Goal: Transaction & Acquisition: Purchase product/service

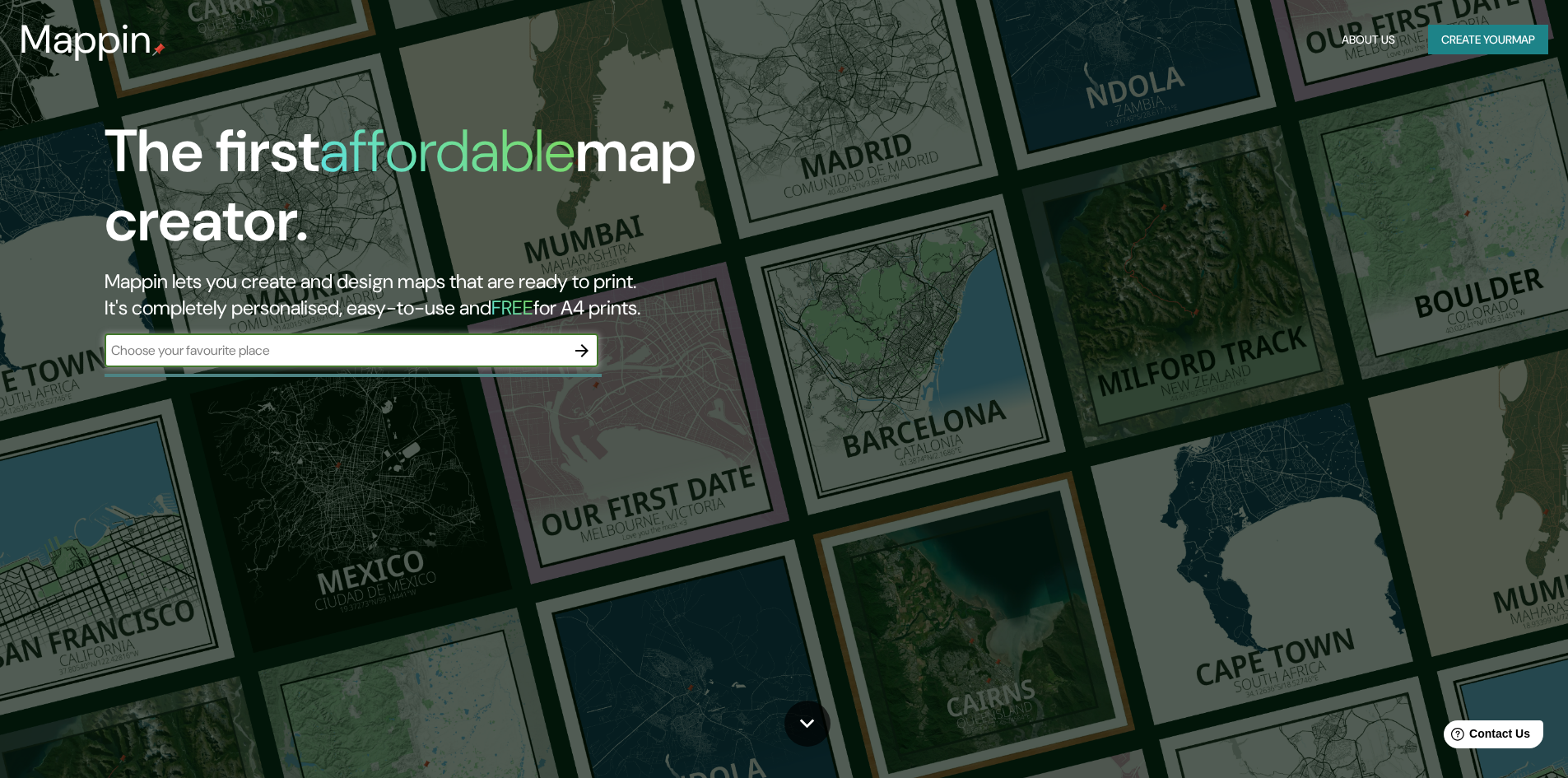
click at [565, 355] on button "button" at bounding box center [581, 351] width 33 height 33
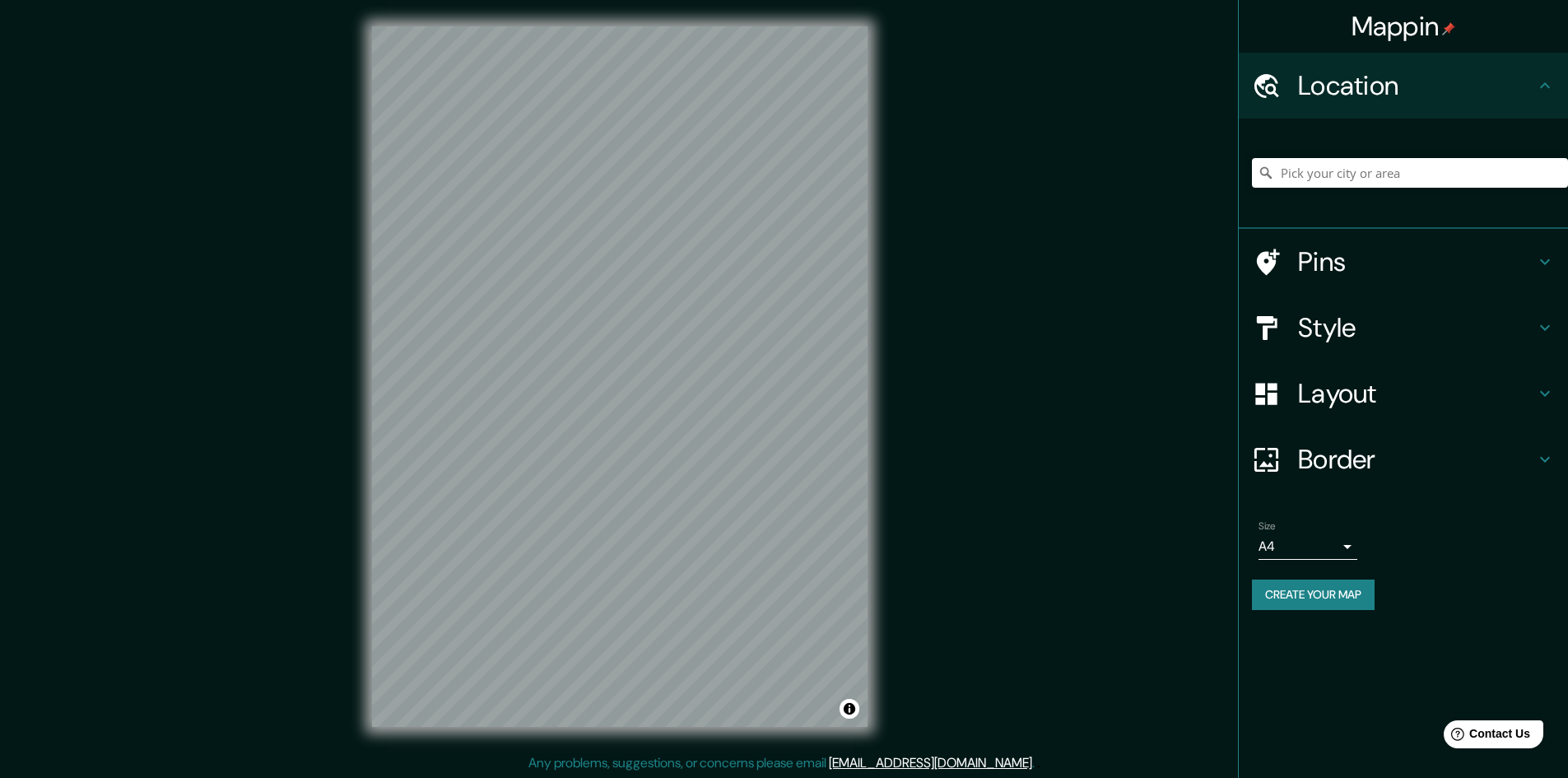
click at [1325, 539] on body "Mappin Location Pins Style Layout Border Choose a border. Hint : you can make l…" at bounding box center [784, 389] width 1568 height 778
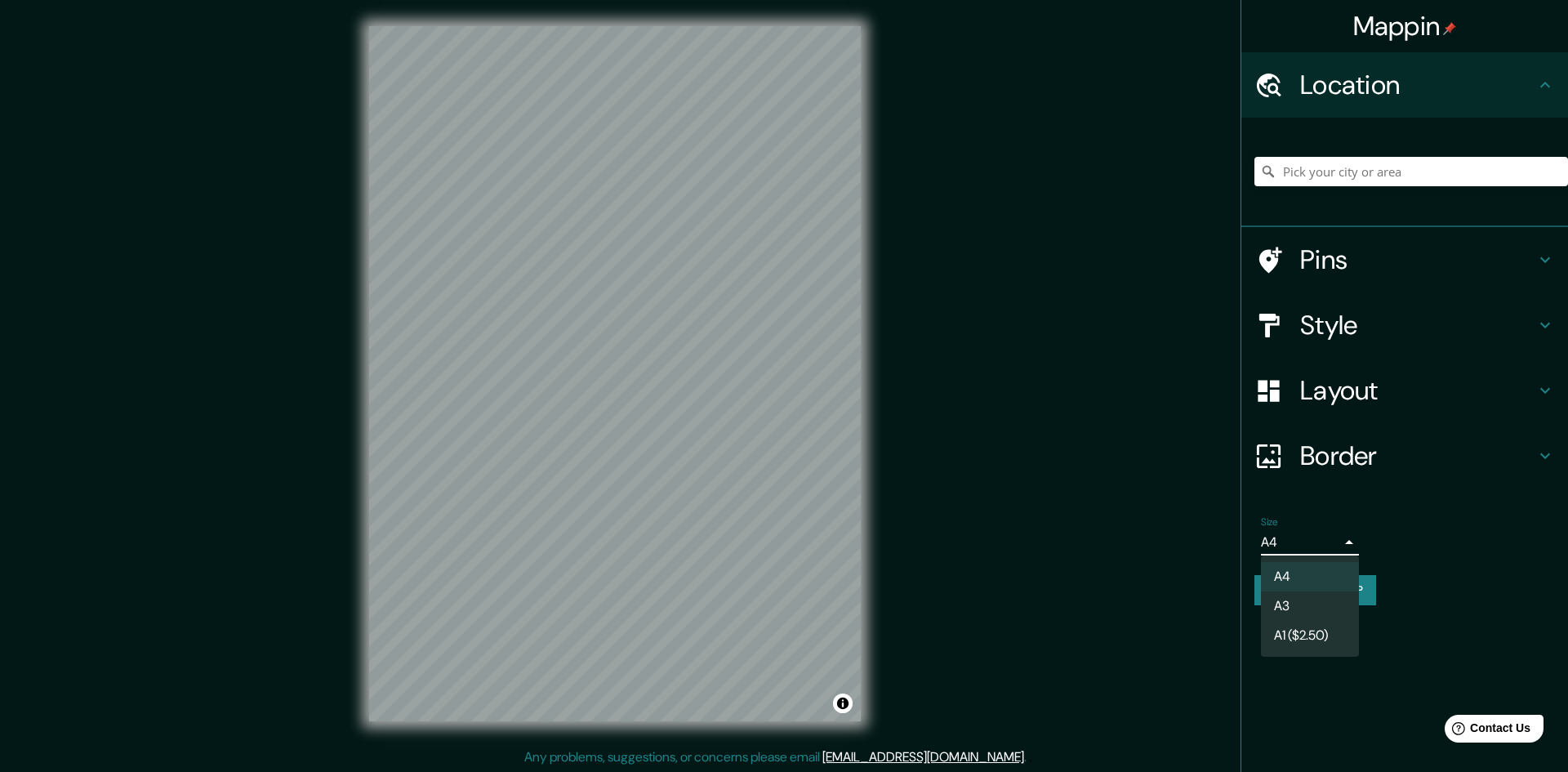
click at [1316, 535] on div at bounding box center [784, 386] width 1568 height 772
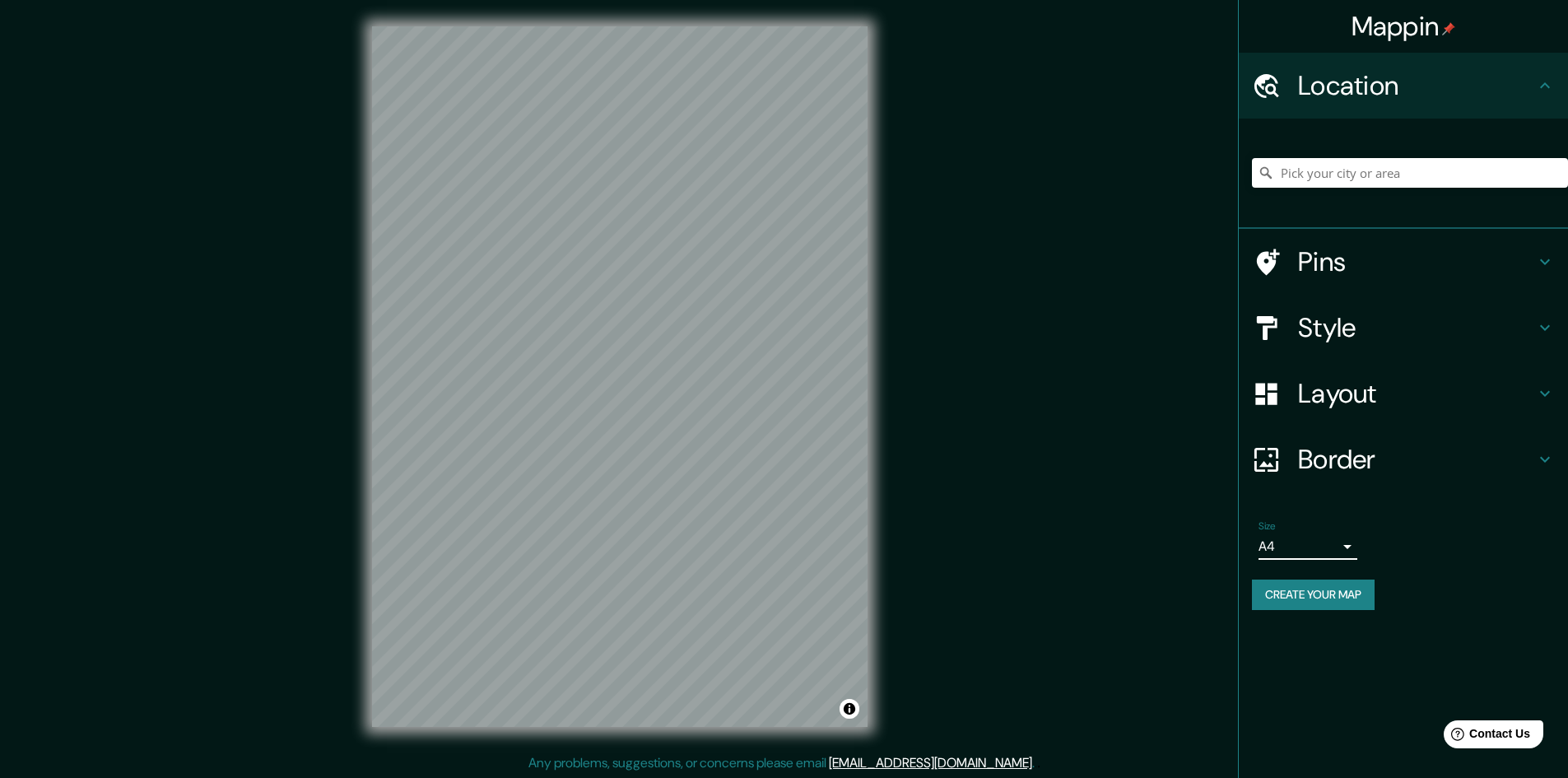
click at [1313, 590] on button "Create your map" at bounding box center [1313, 595] width 123 height 31
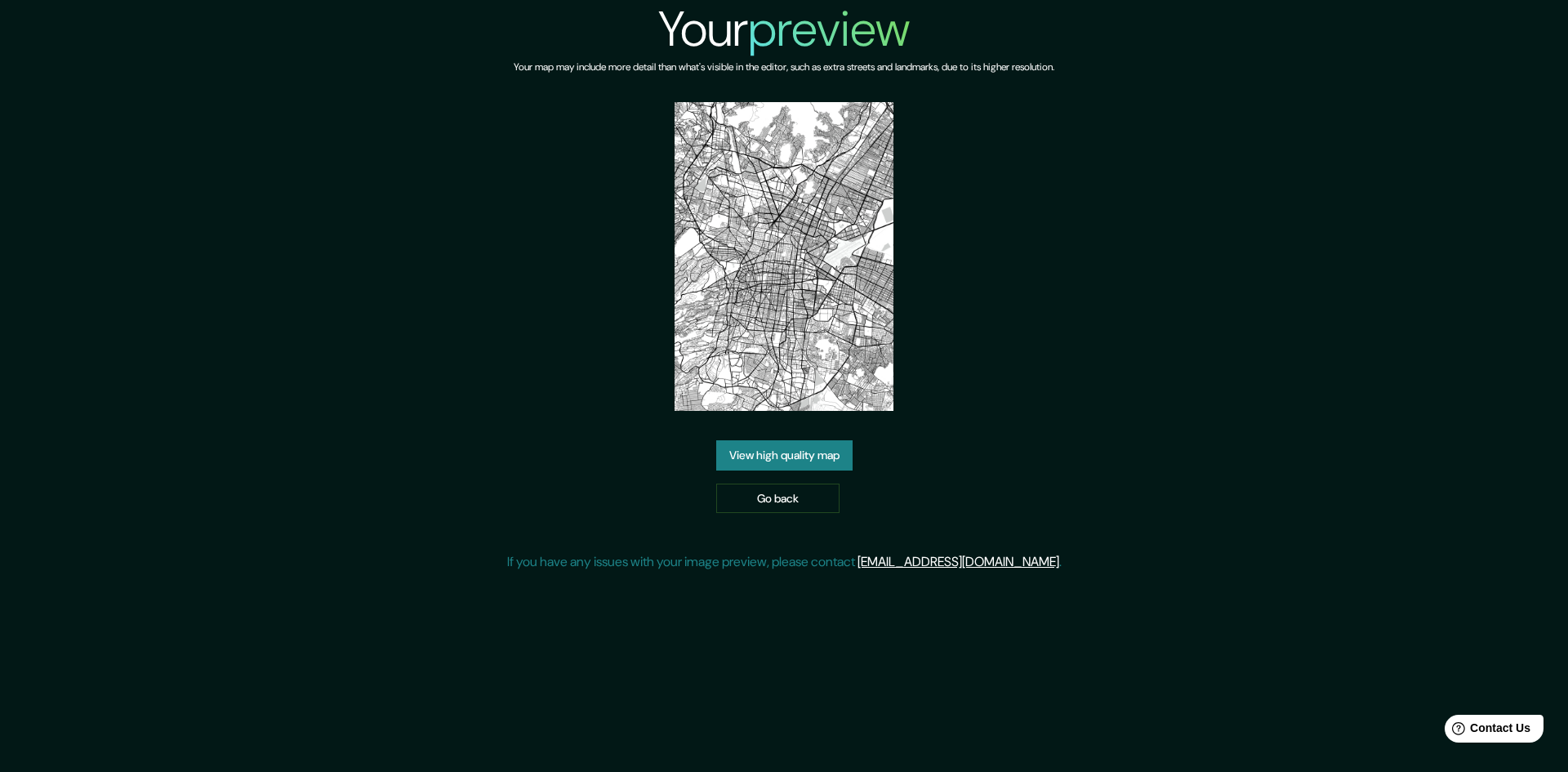
click at [815, 455] on link "View high quality map" at bounding box center [784, 455] width 137 height 30
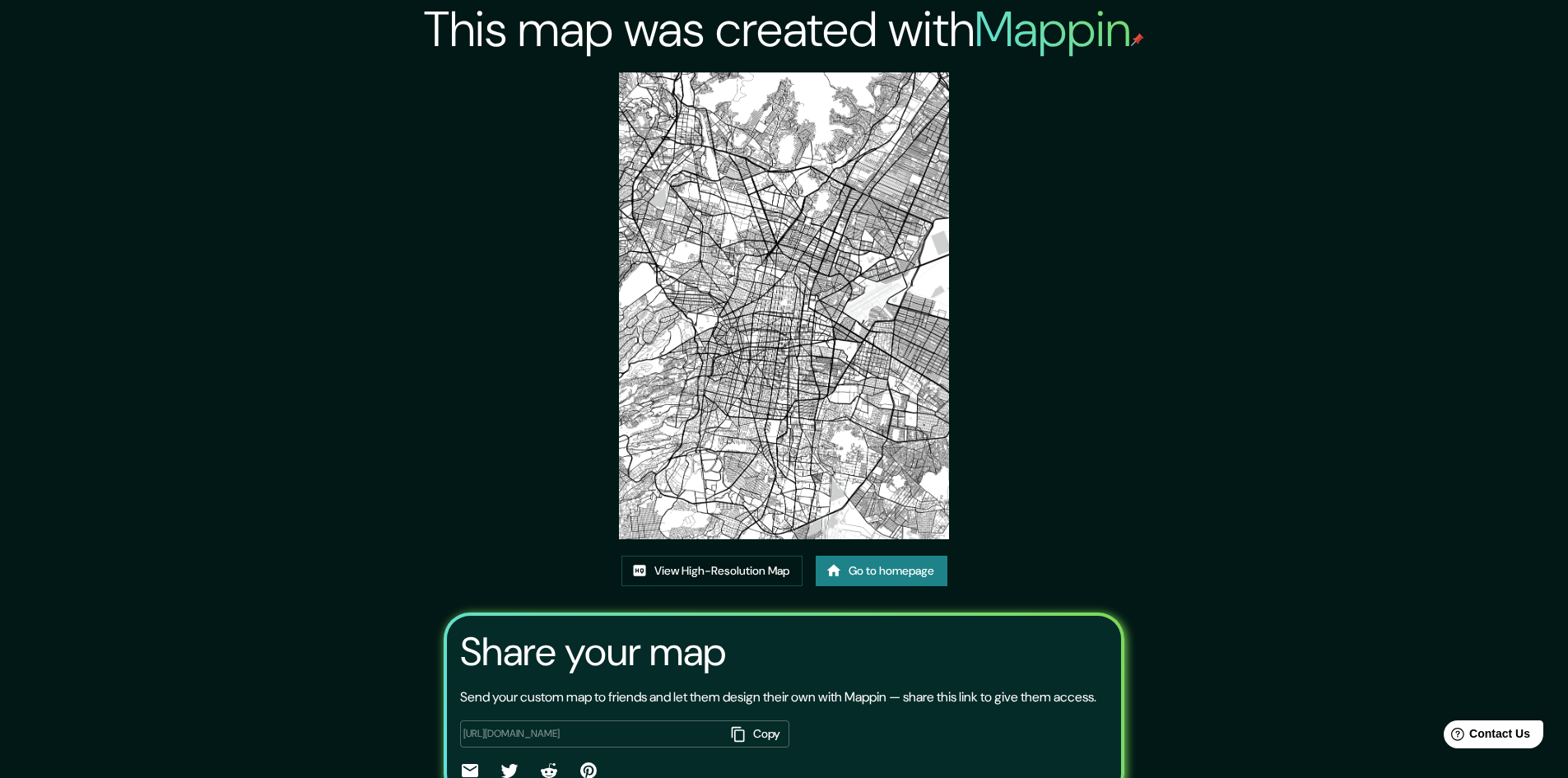
drag, startPoint x: 792, startPoint y: 352, endPoint x: 384, endPoint y: 448, distance: 419.1
click at [384, 448] on div "This map was created with Mappin View High-Resolution Map Go to homepage Share …" at bounding box center [784, 429] width 1568 height 859
drag, startPoint x: 860, startPoint y: 407, endPoint x: 524, endPoint y: 374, distance: 337.6
click at [524, 374] on div "This map was created with Mappin View High-Resolution Map Go to homepage Share …" at bounding box center [784, 429] width 720 height 859
click at [765, 340] on img at bounding box center [784, 306] width 330 height 466
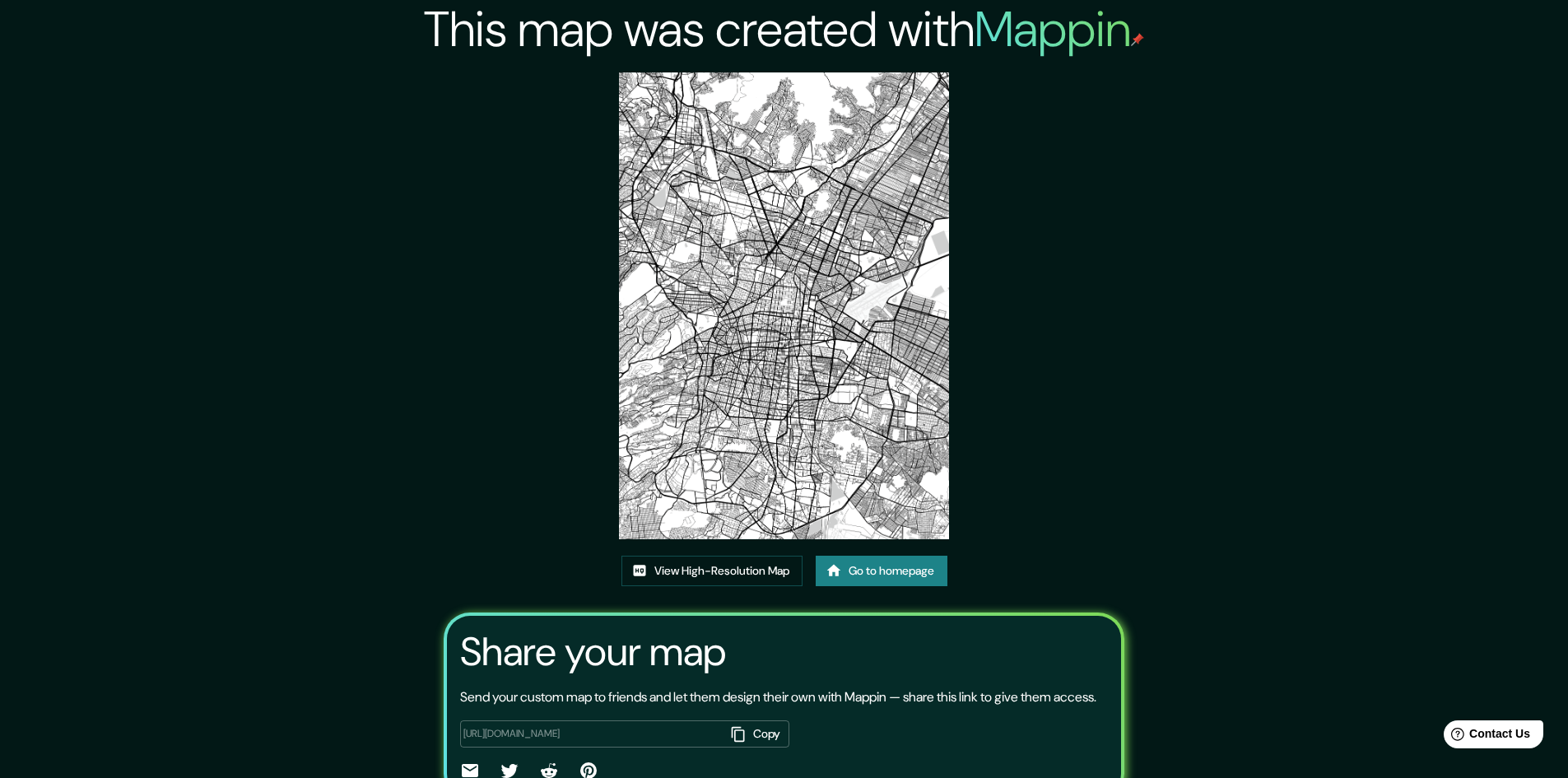
drag, startPoint x: 765, startPoint y: 340, endPoint x: 1066, endPoint y: 336, distance: 301.0
click at [1066, 336] on div "This map was created with Mappin View High-Resolution Map Go to homepage Share …" at bounding box center [784, 429] width 720 height 859
click at [718, 578] on link "View High-Resolution Map" at bounding box center [712, 571] width 181 height 31
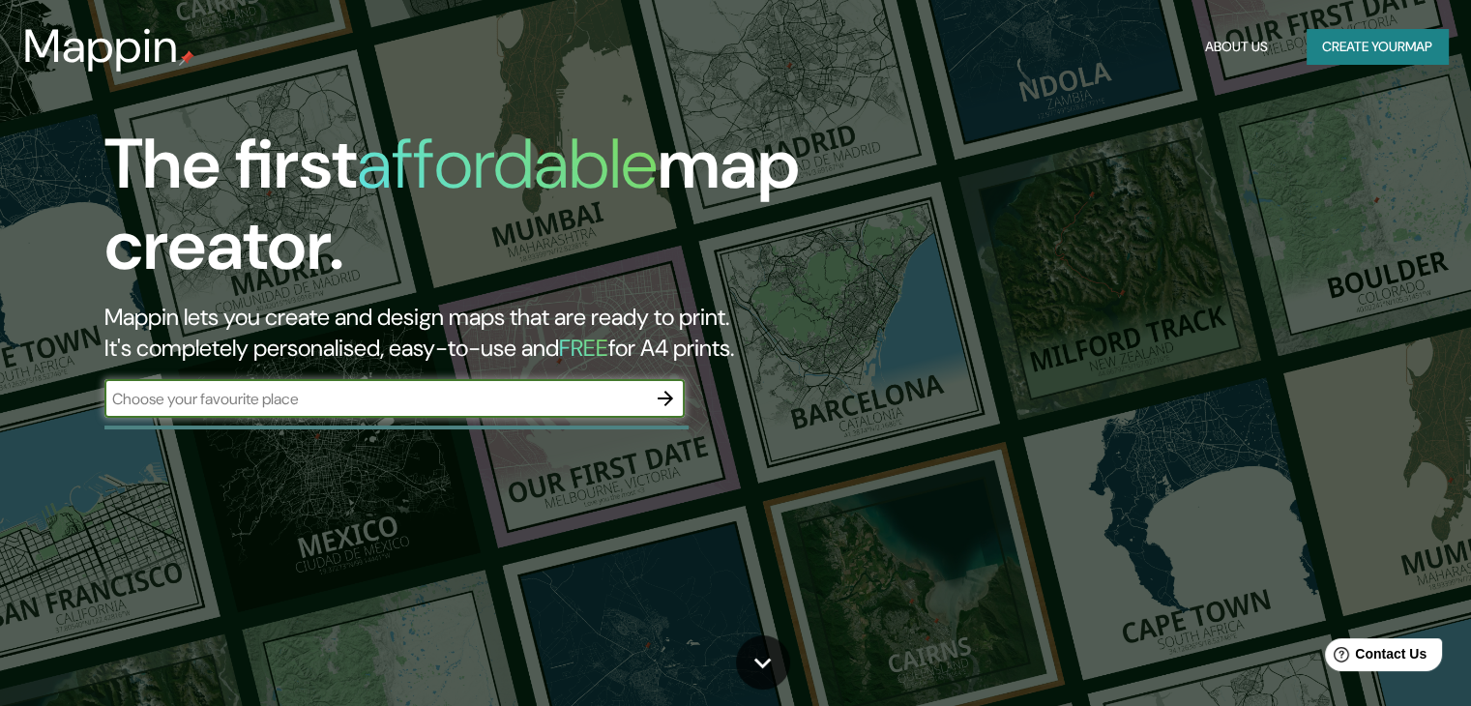
click at [615, 400] on input "text" at bounding box center [375, 399] width 542 height 22
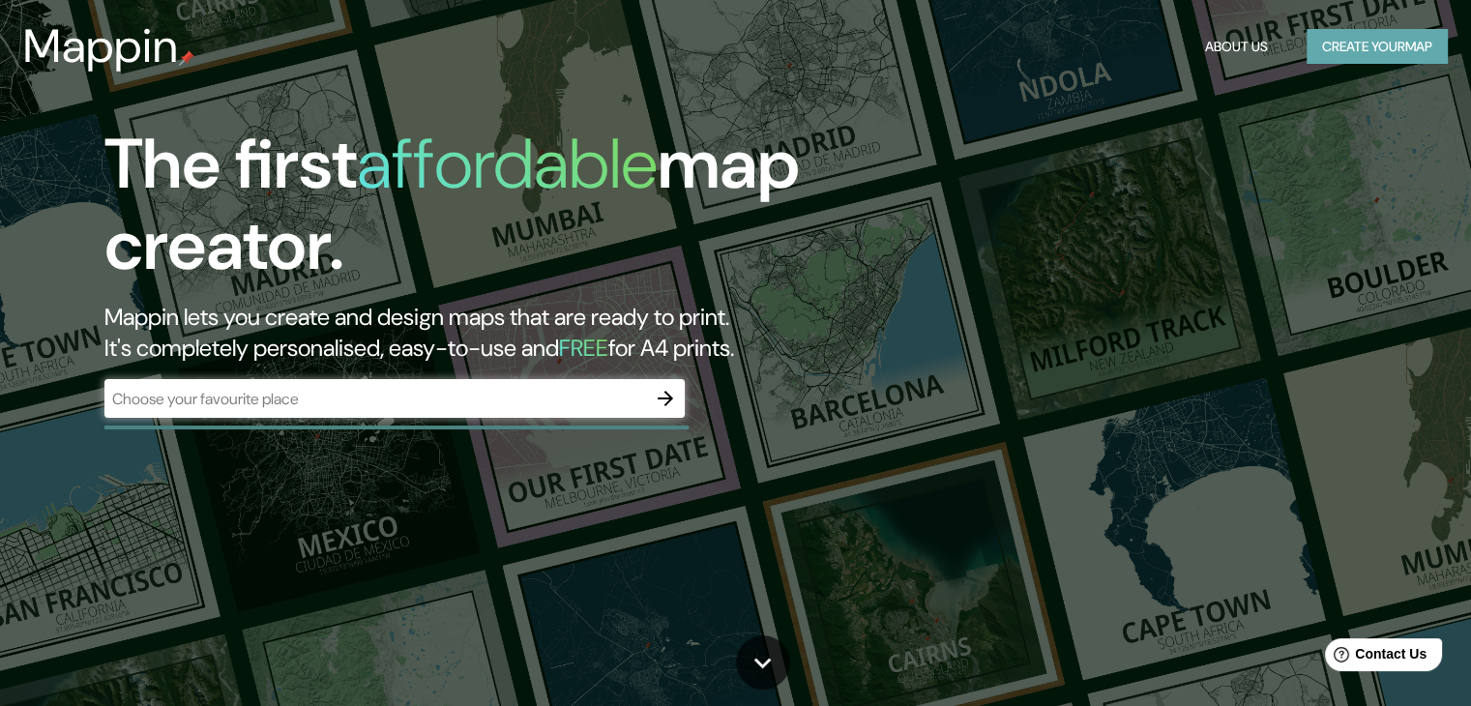
click at [1315, 44] on button "Create your map" at bounding box center [1377, 47] width 141 height 36
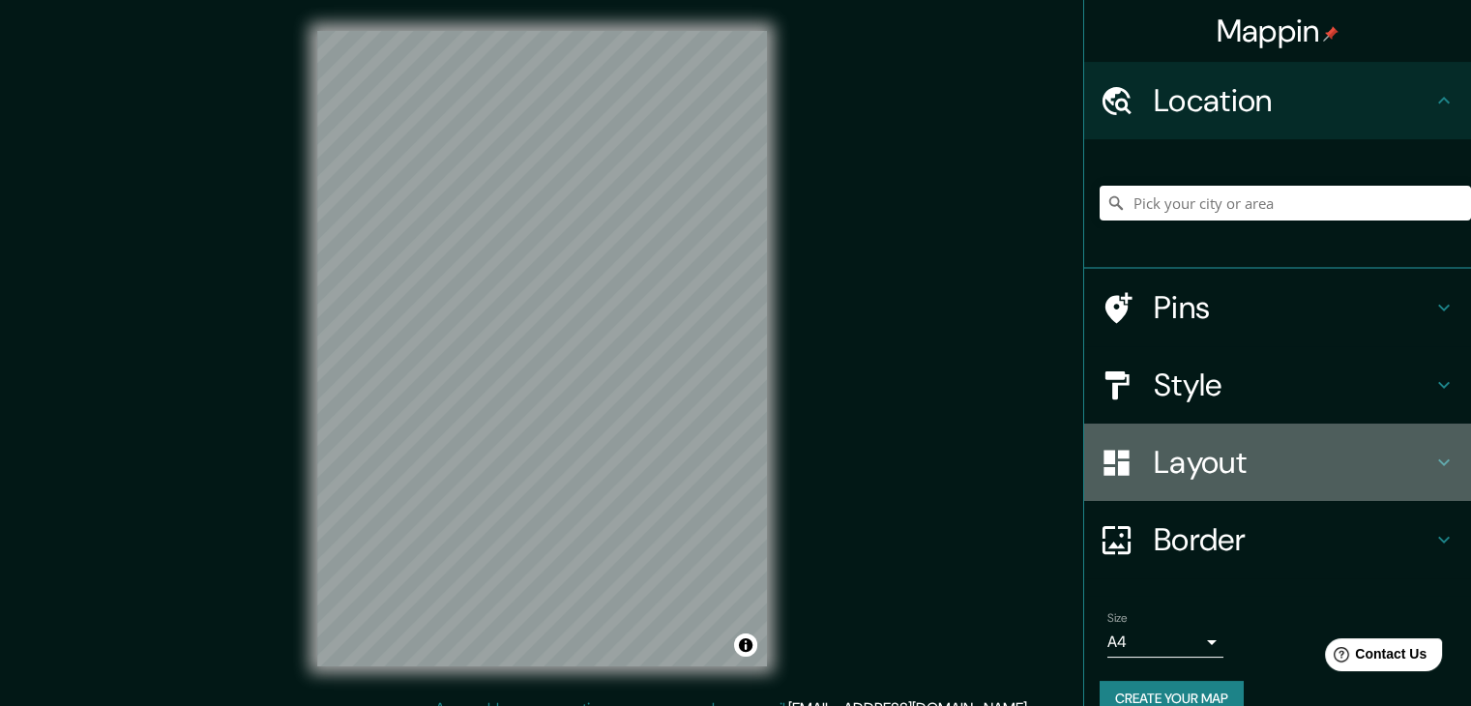
click at [1339, 466] on h4 "Layout" at bounding box center [1293, 462] width 279 height 39
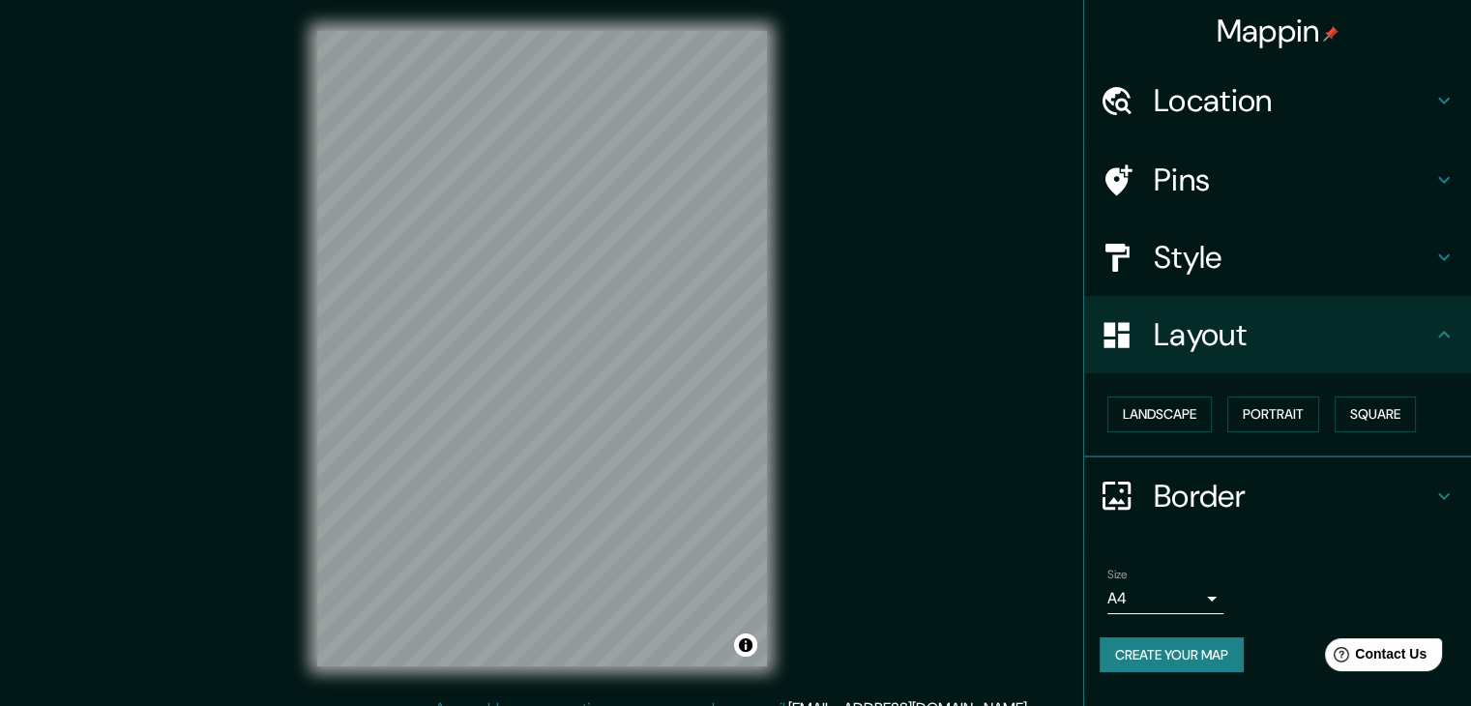
click at [834, 258] on div "Mappin Location Pins Style Layout Landscape Portrait Square Border Choose a bor…" at bounding box center [735, 364] width 1471 height 728
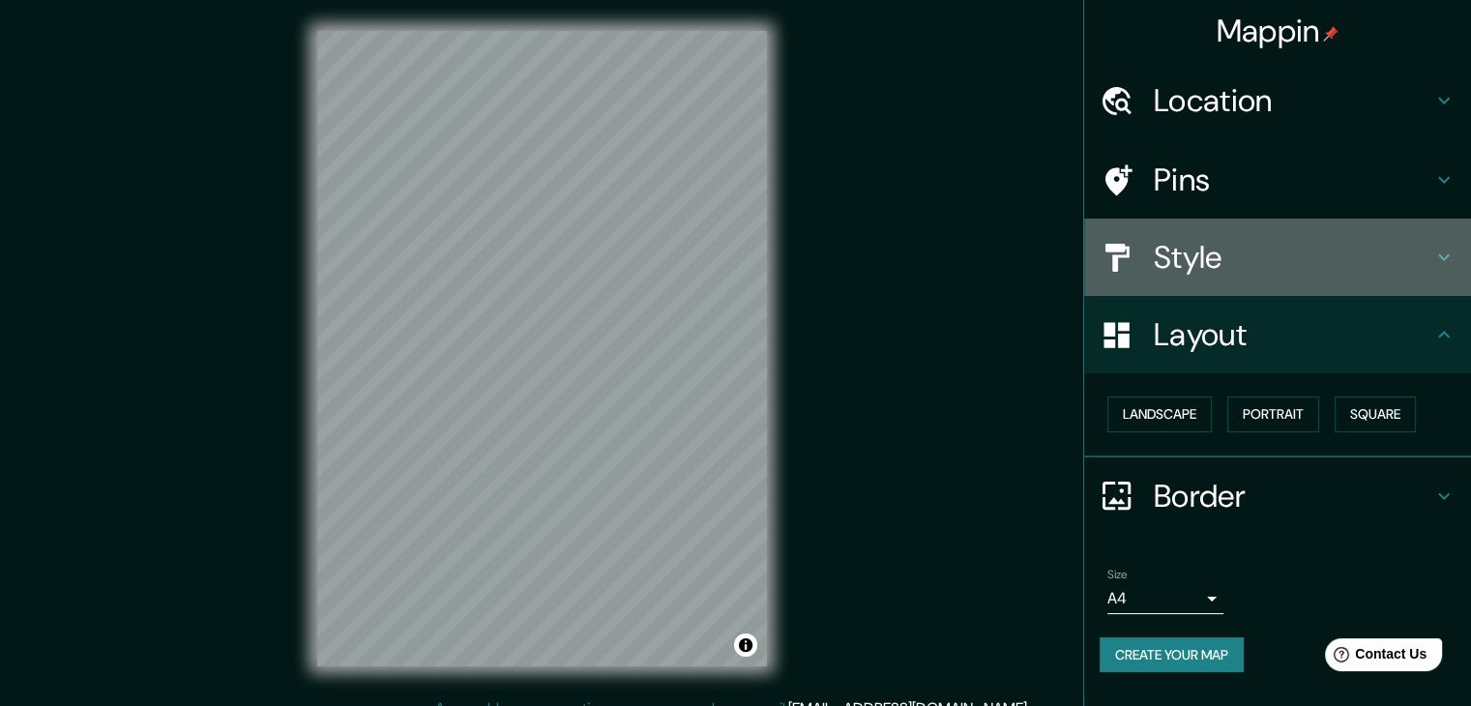
click at [1250, 252] on h4 "Style" at bounding box center [1293, 257] width 279 height 39
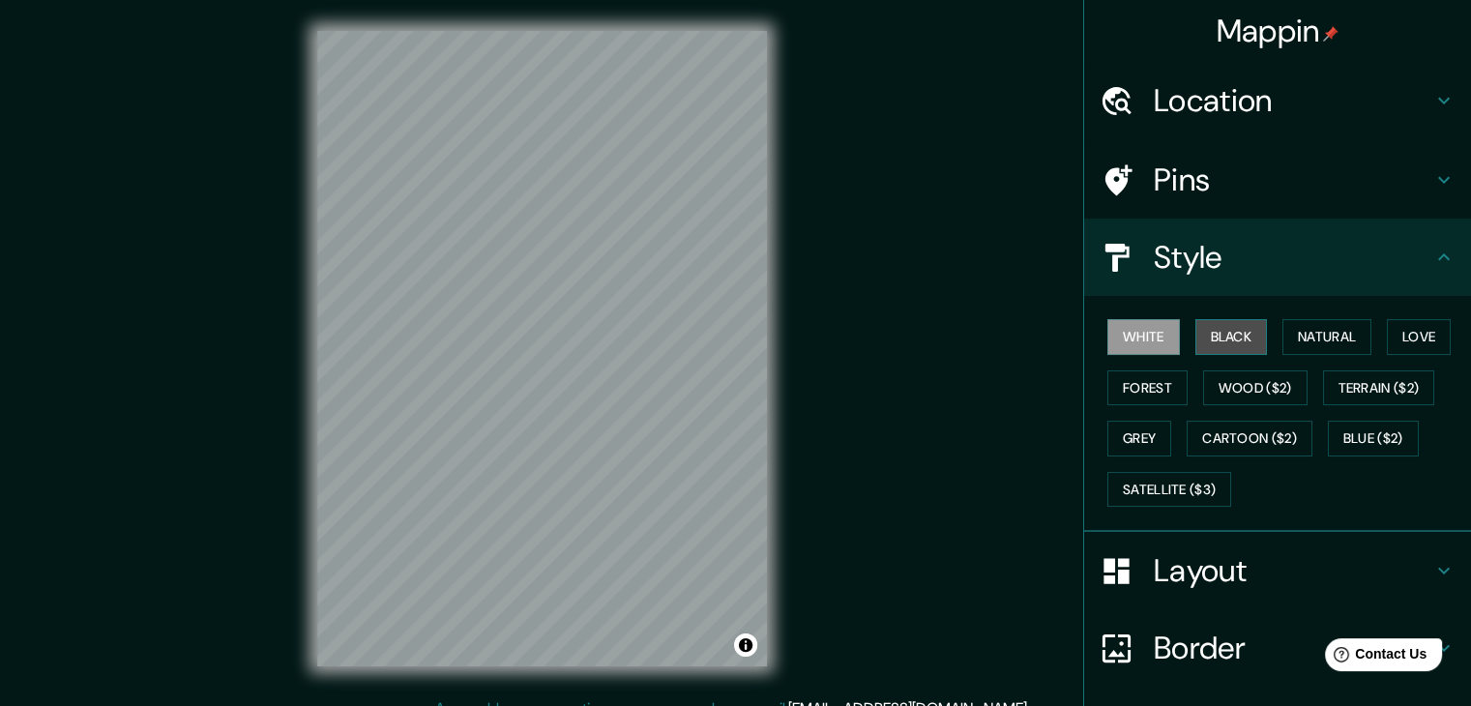
click at [1227, 339] on button "Black" at bounding box center [1231, 337] width 73 height 36
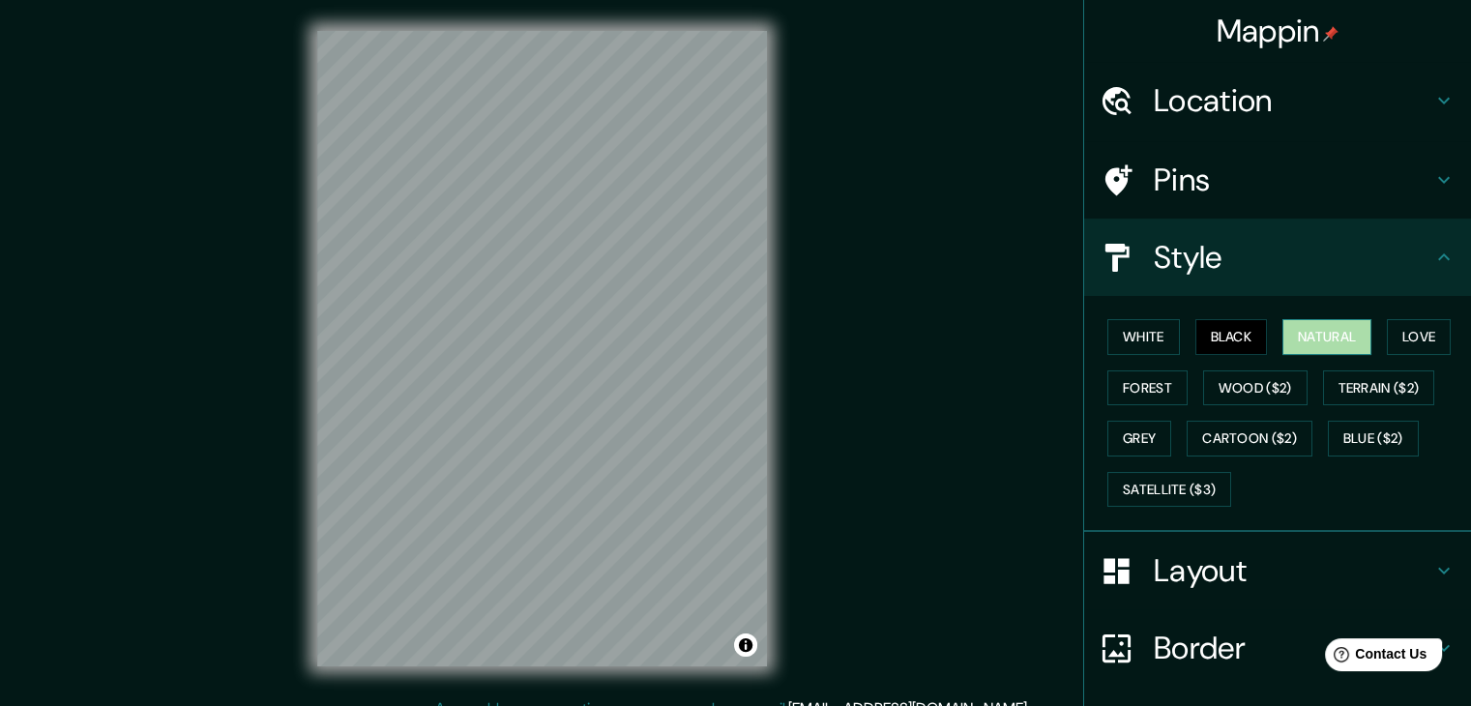
click at [1298, 340] on button "Natural" at bounding box center [1326, 337] width 89 height 36
click at [1405, 336] on button "Love" at bounding box center [1419, 337] width 64 height 36
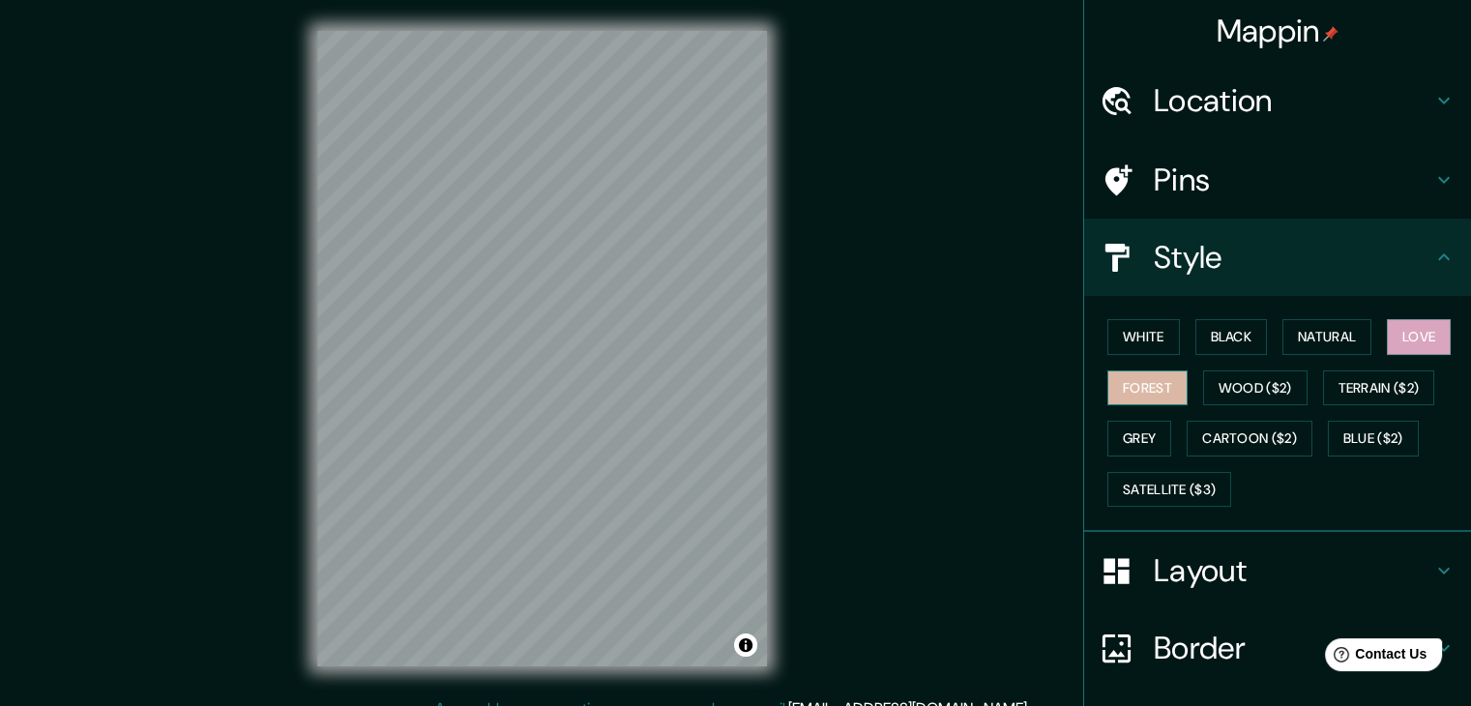
click at [1128, 382] on button "Forest" at bounding box center [1147, 388] width 80 height 36
click at [1242, 392] on button "Wood ($2)" at bounding box center [1255, 388] width 104 height 36
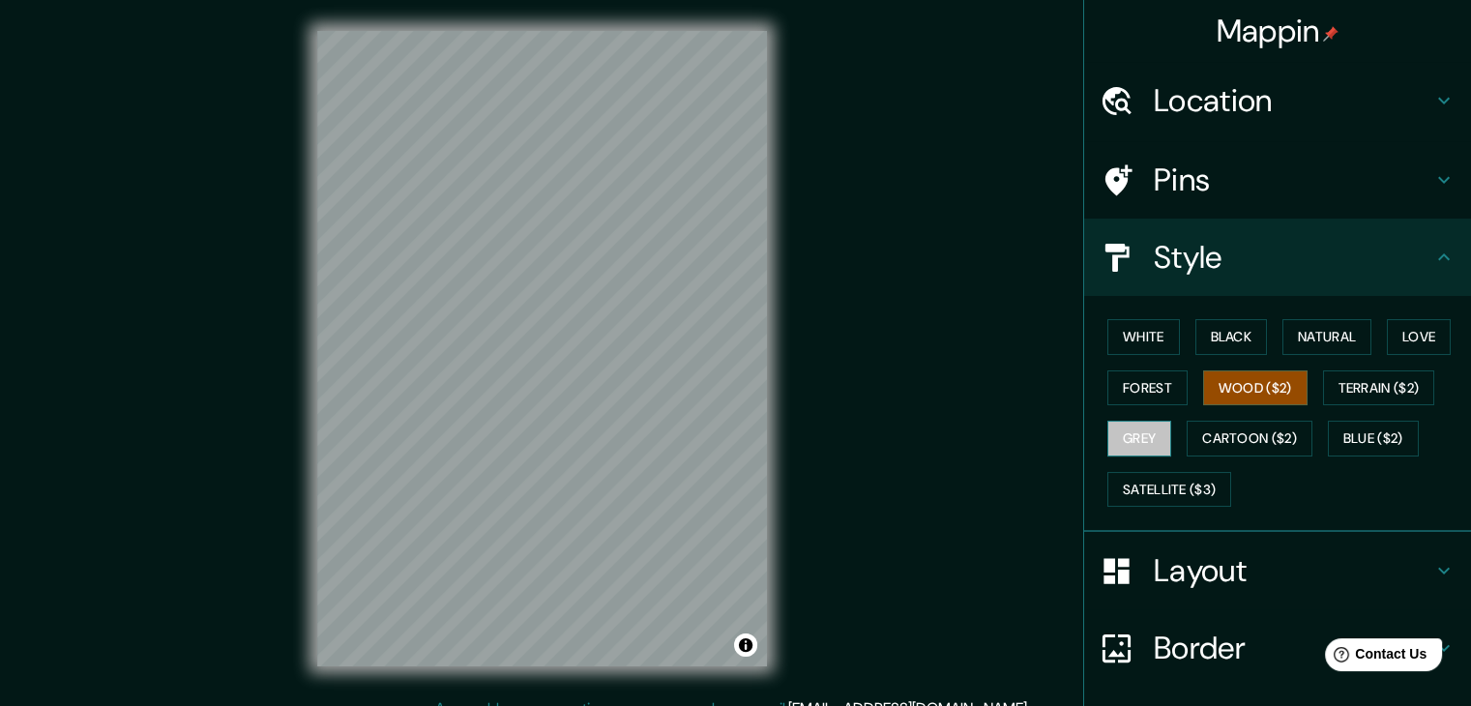
click at [1129, 442] on button "Grey" at bounding box center [1139, 439] width 64 height 36
click at [1144, 342] on button "White" at bounding box center [1143, 337] width 73 height 36
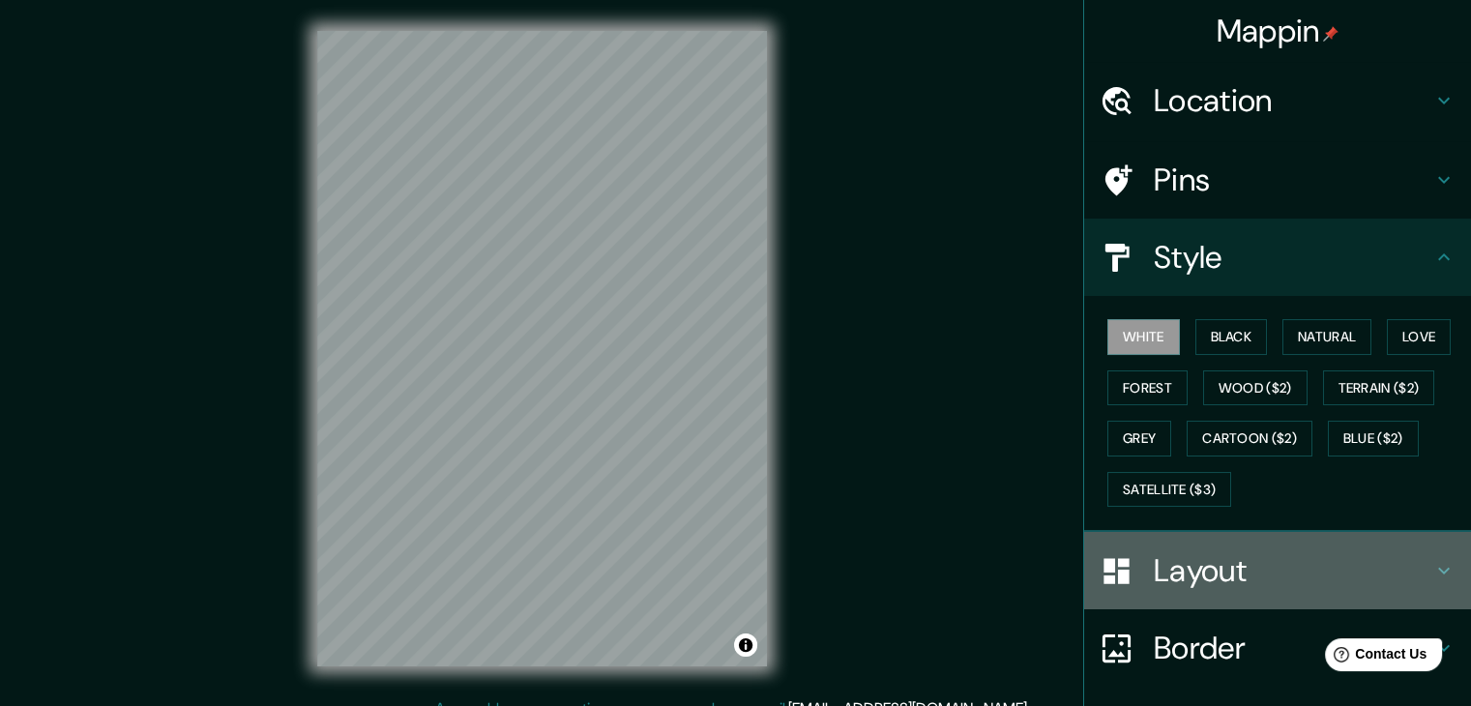
click at [1154, 570] on h4 "Layout" at bounding box center [1293, 570] width 279 height 39
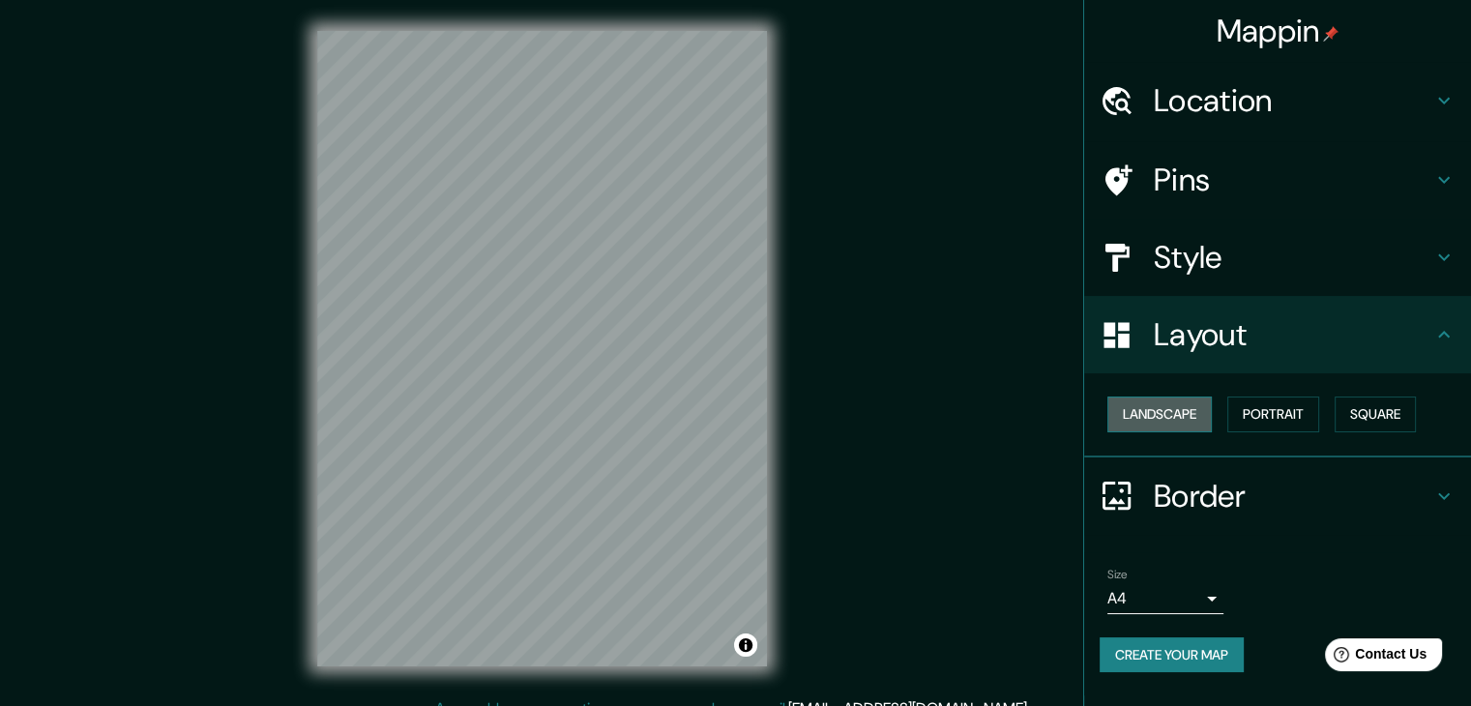
click at [1168, 419] on button "Landscape" at bounding box center [1159, 415] width 104 height 36
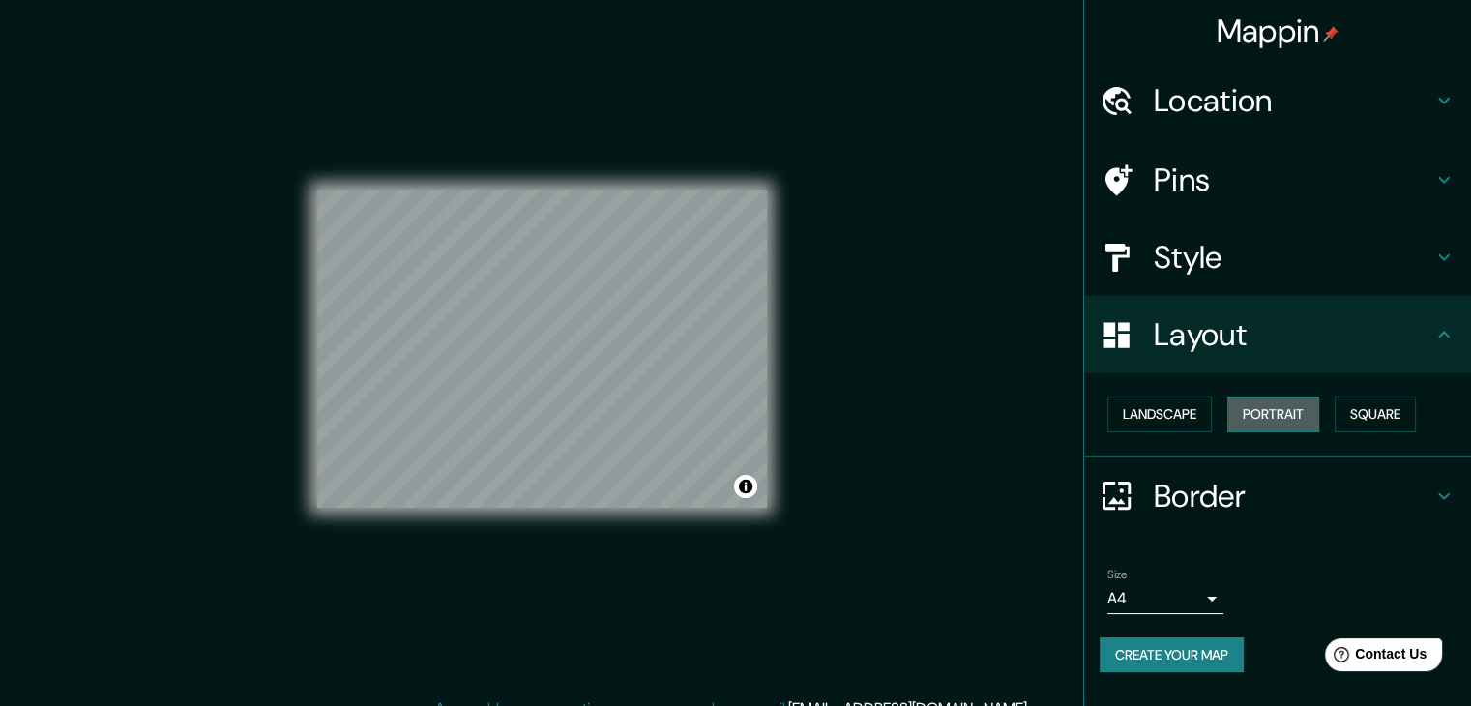
click at [1251, 417] on button "Portrait" at bounding box center [1273, 415] width 92 height 36
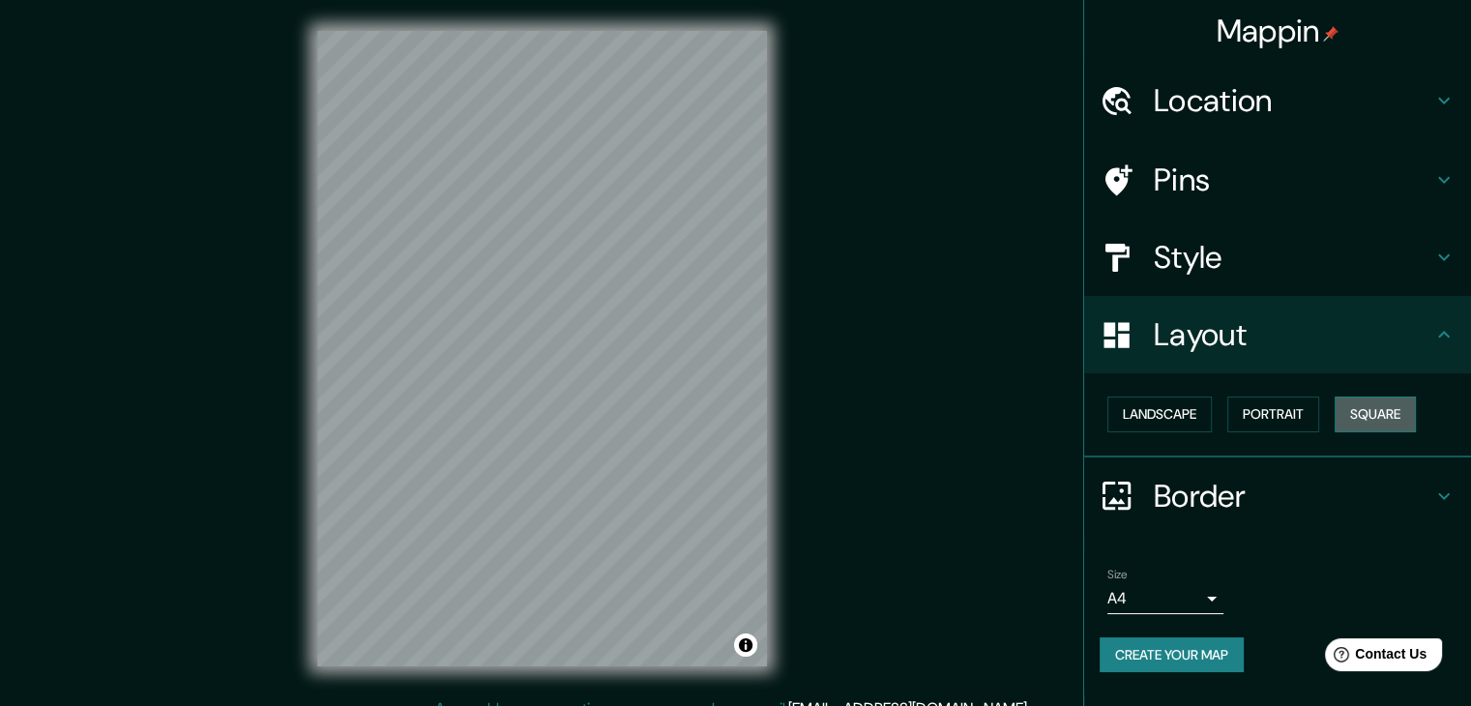
click at [1352, 414] on button "Square" at bounding box center [1375, 415] width 81 height 36
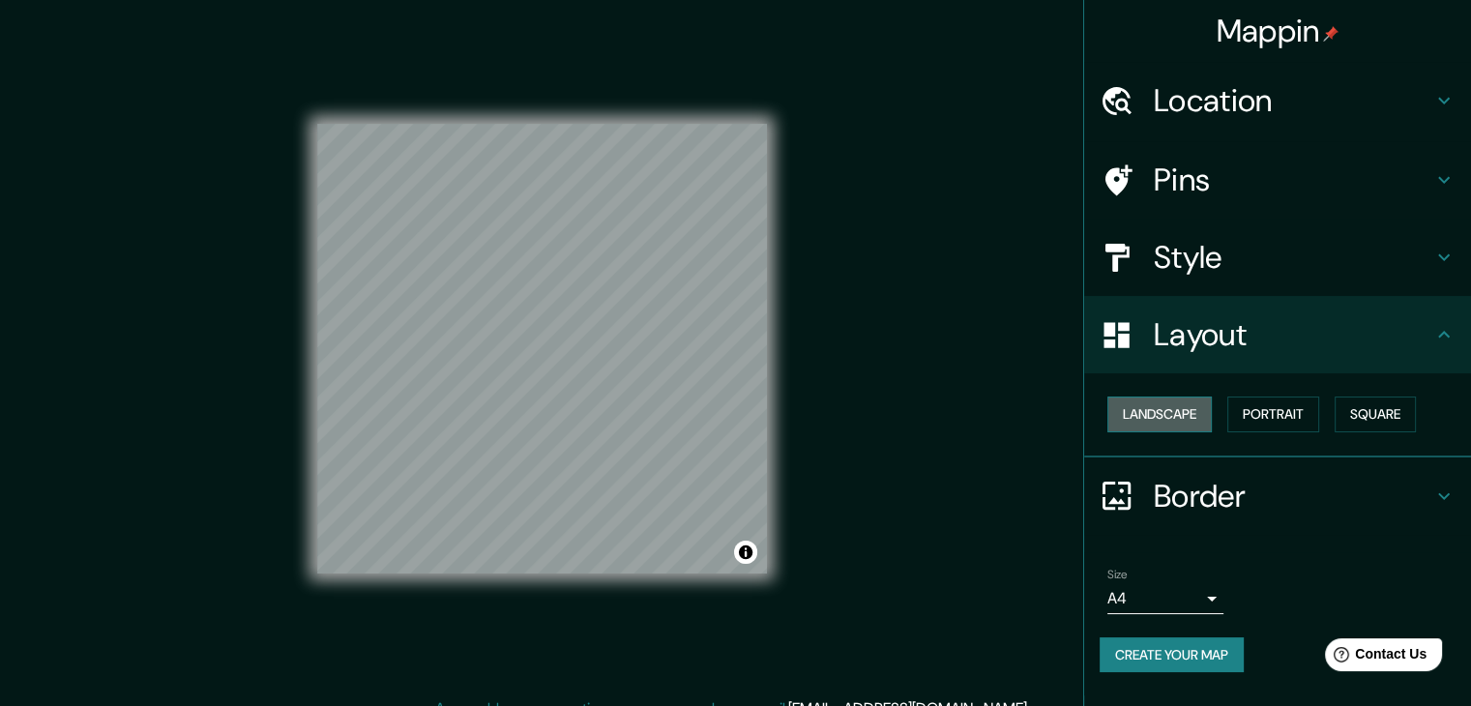
click at [1158, 408] on button "Landscape" at bounding box center [1159, 415] width 104 height 36
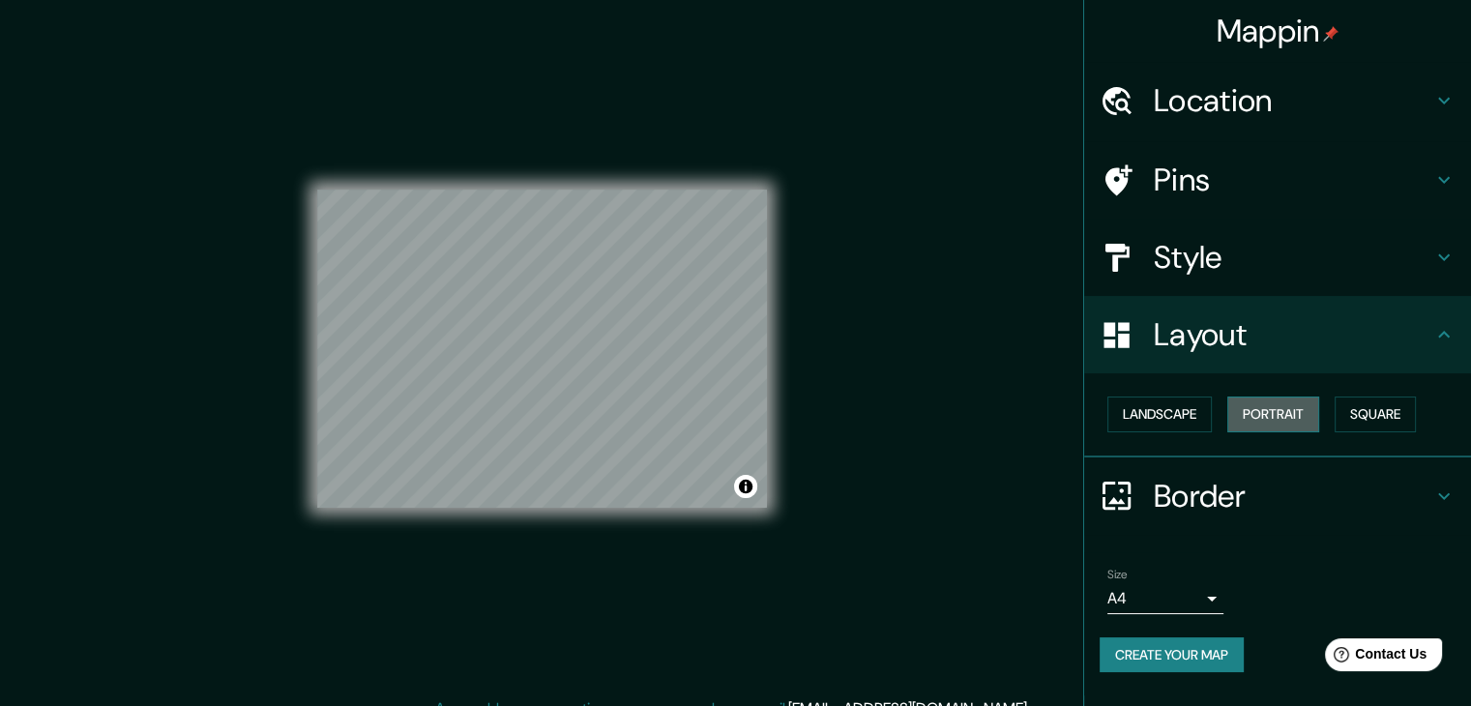
click at [1254, 415] on button "Portrait" at bounding box center [1273, 415] width 92 height 36
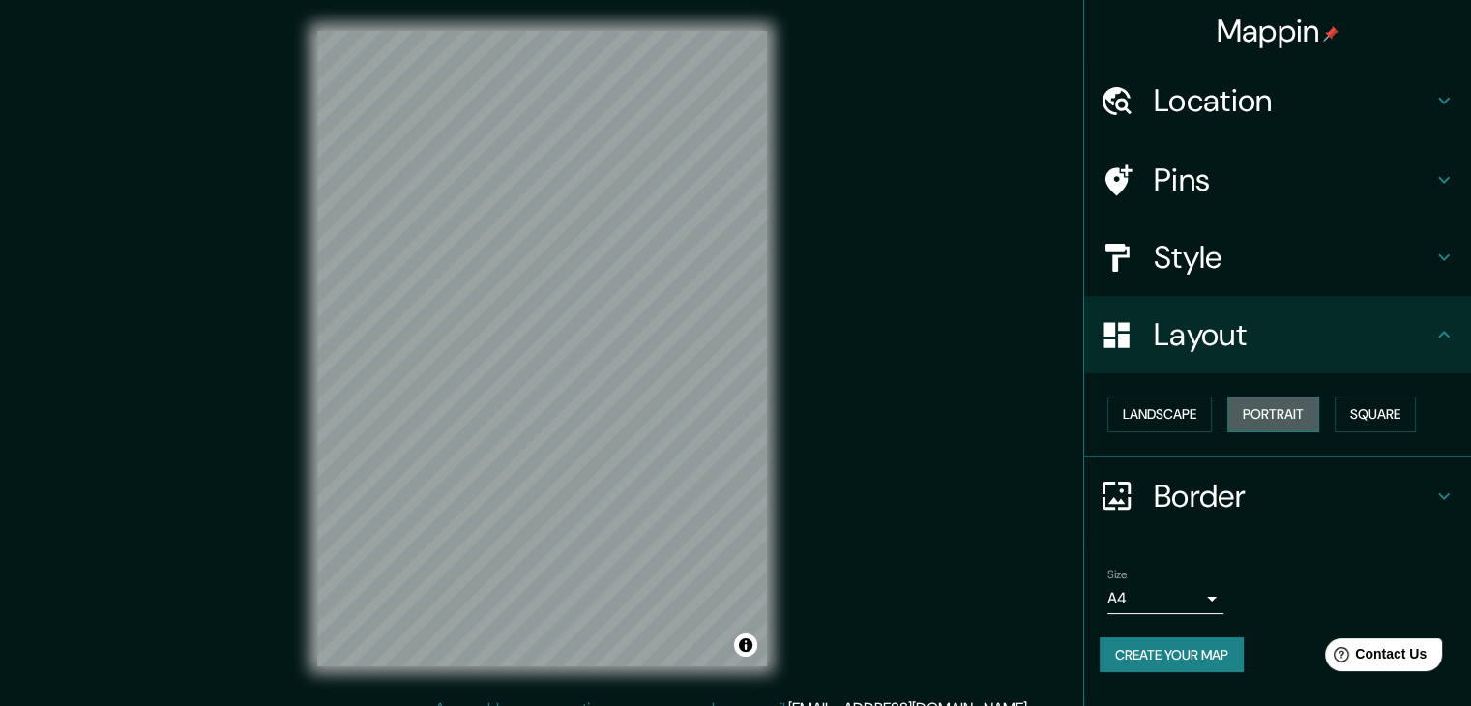
click at [1296, 407] on button "Portrait" at bounding box center [1273, 415] width 92 height 36
click at [1365, 413] on button "Square" at bounding box center [1375, 415] width 81 height 36
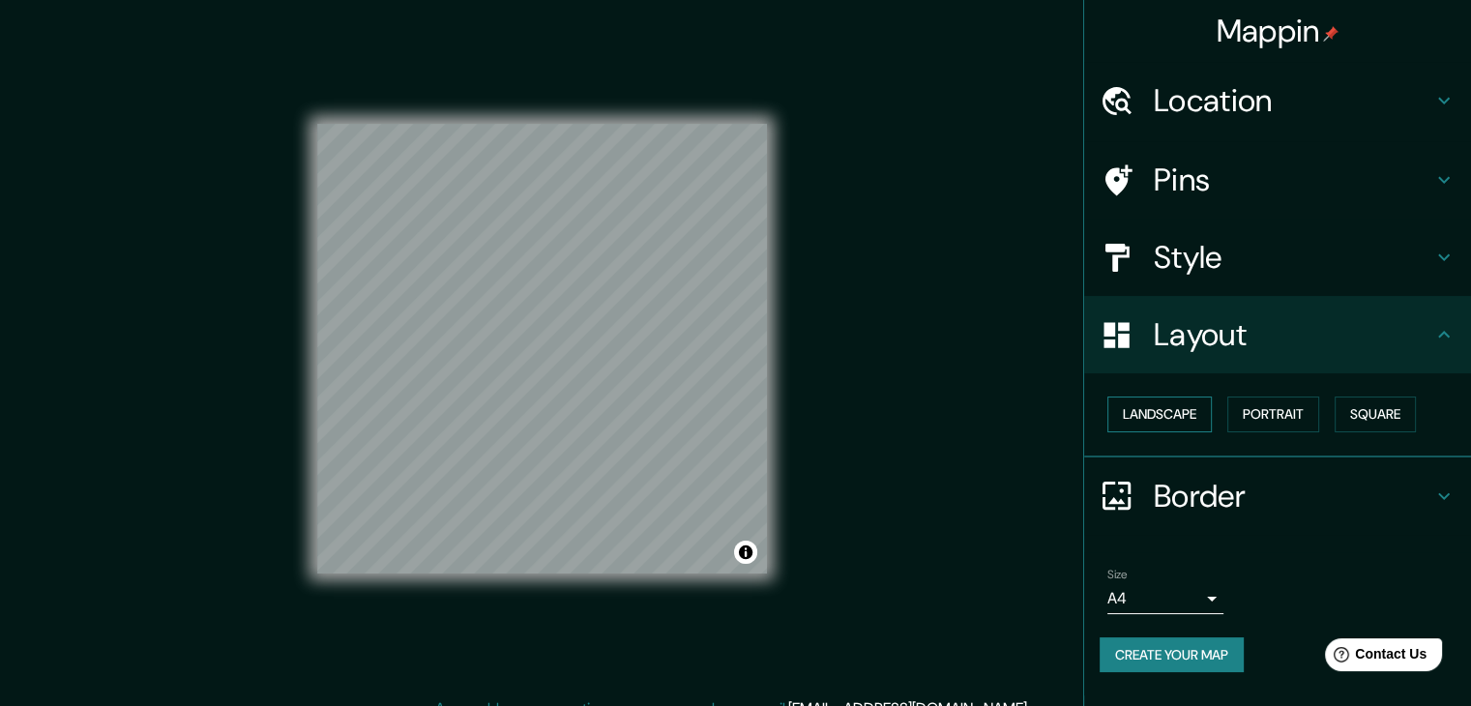
click at [1175, 404] on button "Landscape" at bounding box center [1159, 415] width 104 height 36
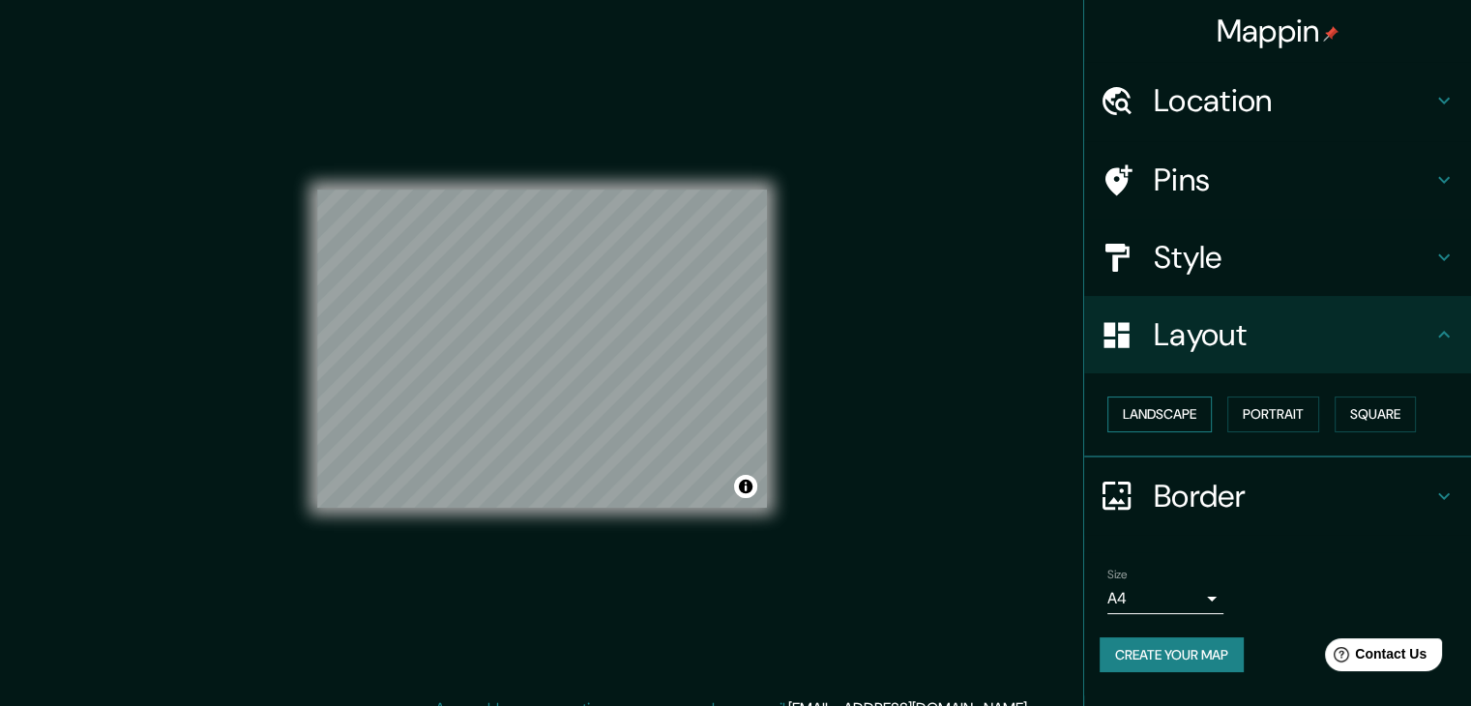
click at [1178, 424] on button "Landscape" at bounding box center [1159, 415] width 104 height 36
click at [1264, 419] on button "Portrait" at bounding box center [1273, 415] width 92 height 36
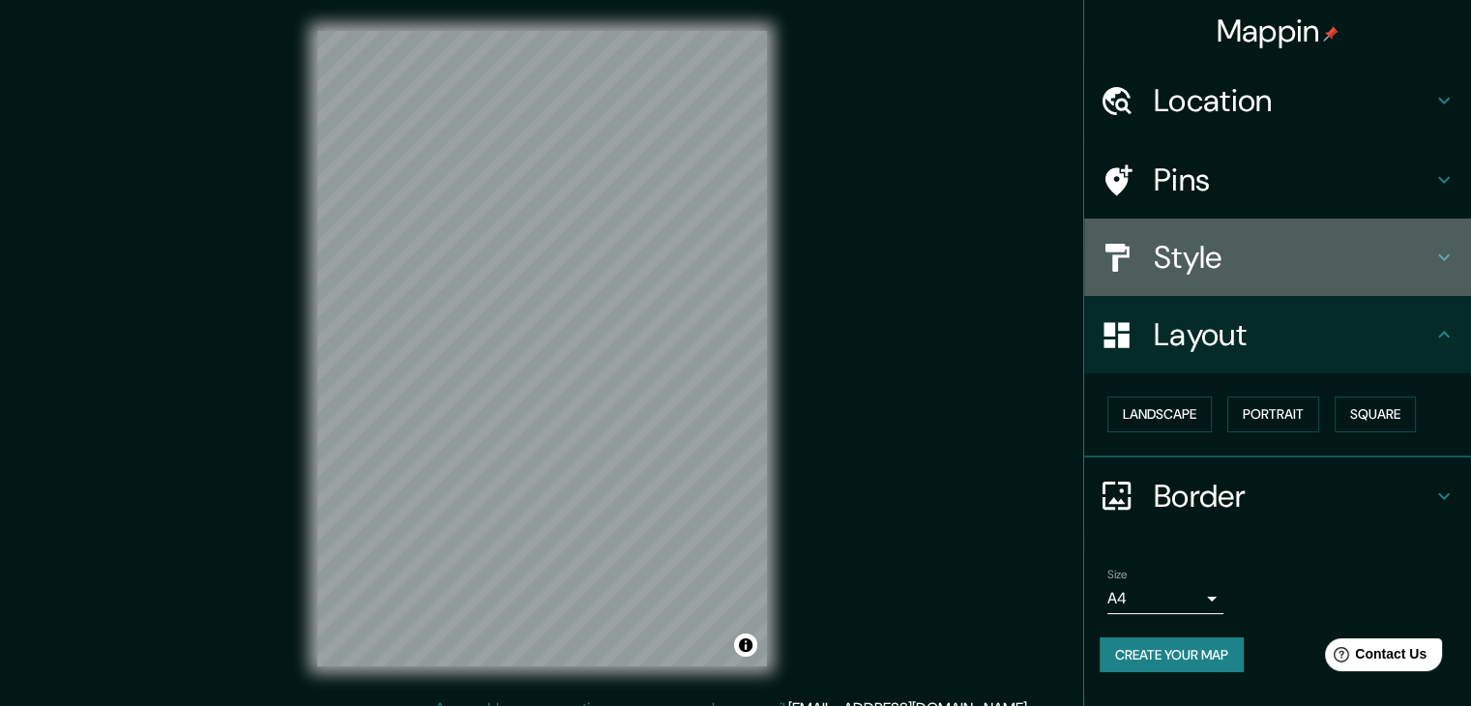
click at [1243, 248] on h4 "Style" at bounding box center [1293, 257] width 279 height 39
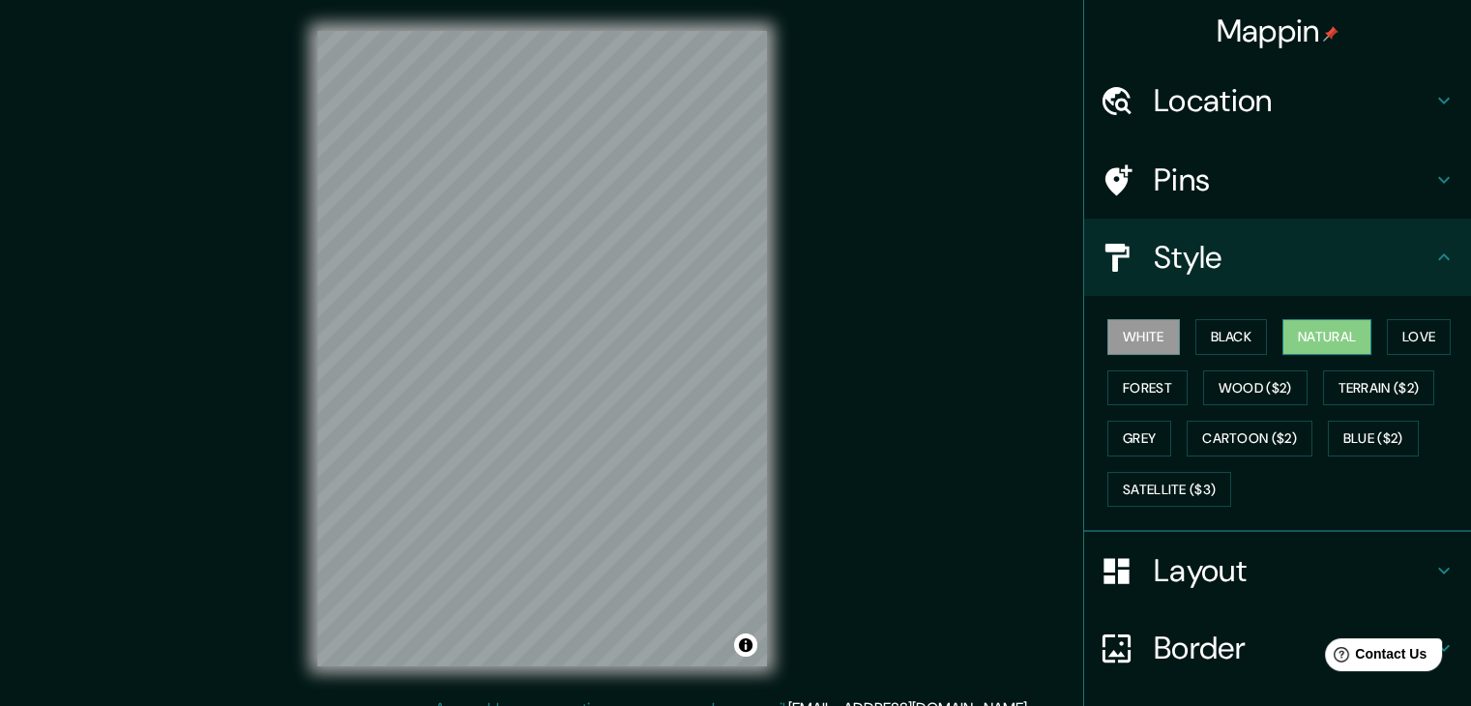
click at [1315, 337] on button "Natural" at bounding box center [1326, 337] width 89 height 36
click at [1160, 479] on button "Satellite ($3)" at bounding box center [1169, 490] width 124 height 36
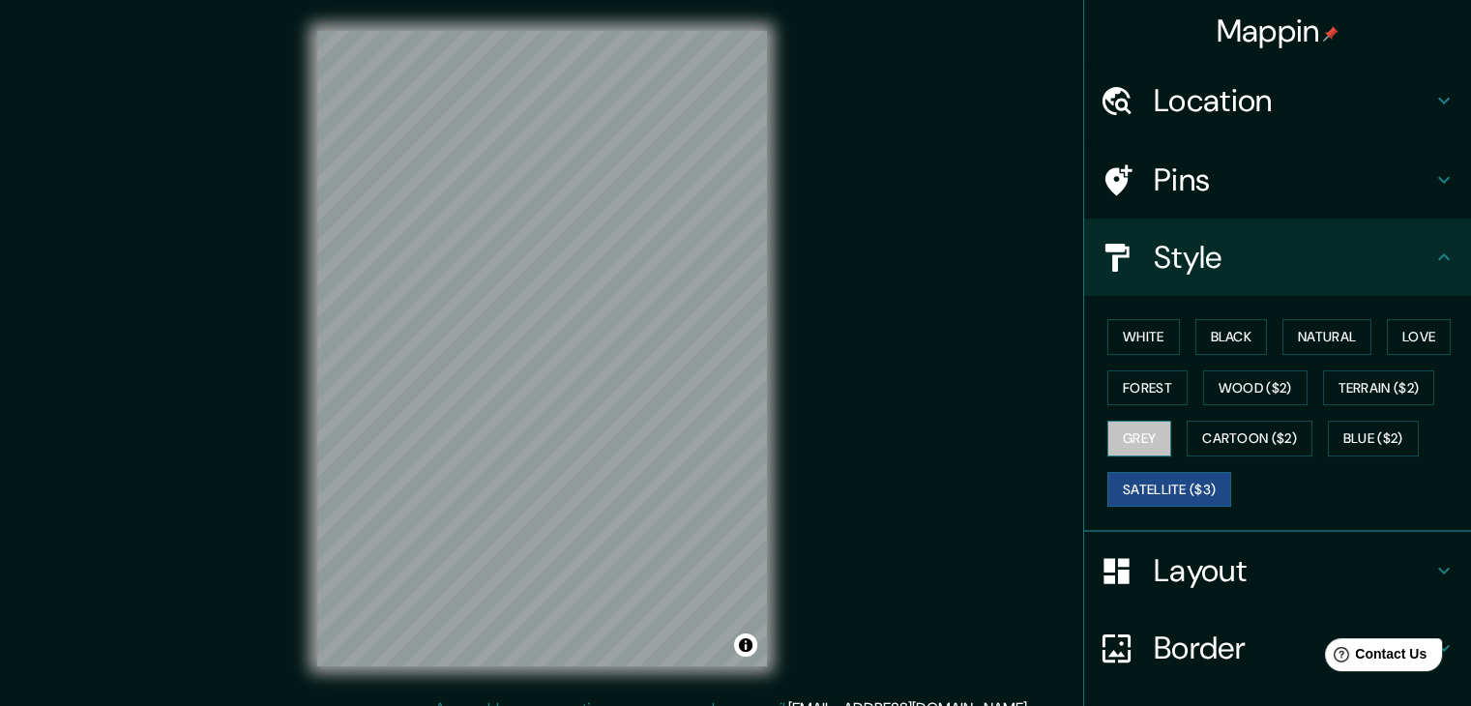
click at [1134, 432] on button "Grey" at bounding box center [1139, 439] width 64 height 36
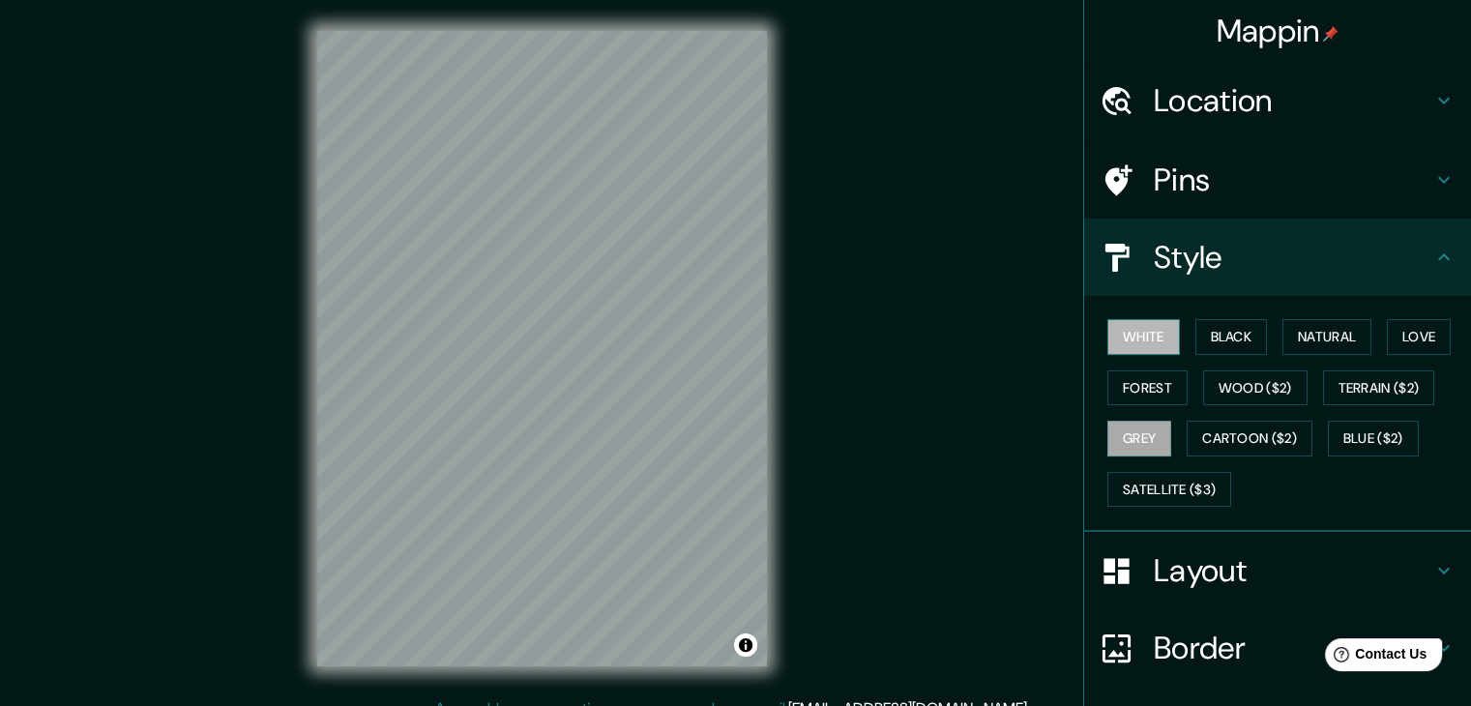
click at [1158, 330] on button "White" at bounding box center [1143, 337] width 73 height 36
click at [596, 0] on html "Mappin Location Pins Style White Black Natural Love Forest Wood ($2) Terrain ($…" at bounding box center [735, 353] width 1471 height 706
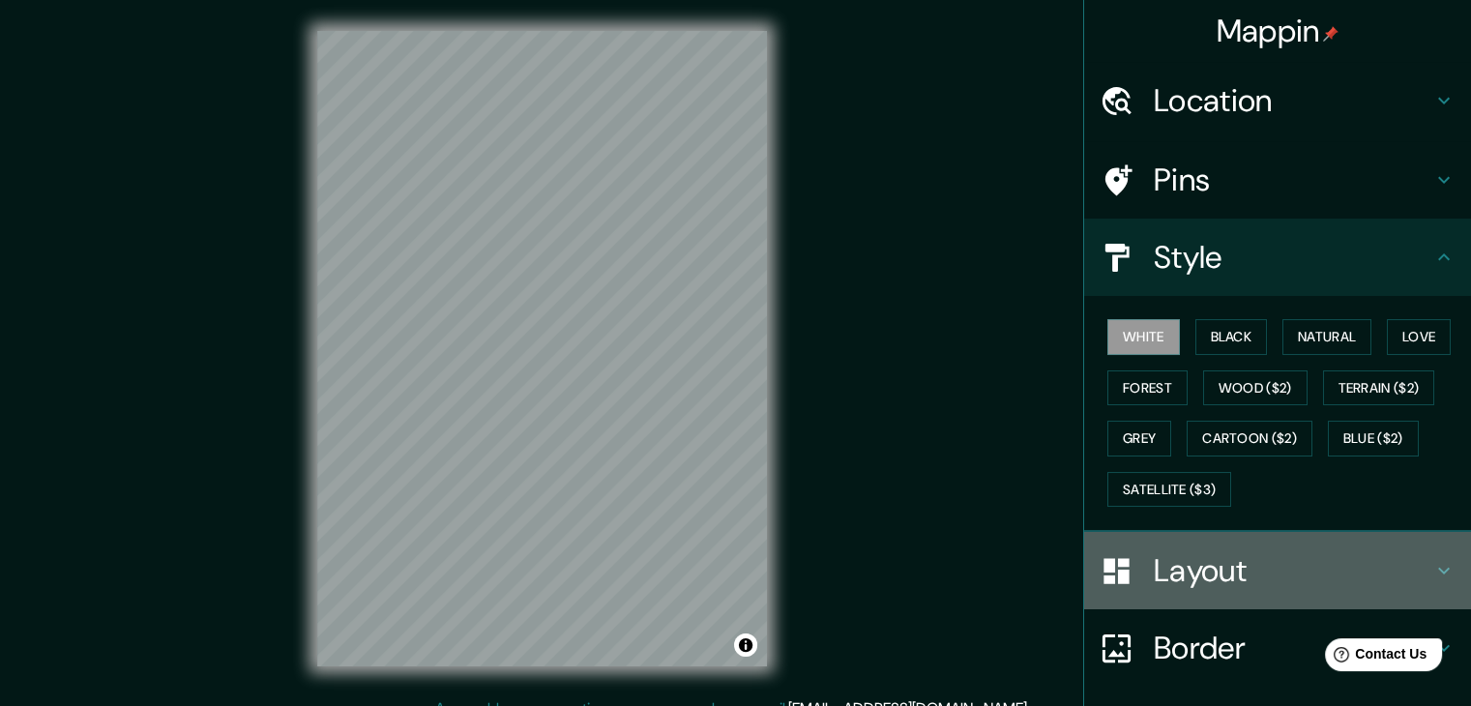
click at [1214, 576] on h4 "Layout" at bounding box center [1293, 570] width 279 height 39
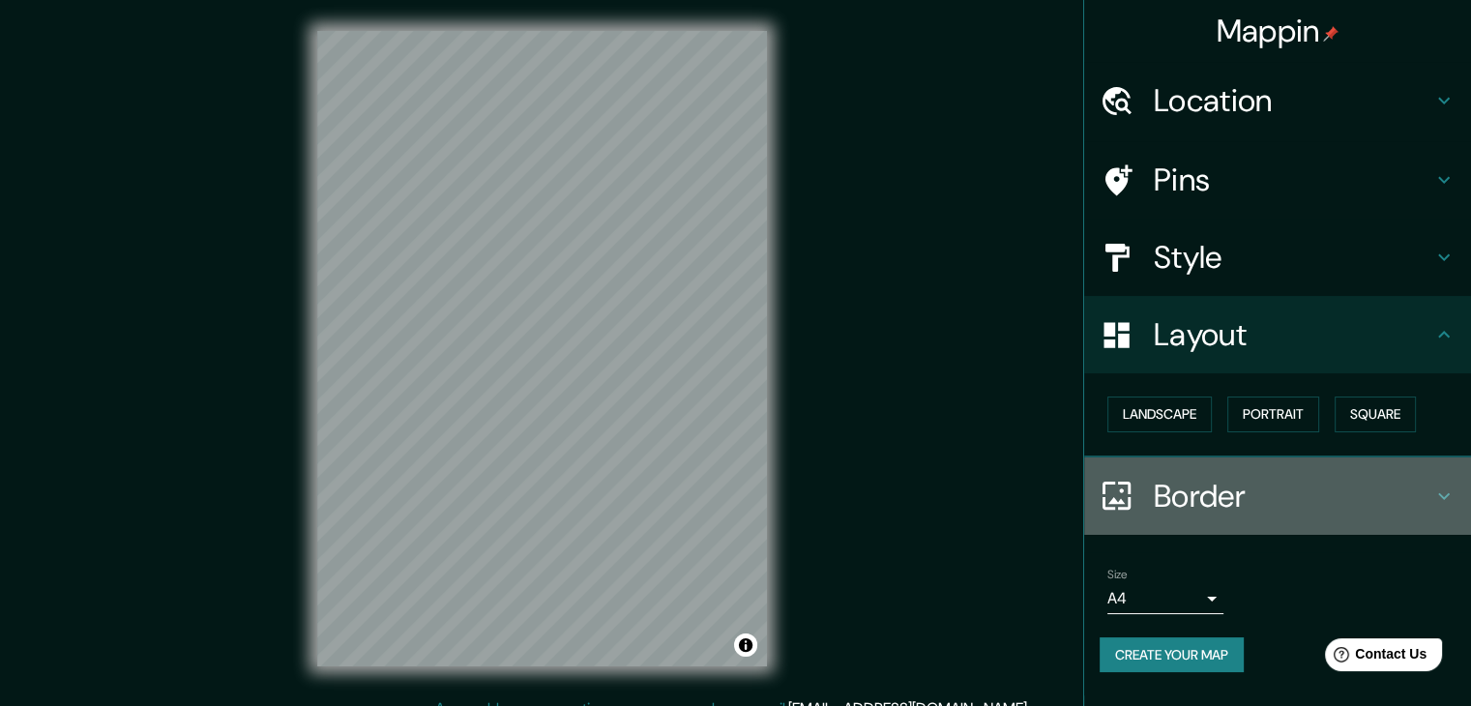
click at [1227, 487] on h4 "Border" at bounding box center [1293, 496] width 279 height 39
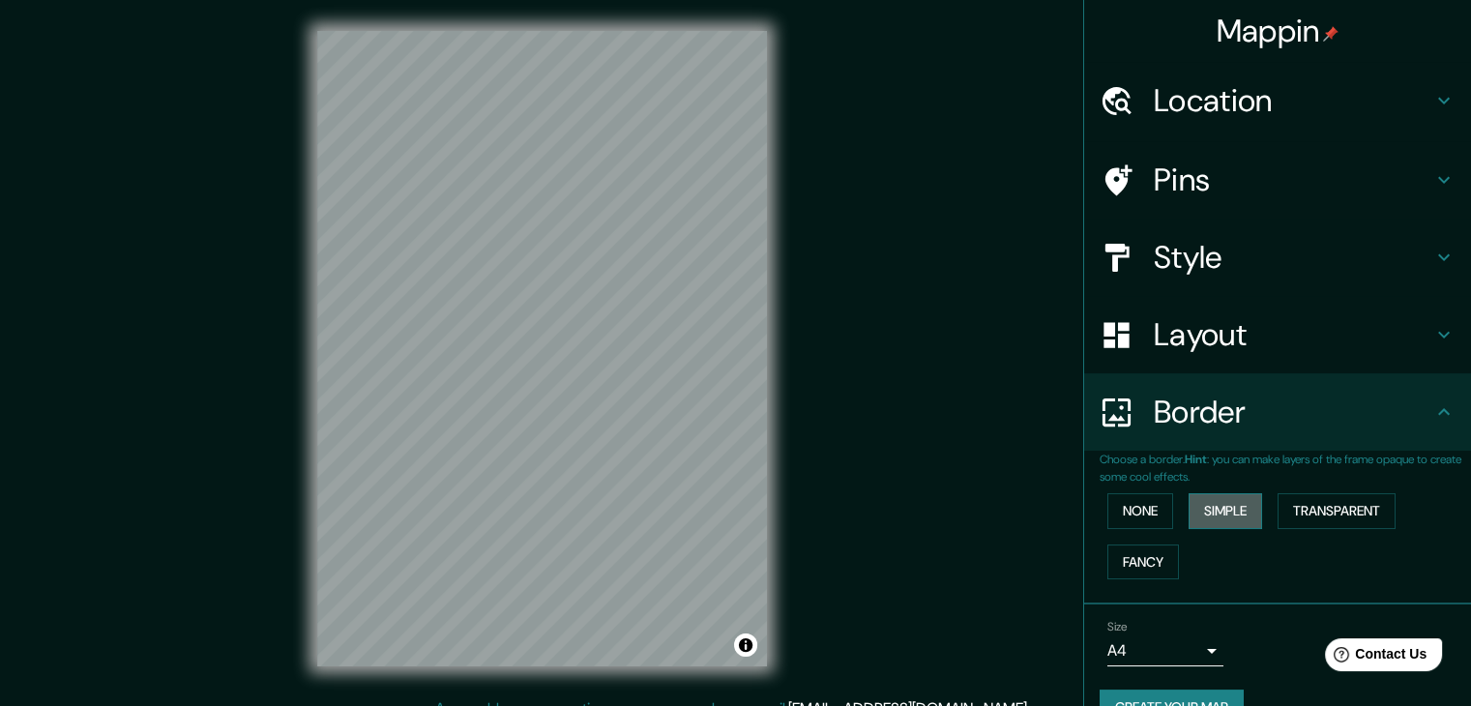
click at [1190, 512] on button "Simple" at bounding box center [1226, 511] width 74 height 36
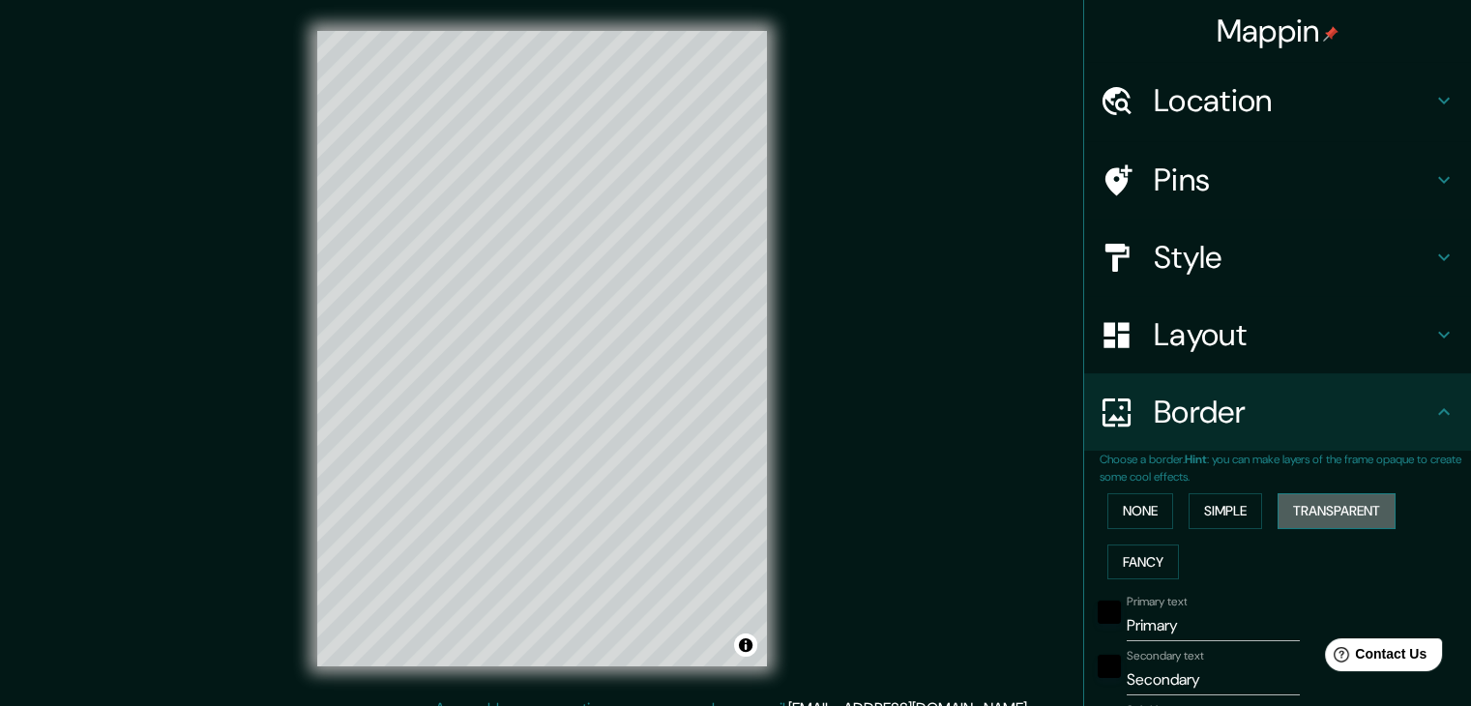
click at [1314, 504] on button "Transparent" at bounding box center [1337, 511] width 118 height 36
click at [1141, 556] on button "Fancy" at bounding box center [1143, 563] width 72 height 36
click at [1301, 514] on button "Transparent" at bounding box center [1337, 511] width 118 height 36
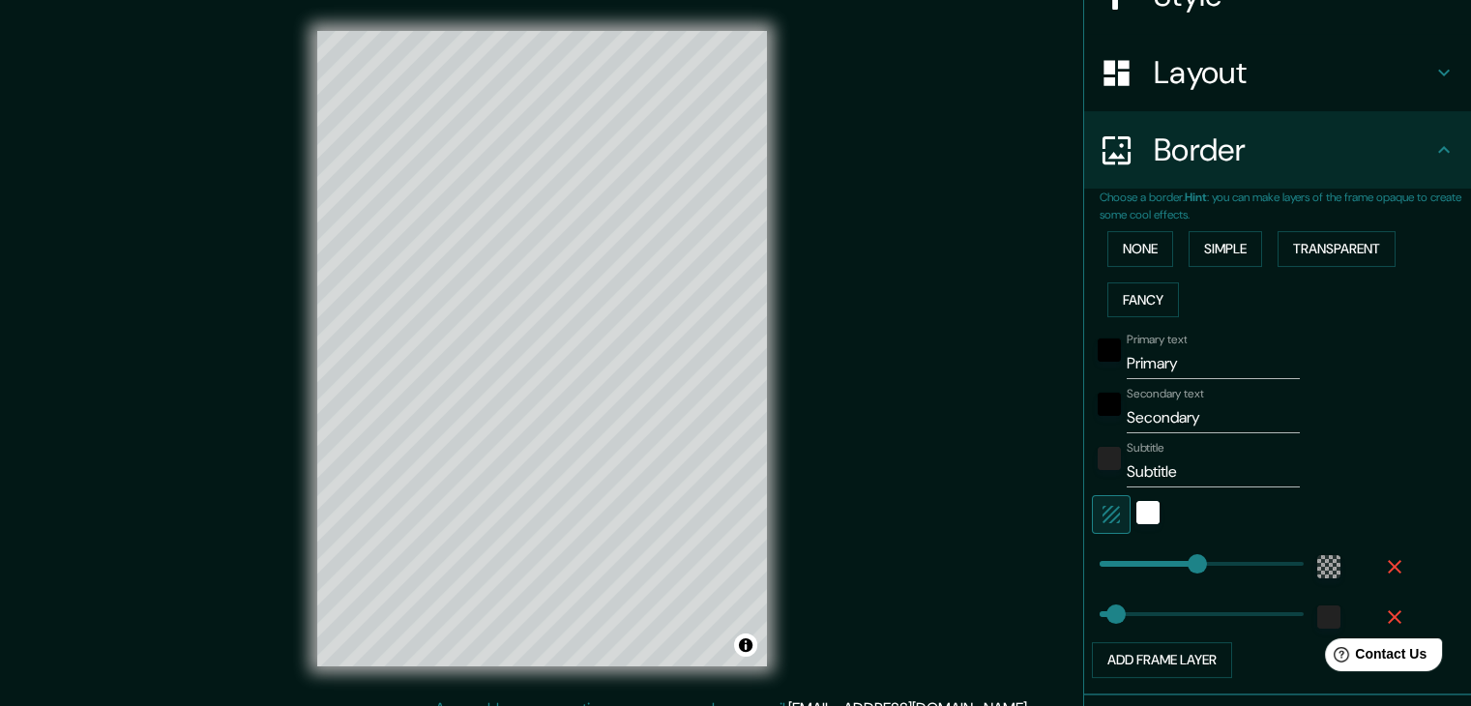
scroll to position [327, 0]
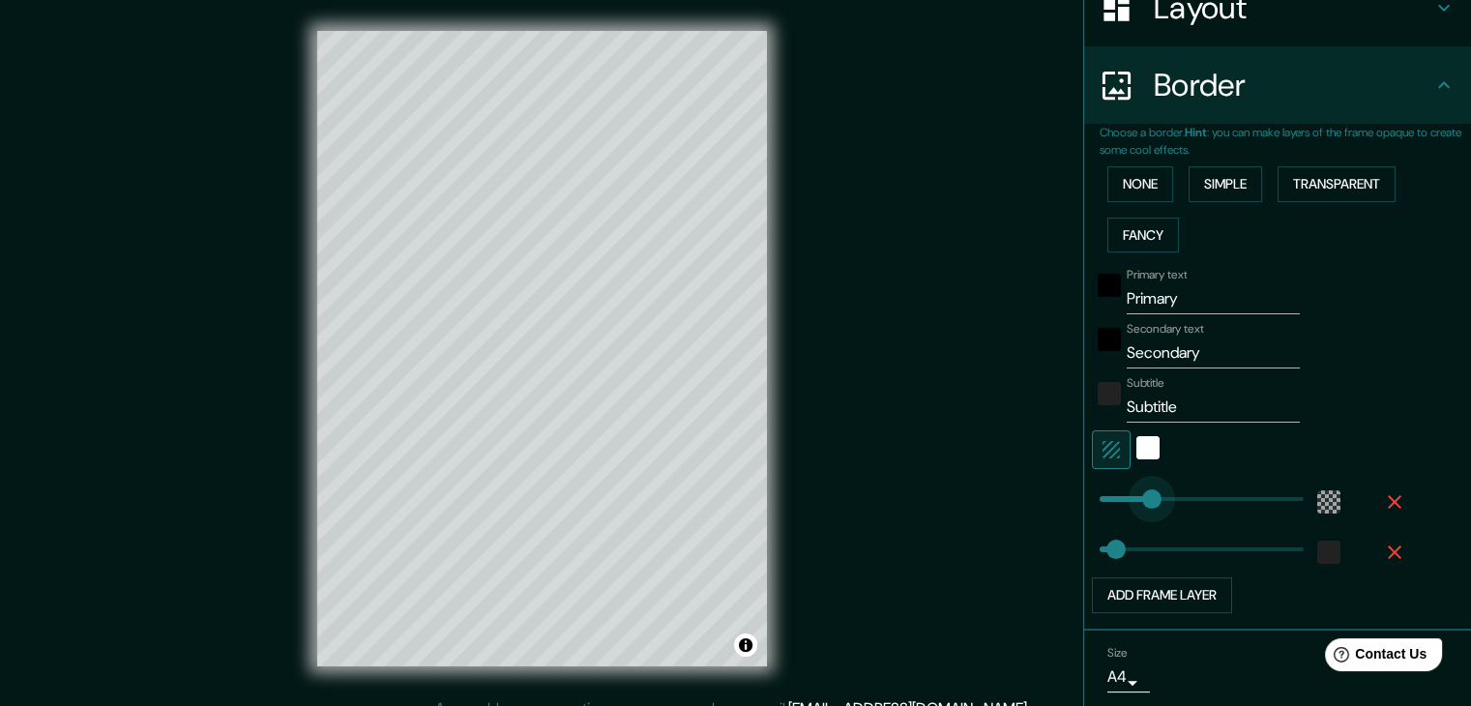
type input "96"
drag, startPoint x: 1186, startPoint y: 493, endPoint x: 1127, endPoint y: 492, distance: 59.0
type input "37"
type input "268"
drag, startPoint x: 1127, startPoint y: 492, endPoint x: 1202, endPoint y: 498, distance: 75.7
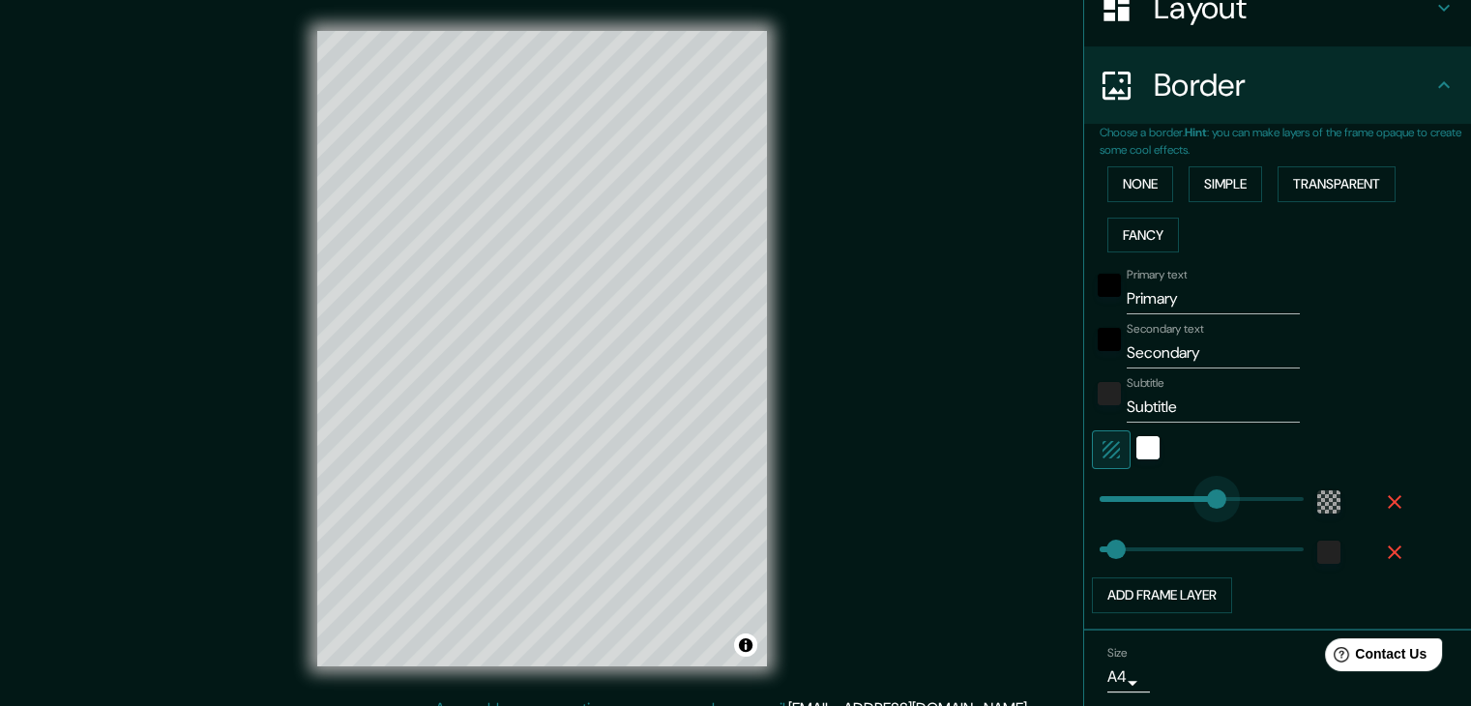
type input "37"
type input "411"
drag, startPoint x: 1202, startPoint y: 498, endPoint x: 1265, endPoint y: 498, distance: 62.9
type input "37"
type input "87"
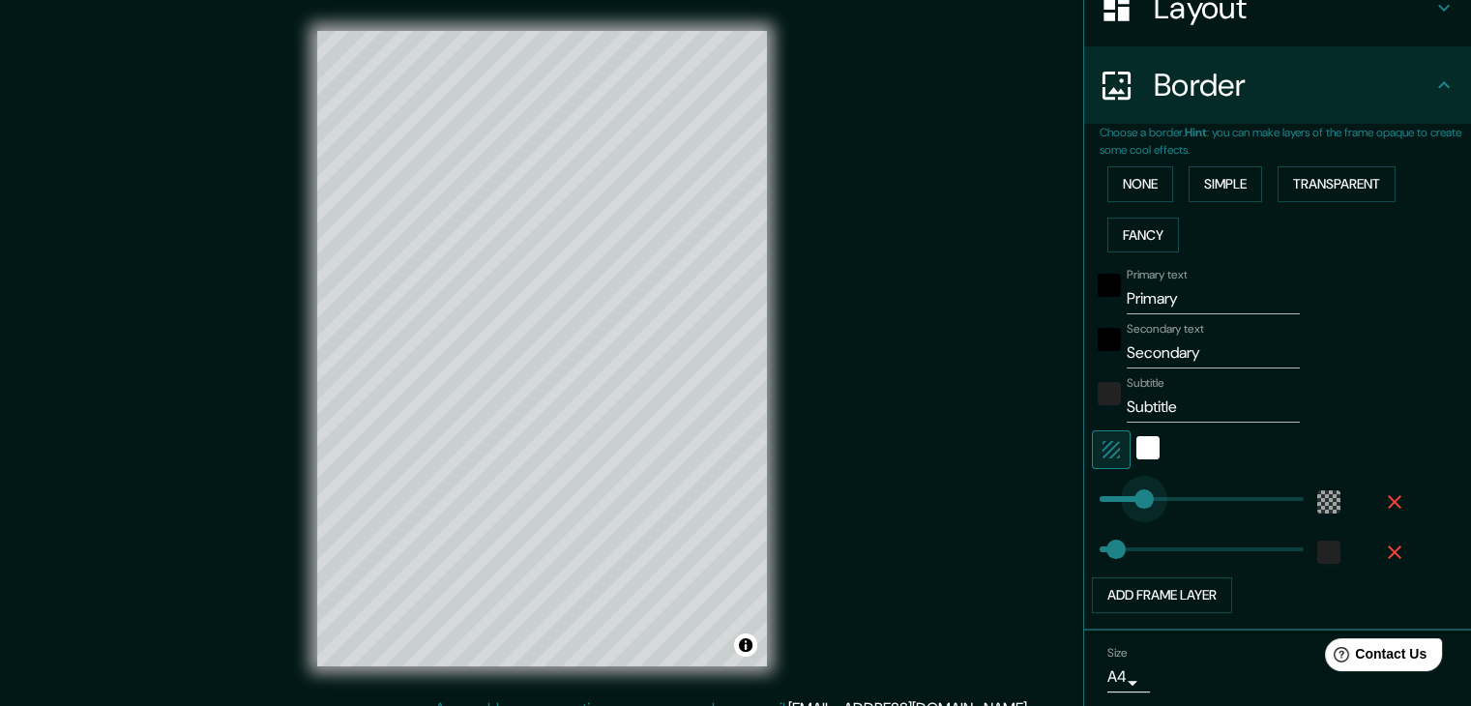
drag, startPoint x: 1265, startPoint y: 498, endPoint x: 1123, endPoint y: 502, distance: 142.2
type input "37"
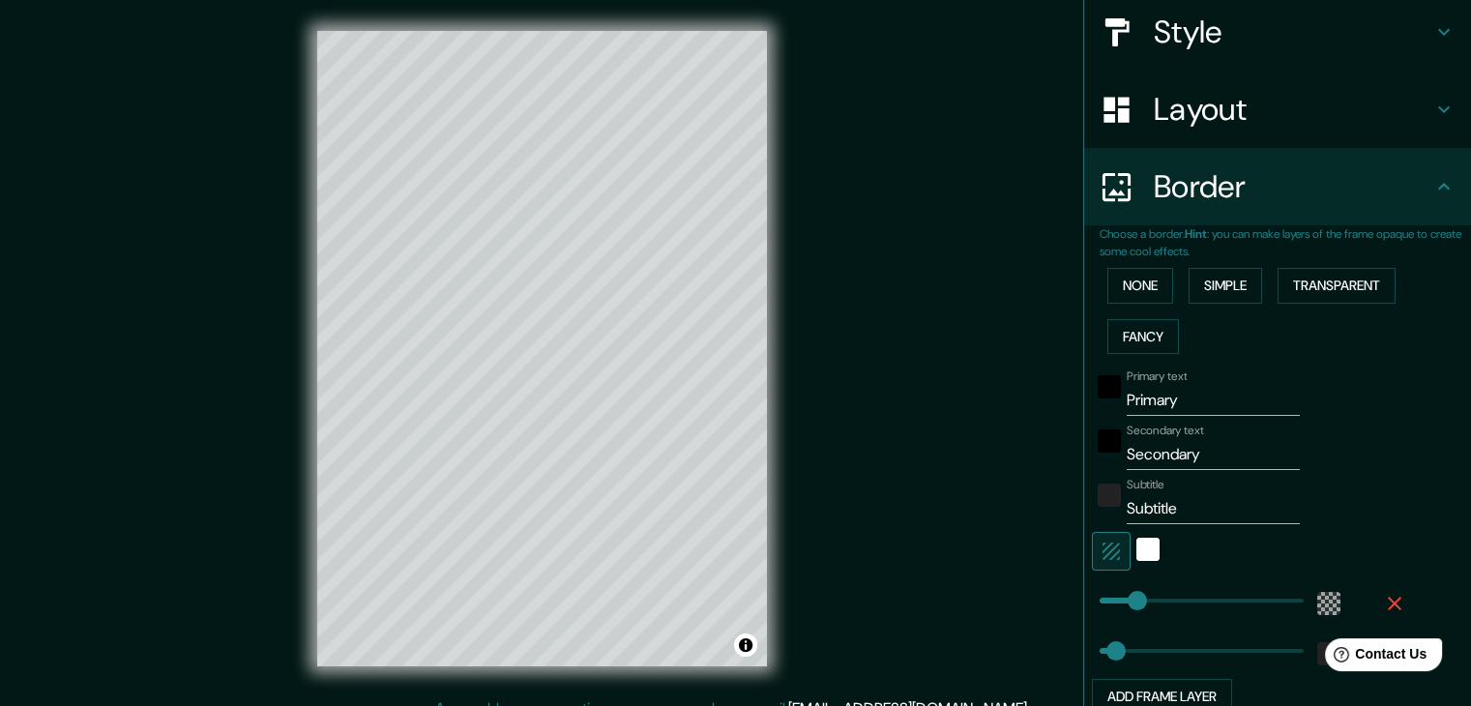
scroll to position [224, 0]
click at [1145, 400] on input "Primary" at bounding box center [1213, 401] width 173 height 31
type input "C"
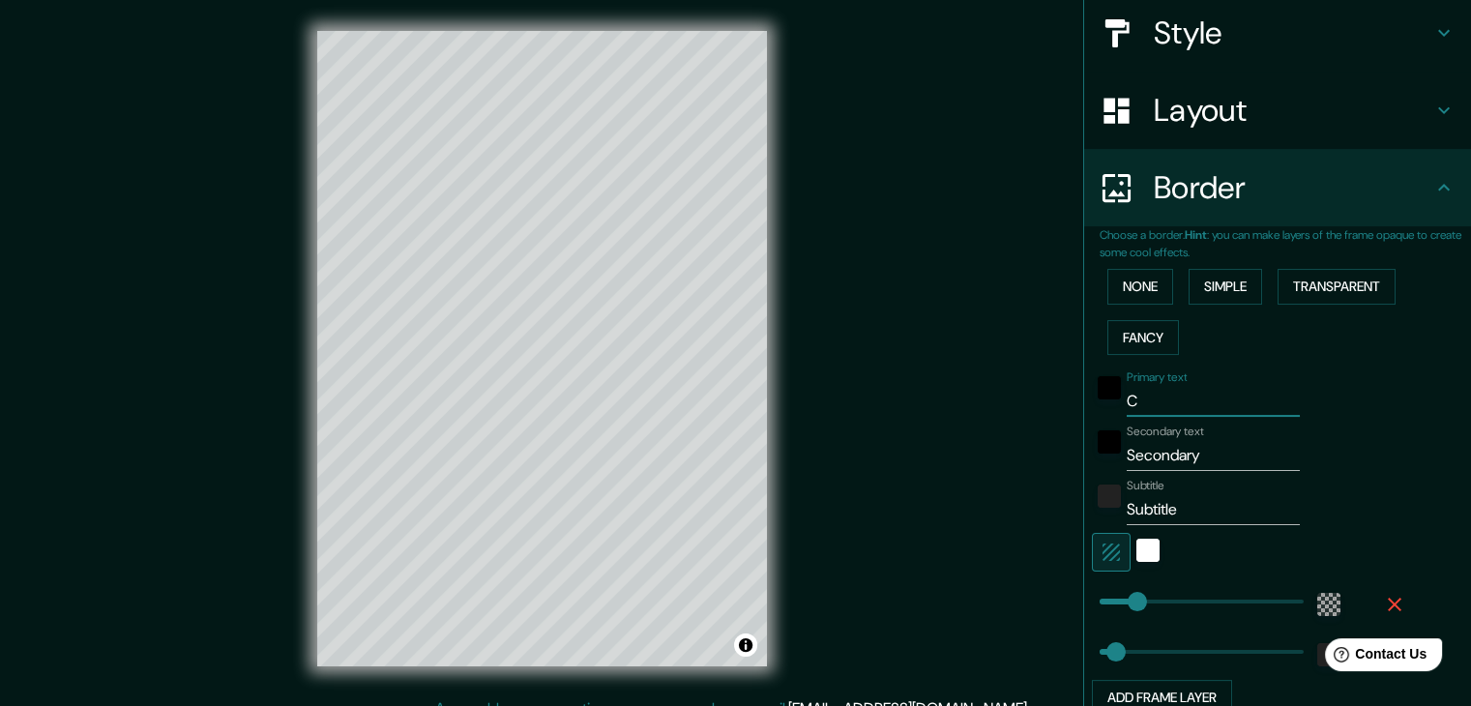
type input "37"
type input "CD"
type input "37"
type input "CDM"
type input "37"
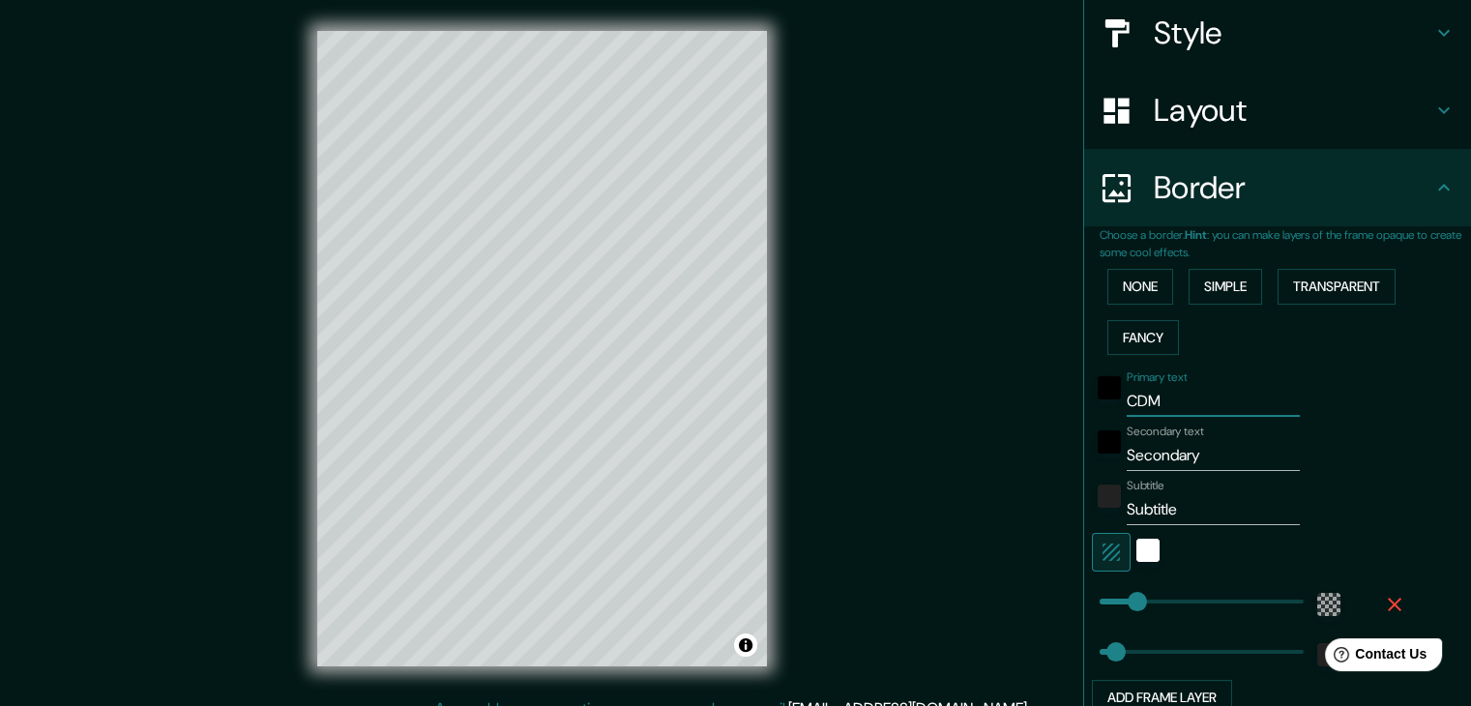
type input "CDMX"
type input "37"
type input "CDMX"
click at [1159, 462] on input "Secondary" at bounding box center [1213, 455] width 173 height 31
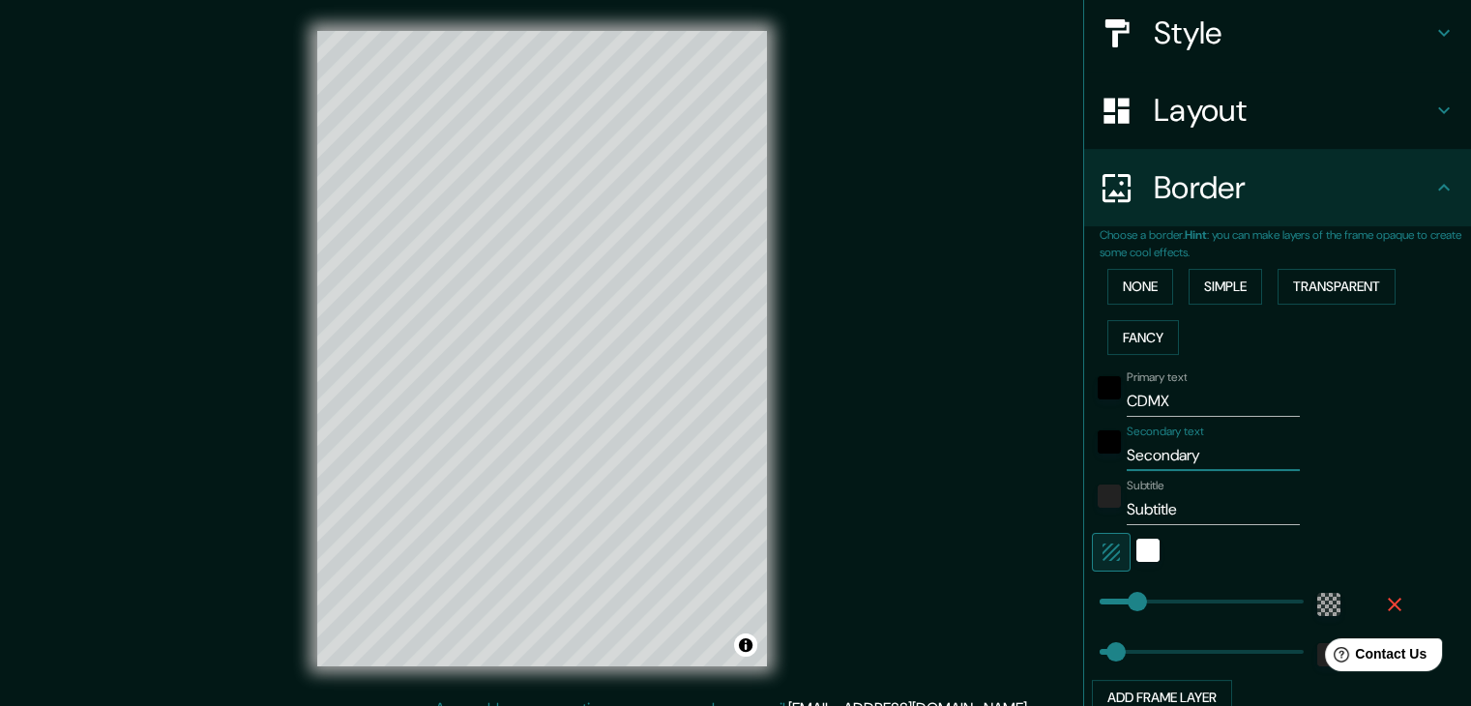
click at [1159, 462] on input "Secondary" at bounding box center [1213, 455] width 173 height 31
type input "C"
type input "37"
type input "Á"
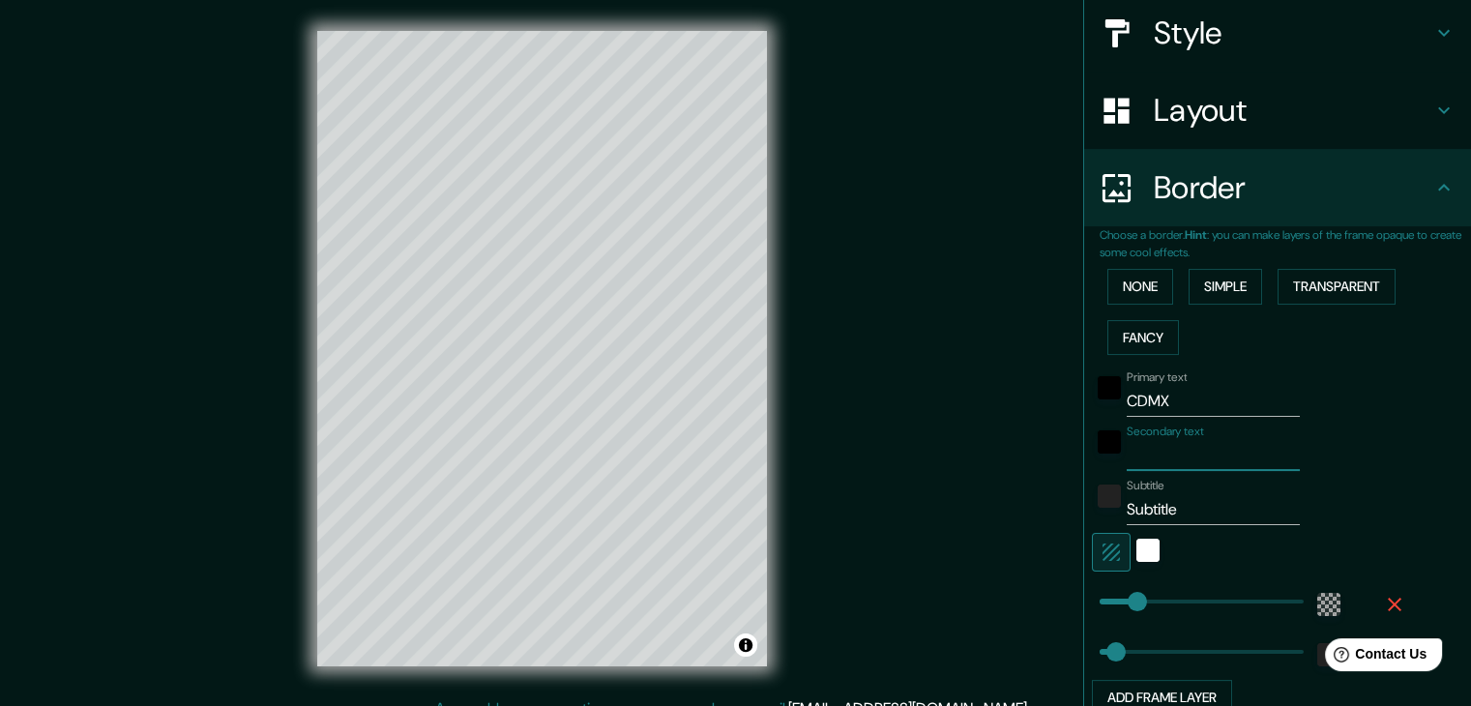
type input "37"
type input "ÁR"
type input "37"
type input "ÁRE"
type input "37"
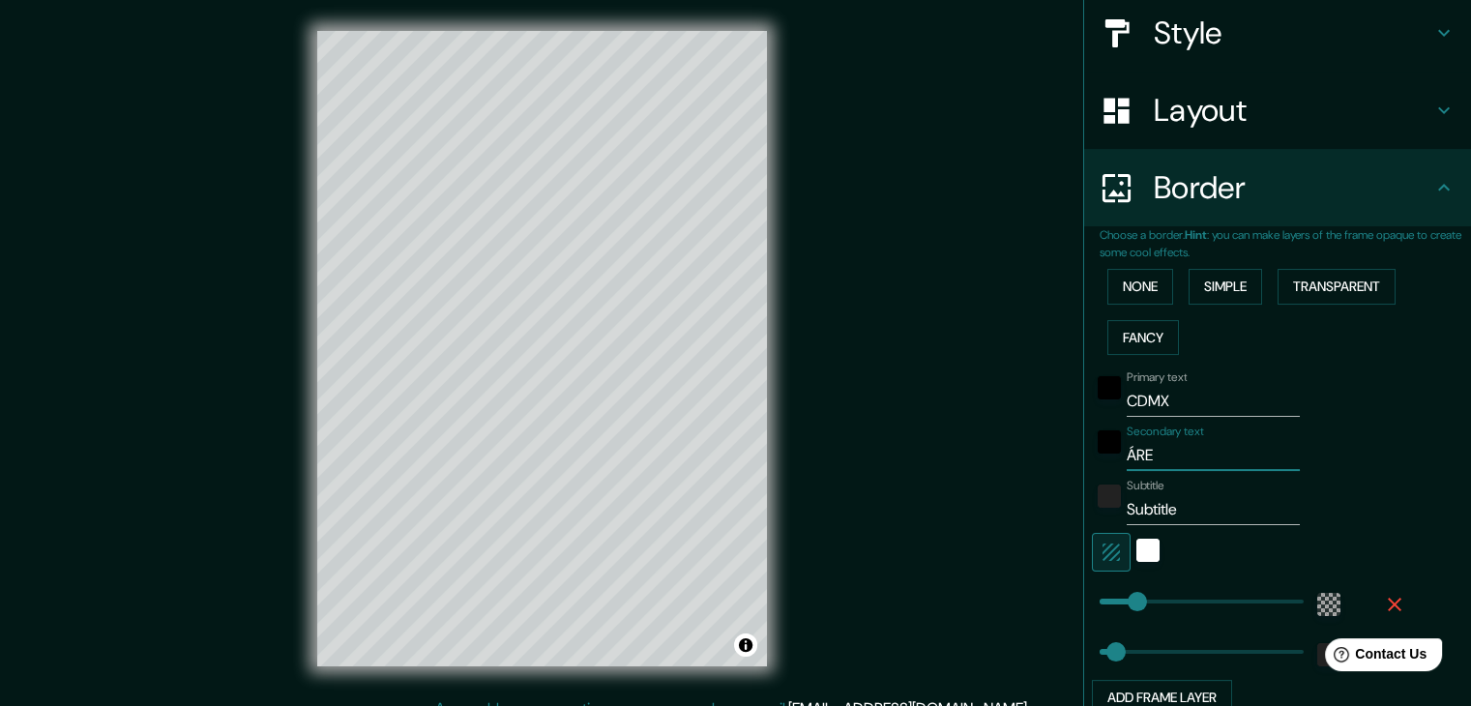
type input "ÁREA"
type input "37"
type input "ÁREA"
type input "37"
type input "ÁREA M"
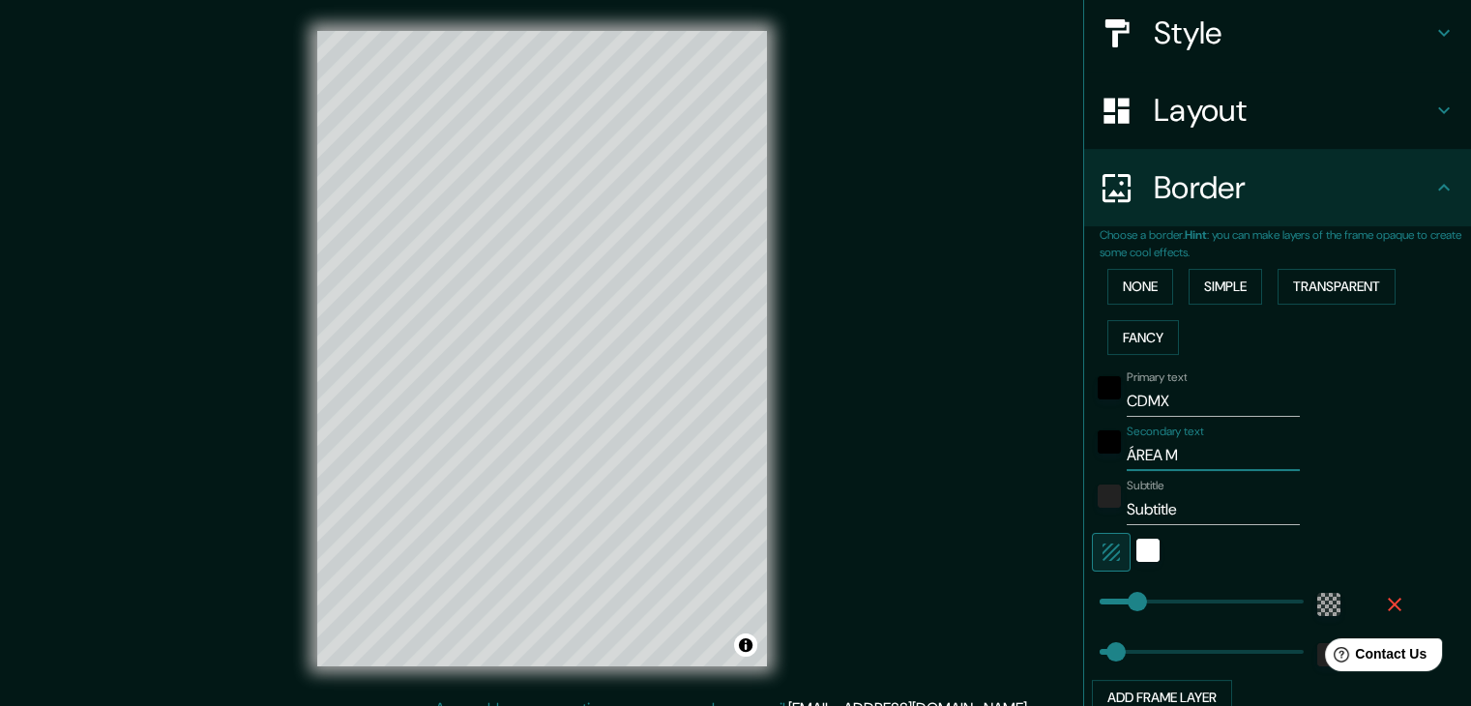
type input "37"
type input "ÁREA ME"
type input "37"
type input "ÁREA MET"
type input "37"
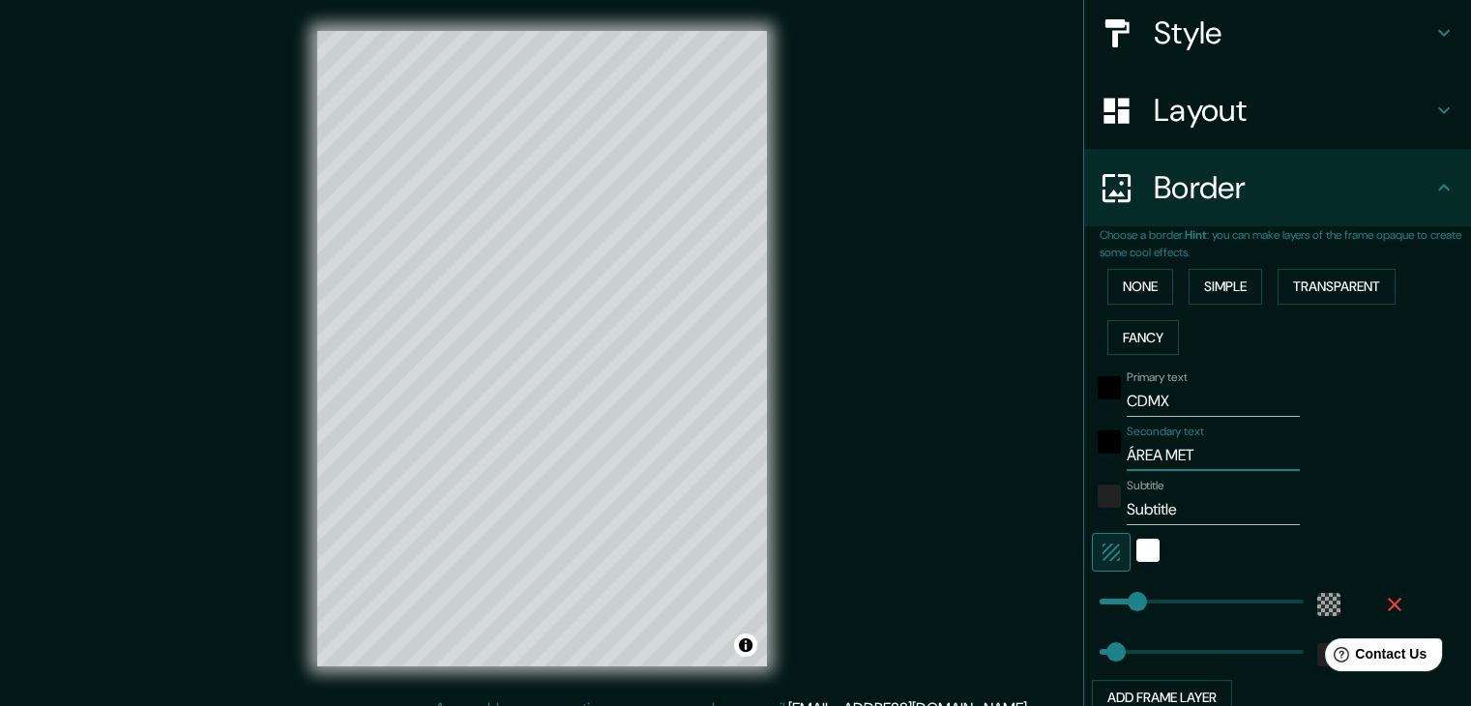
type input "ÁREA METR"
type input "37"
type input "ÁREA METRO"
type input "37"
type input "ÁREA METROP"
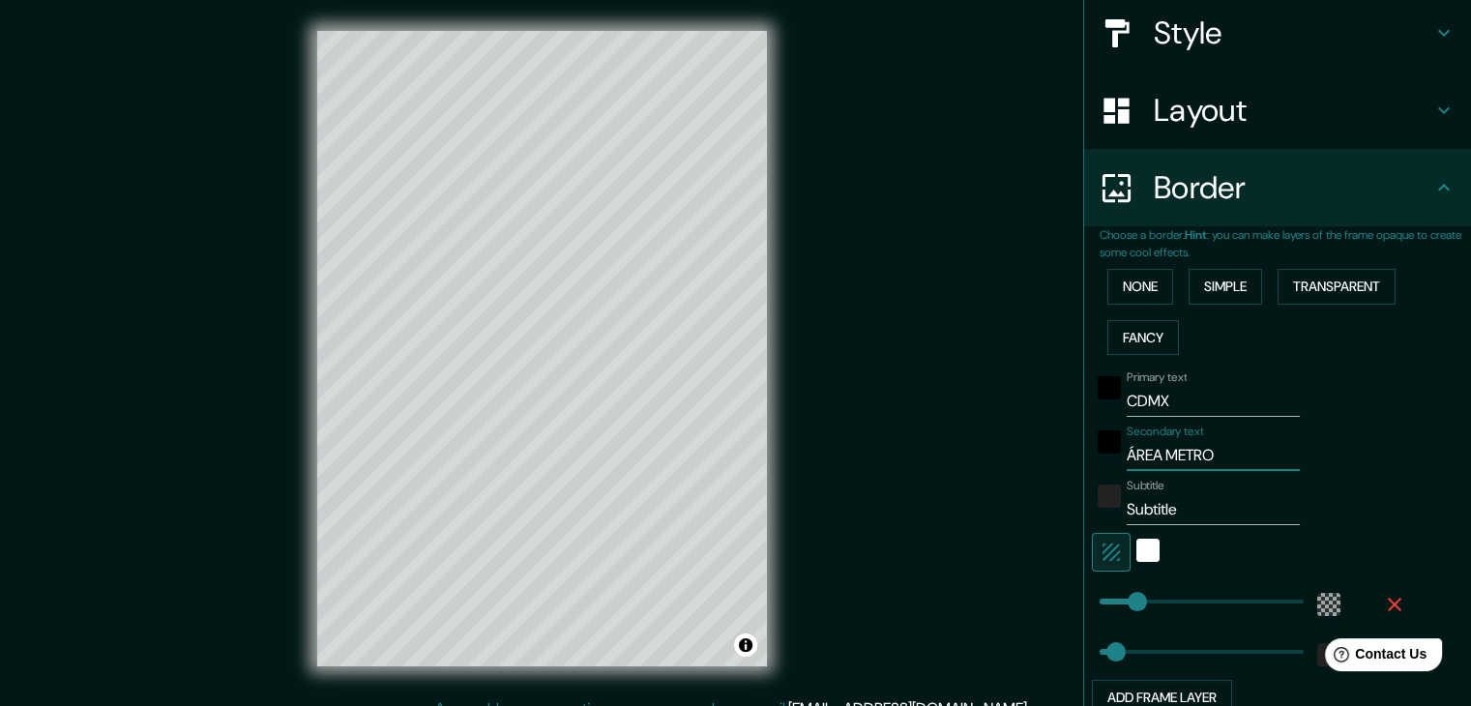
type input "37"
type input "ÁREA METROPO"
type input "37"
type input "ÁREA METROPOL"
type input "37"
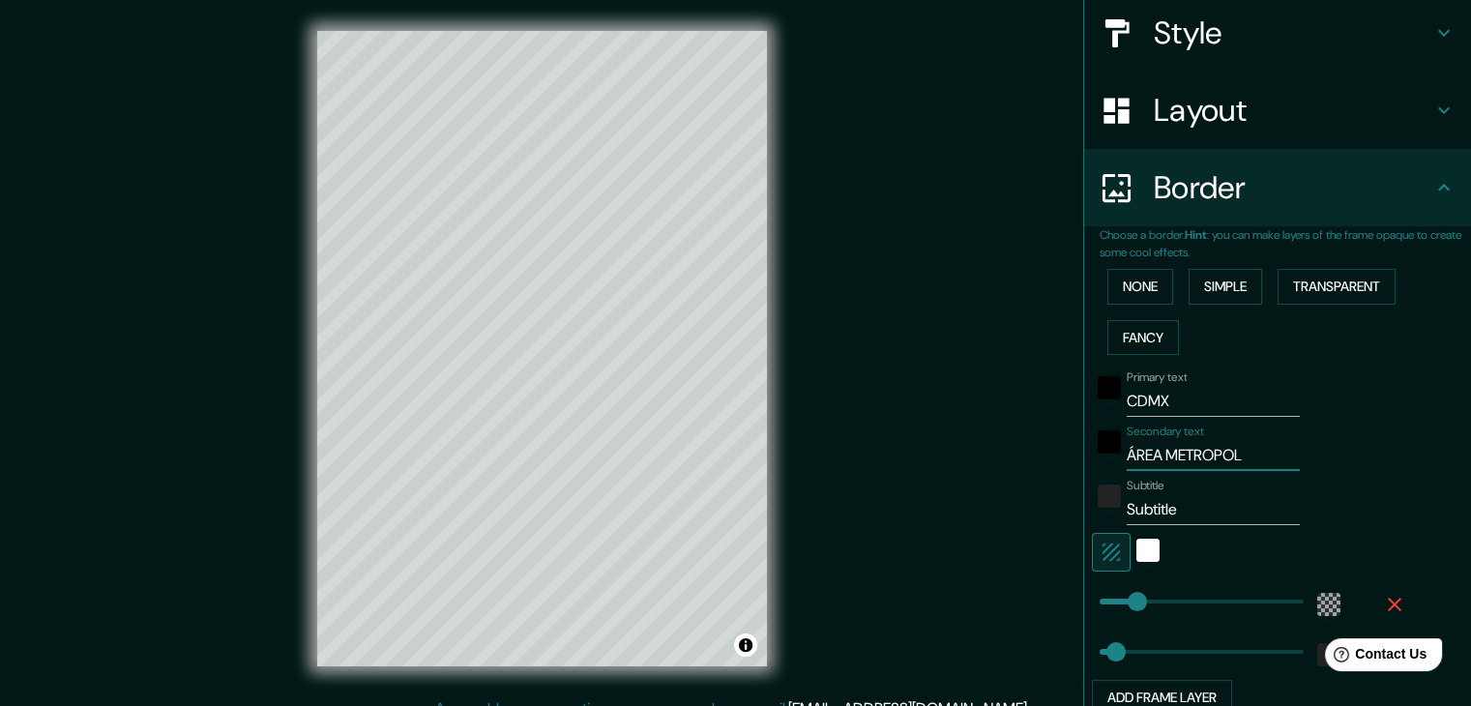
type input "ÁREA METROPOLI"
type input "37"
type input "ÁREA METROPOLIT"
type input "37"
type input "ÁREA METROPOLITA"
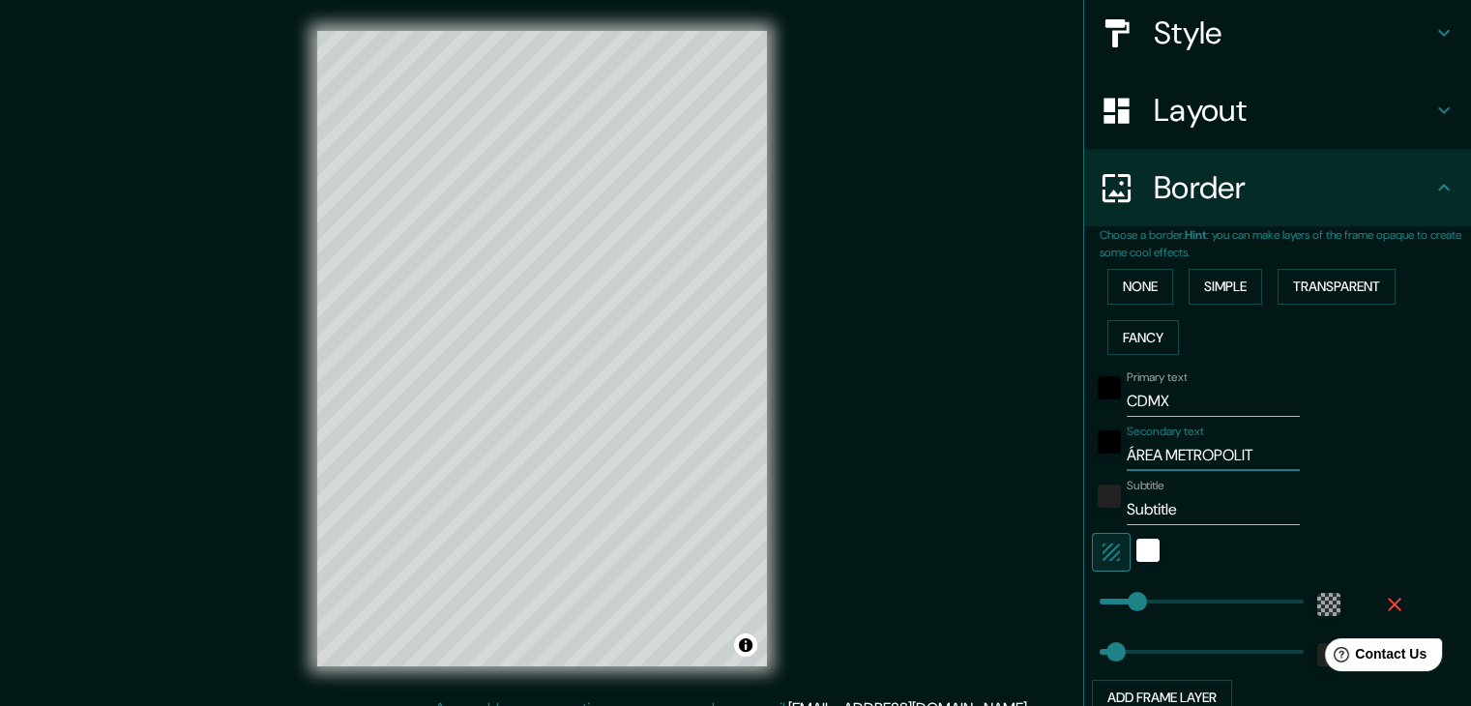
type input "37"
type input "ÁREA METROPOLITAN"
type input "37"
type input "ÁREA METROPOLITANA"
type input "37"
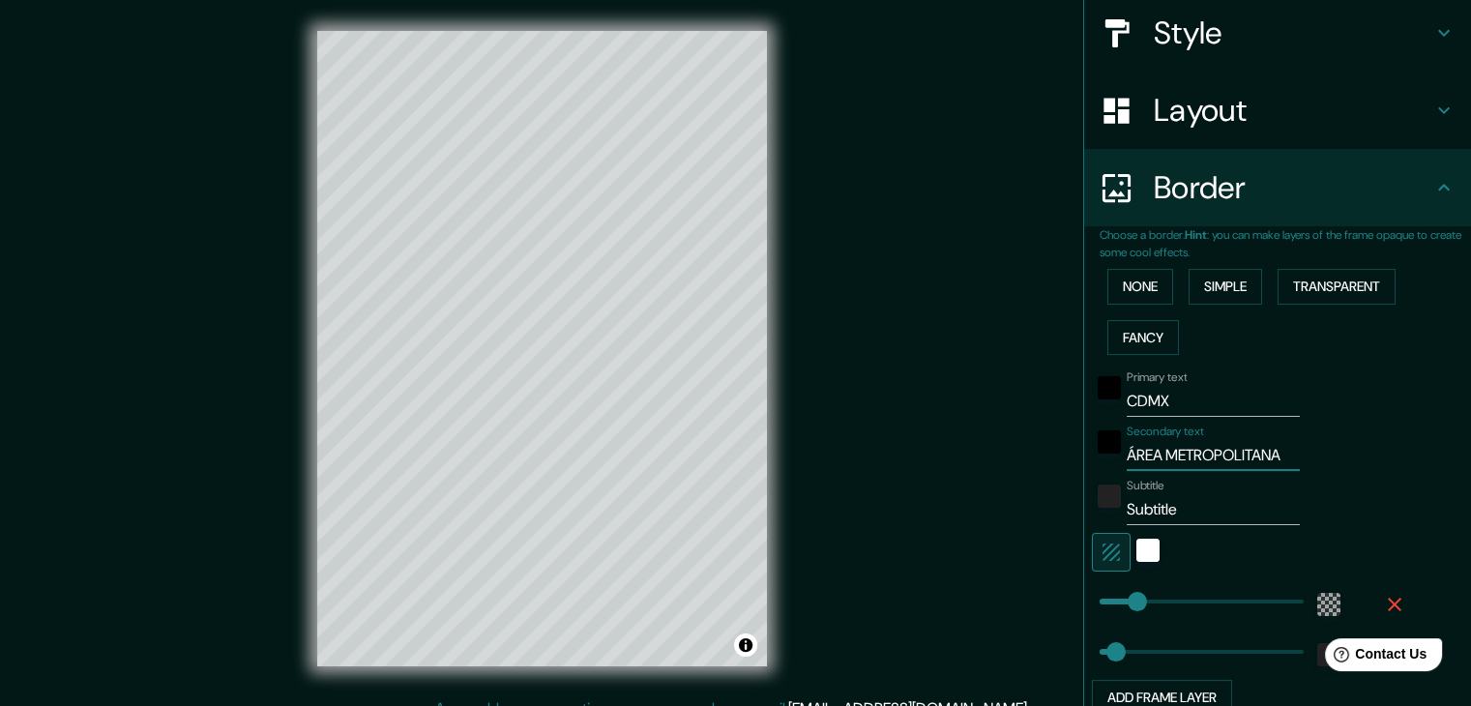
type input "ÁREA METROPOLITANA"
click at [1156, 522] on input "Subtitle" at bounding box center [1213, 509] width 173 height 31
type input "2"
type input "37"
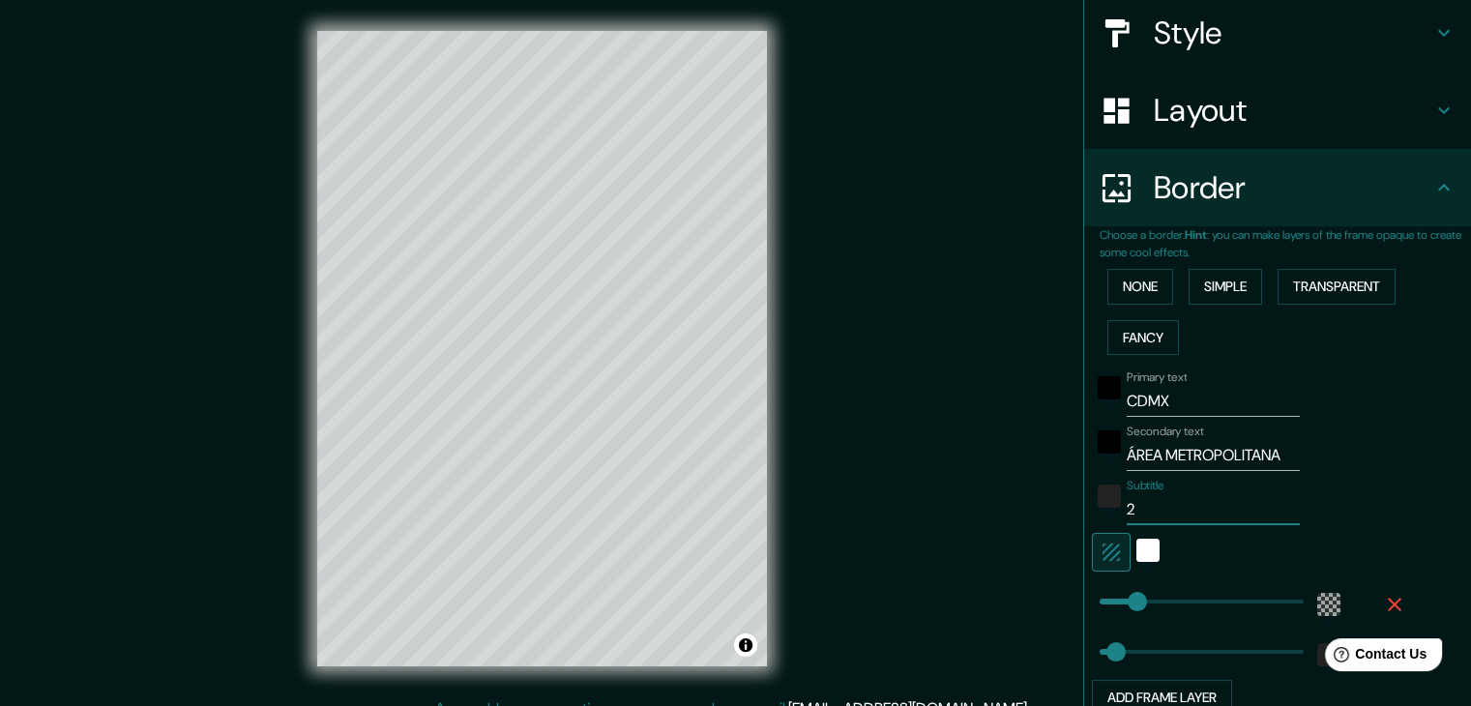
type input "20"
type input "37"
type input "2025"
type input "37"
type input "2025"
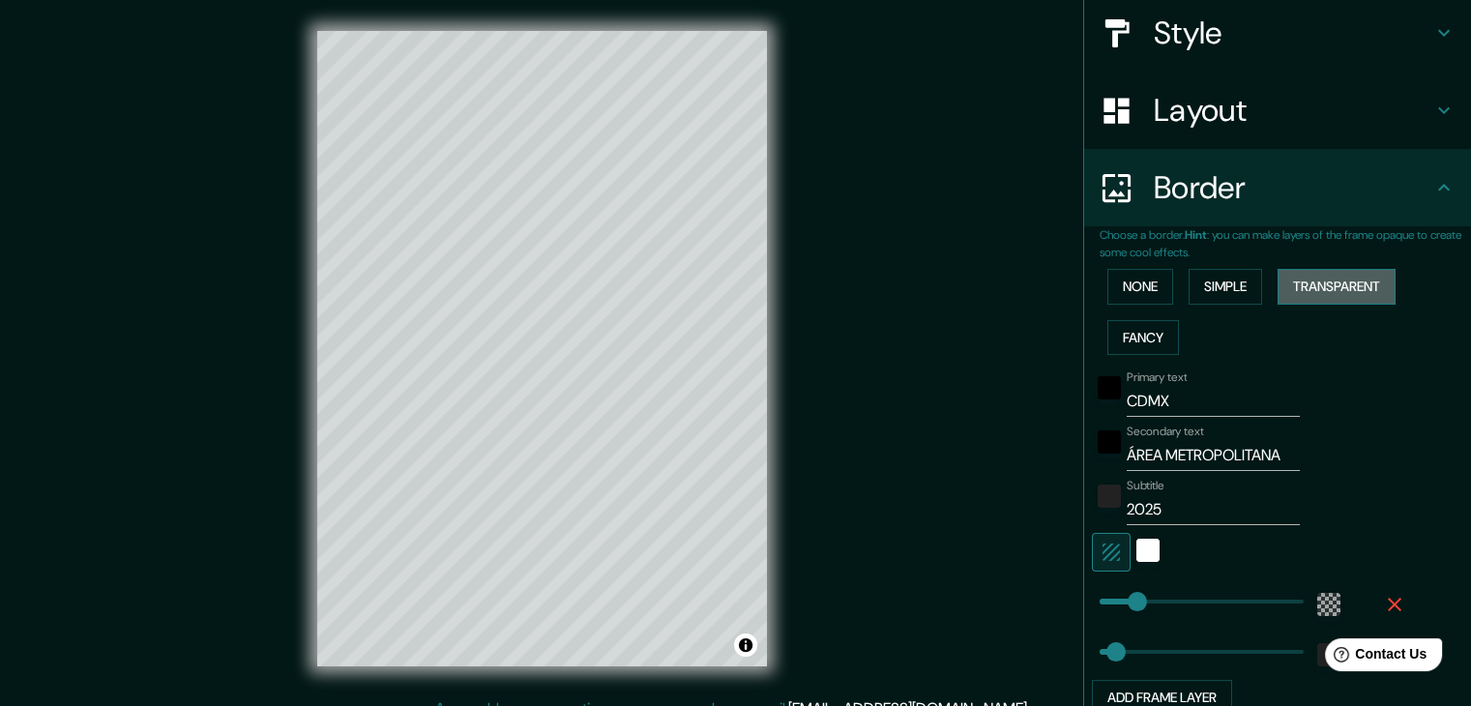
click at [1315, 272] on button "Transparent" at bounding box center [1337, 287] width 118 height 36
type input "37"
click at [1156, 342] on button "Fancy" at bounding box center [1143, 338] width 72 height 36
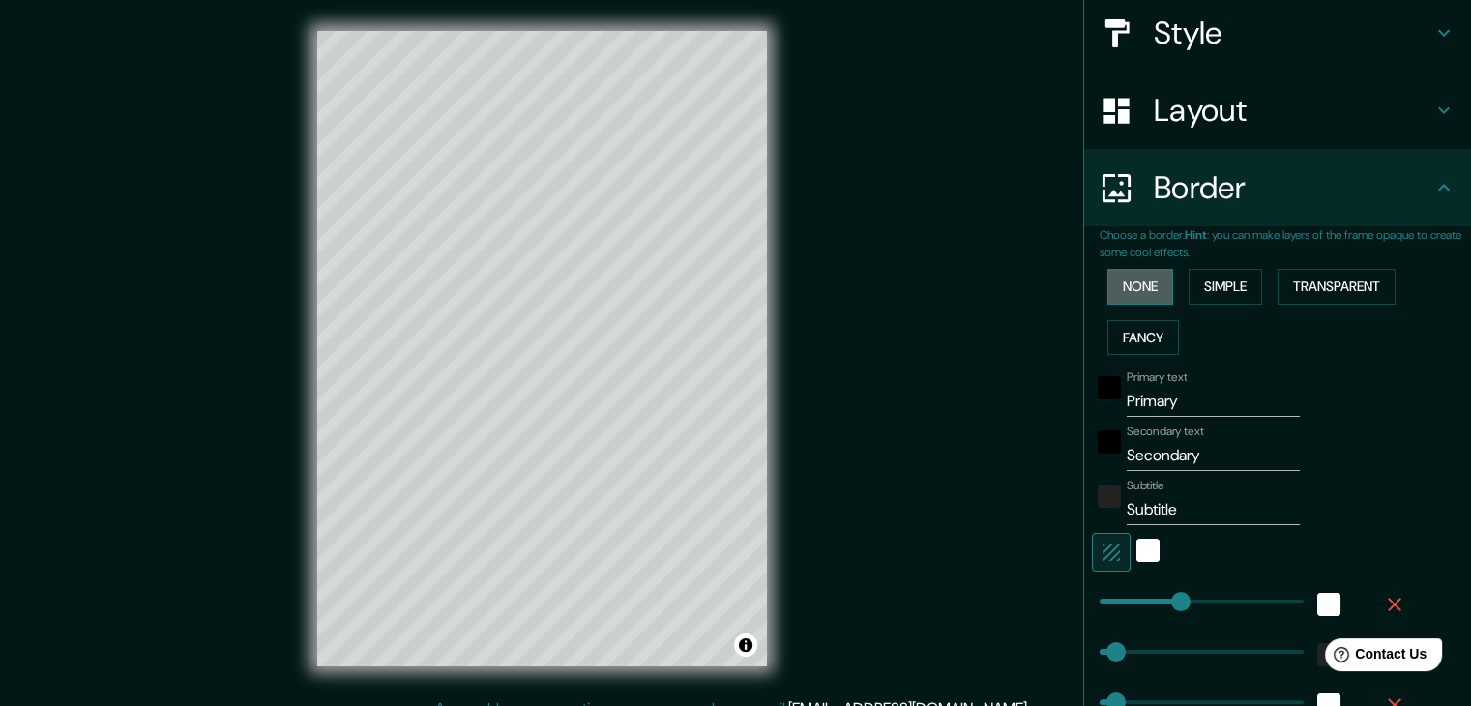
click at [1138, 287] on button "None" at bounding box center [1140, 287] width 66 height 36
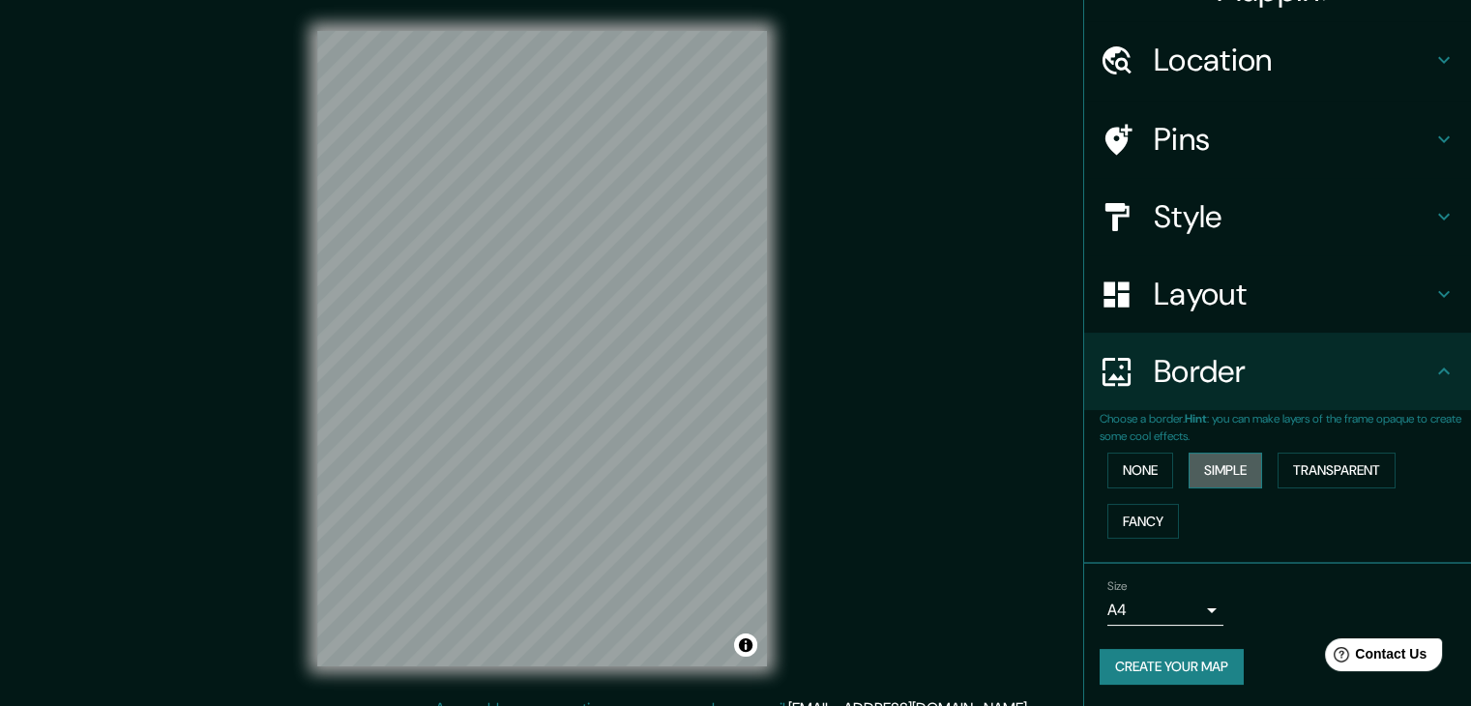
click at [1201, 466] on button "Simple" at bounding box center [1226, 471] width 74 height 36
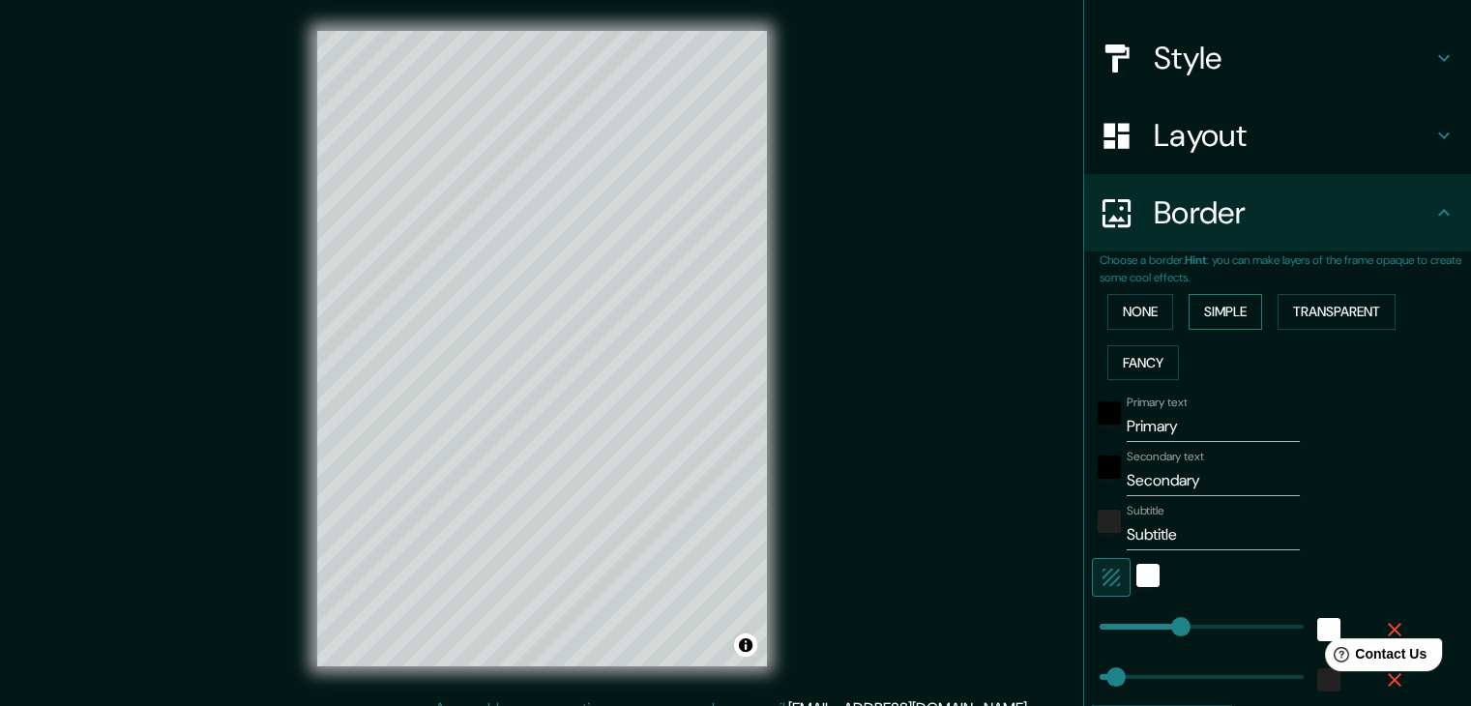
scroll to position [197, 0]
click at [1161, 427] on input "Primary" at bounding box center [1213, 428] width 173 height 31
type input "C"
type input "37"
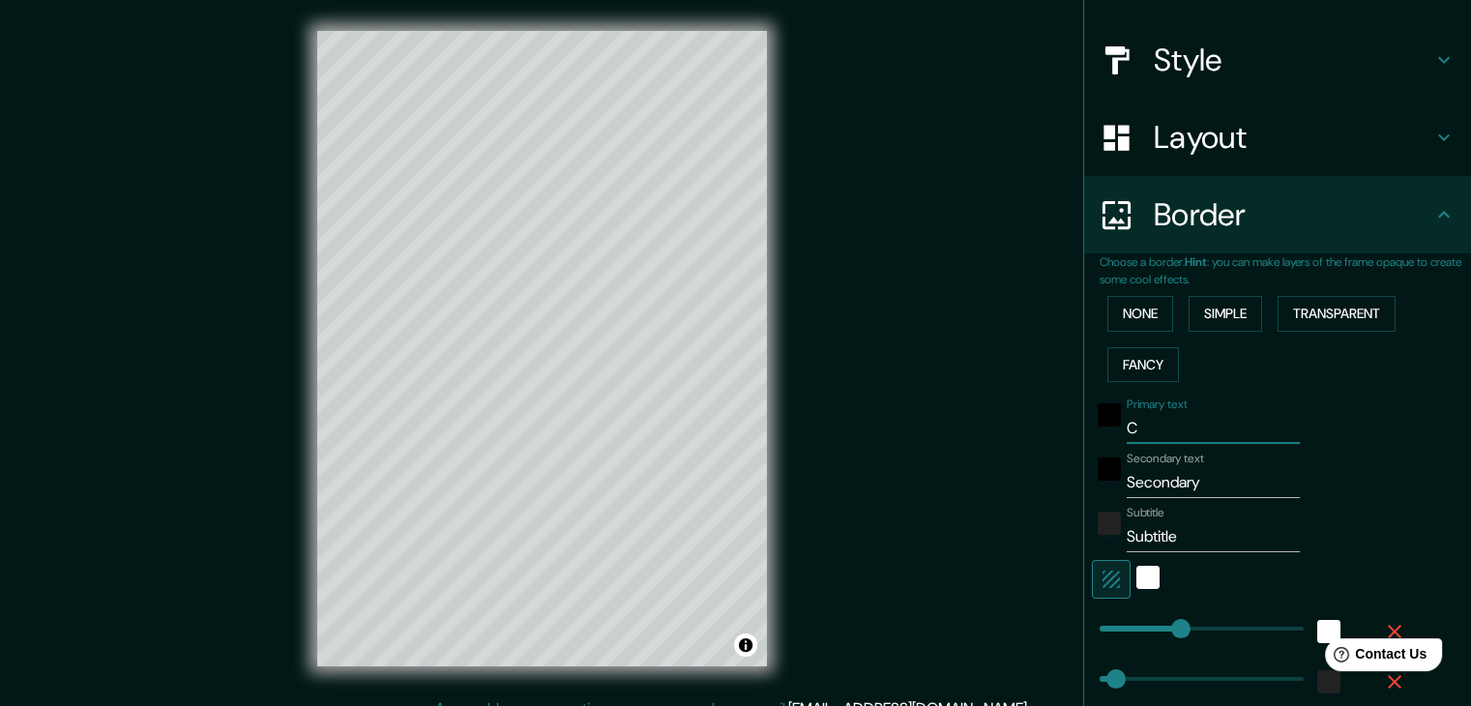
type input "CM"
type input "37"
type input "CMD"
type input "37"
type input "CMDZ"
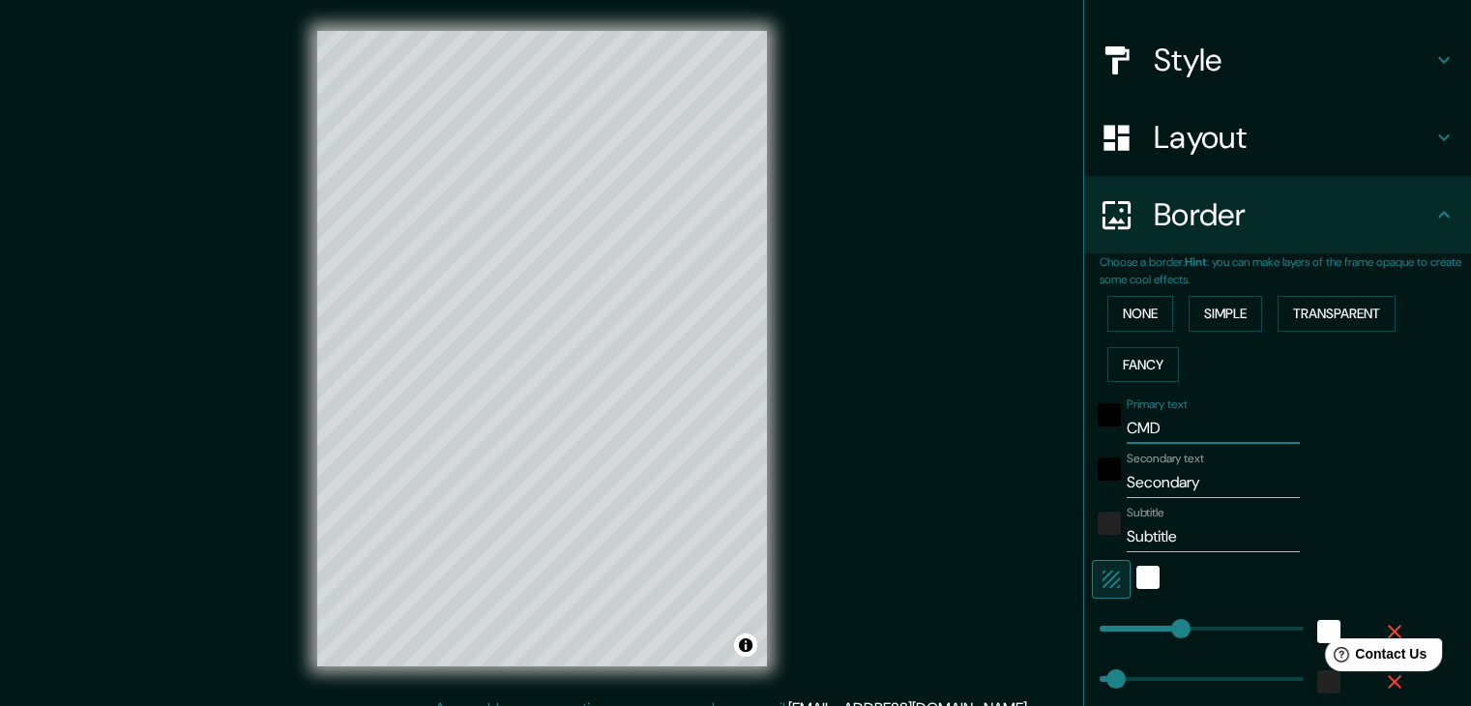
type input "37"
type input "CMD"
type input "37"
type input "CMDZ"
type input "37"
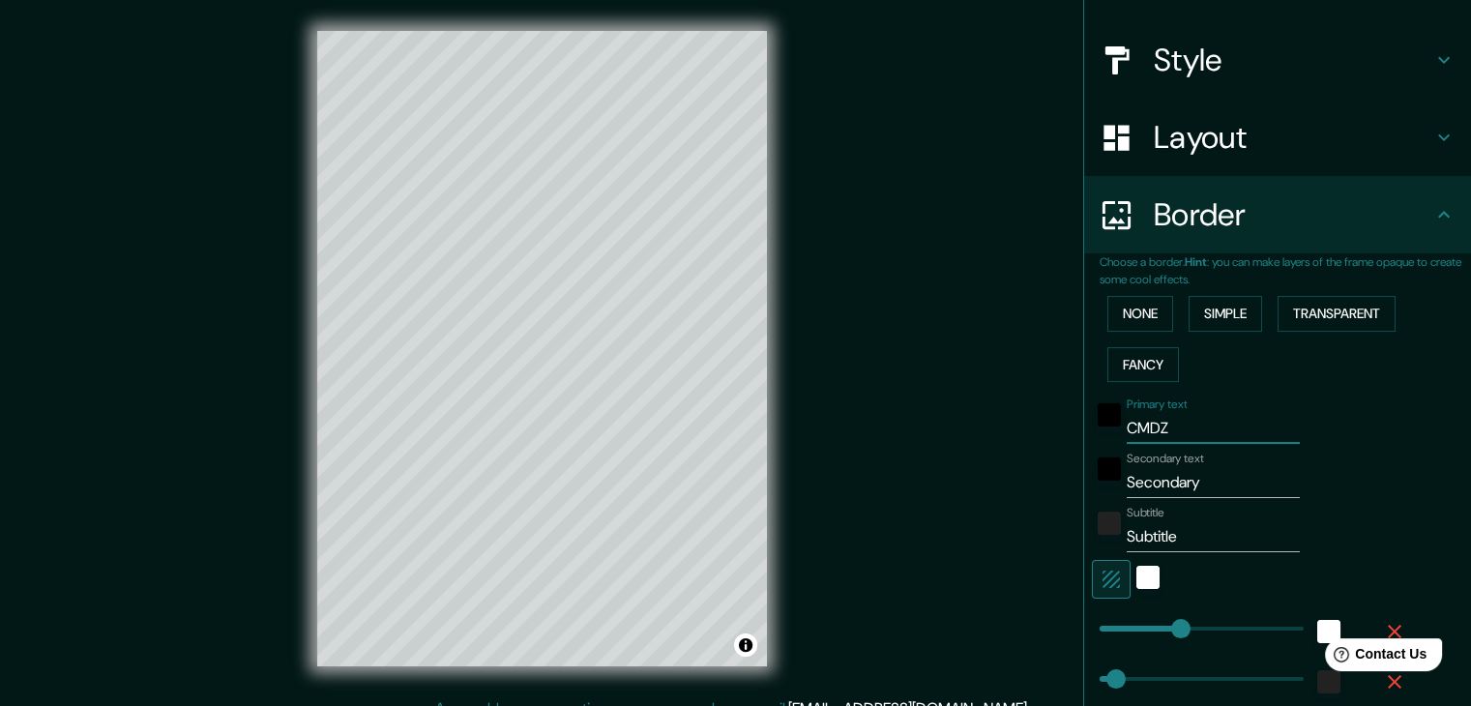
type input "CMD"
type input "37"
type input "CMDX"
type input "37"
type input "CMDX"
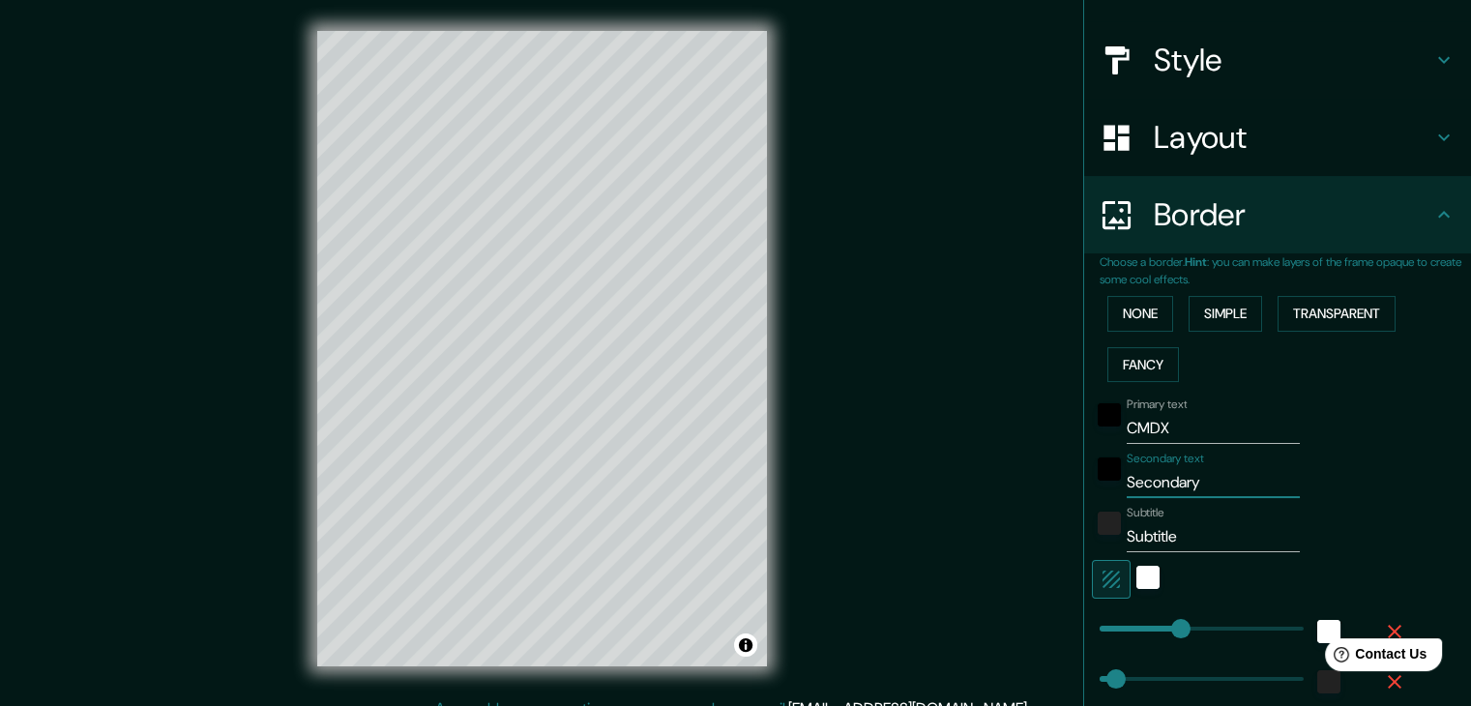
click at [1177, 477] on input "Secondary" at bounding box center [1213, 482] width 173 height 31
type input "Á"
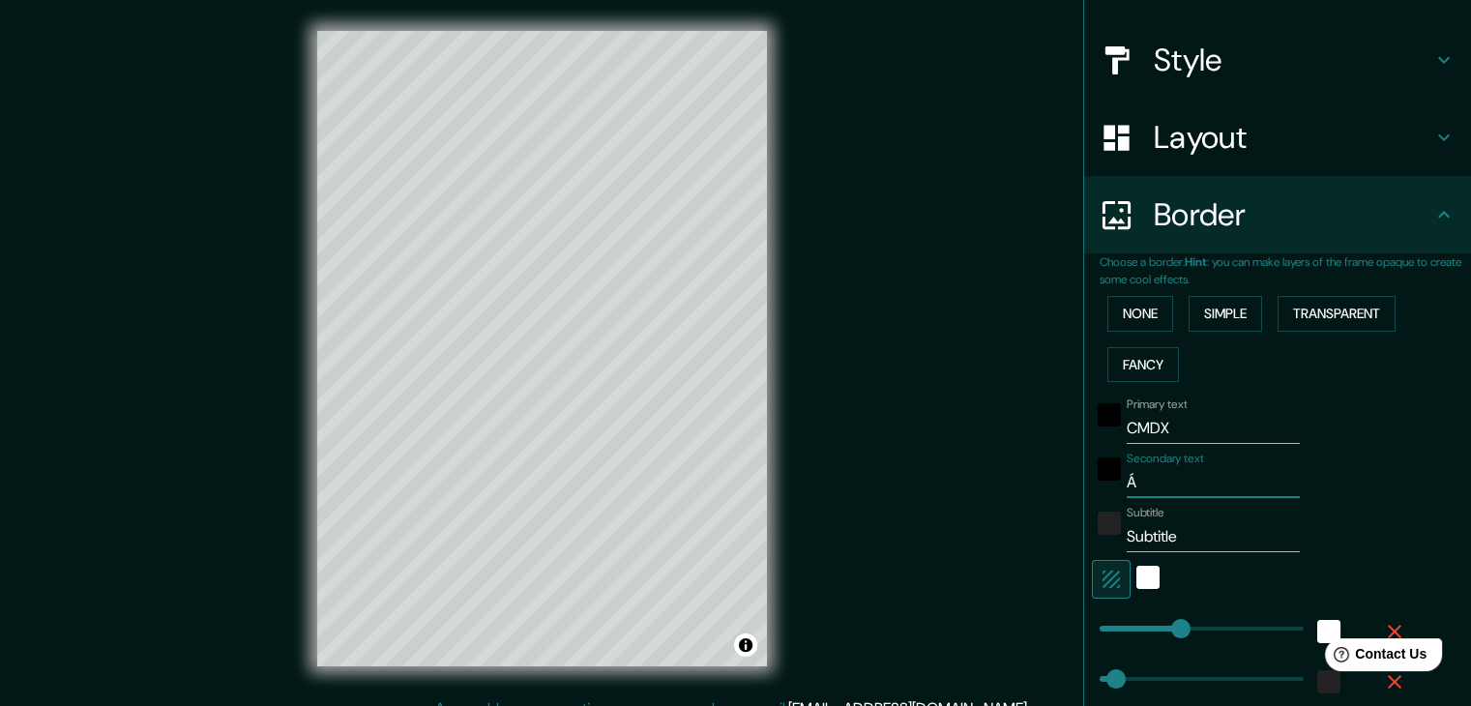
type input "37"
type input "ÁR"
type input "37"
type input "ÁRE"
type input "37"
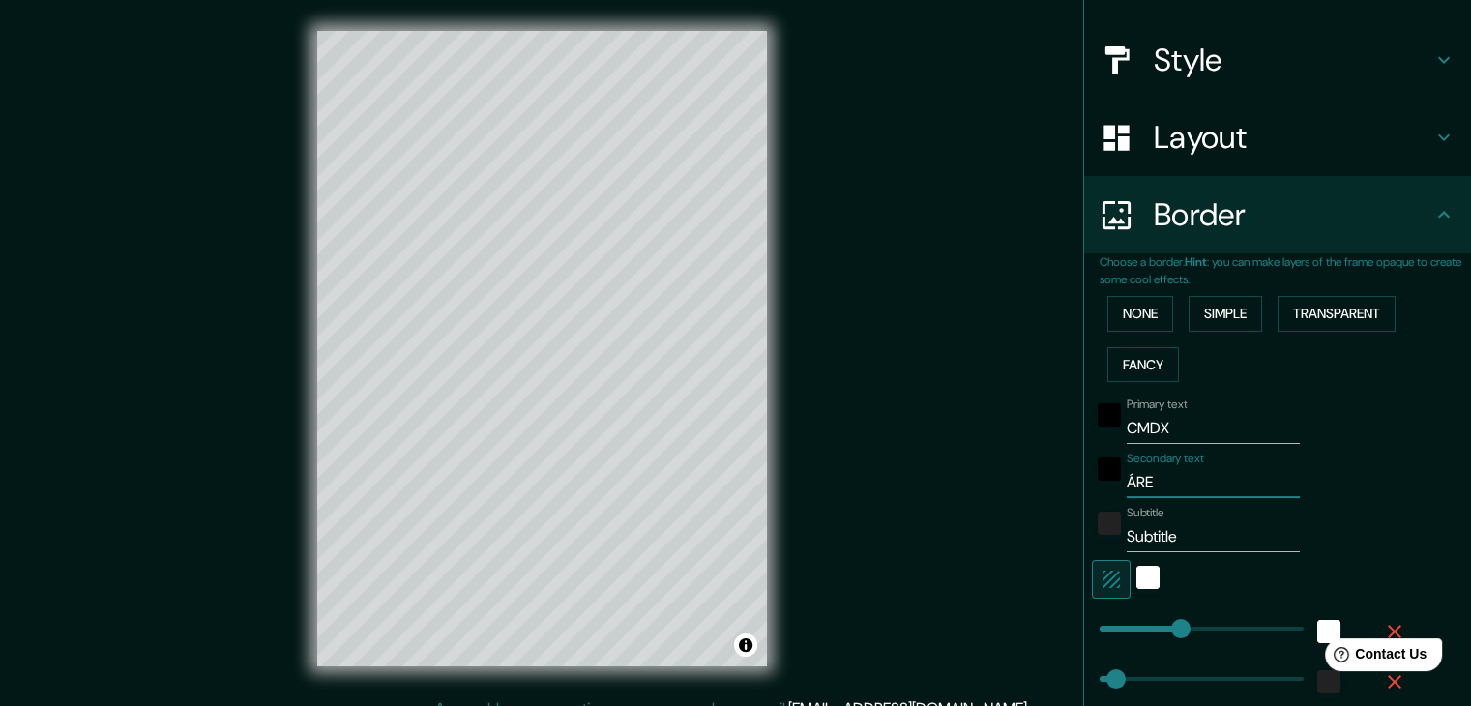
type input "ÁREA"
type input "37"
type input "ÁREA"
type input "37"
type input "ÁREA M"
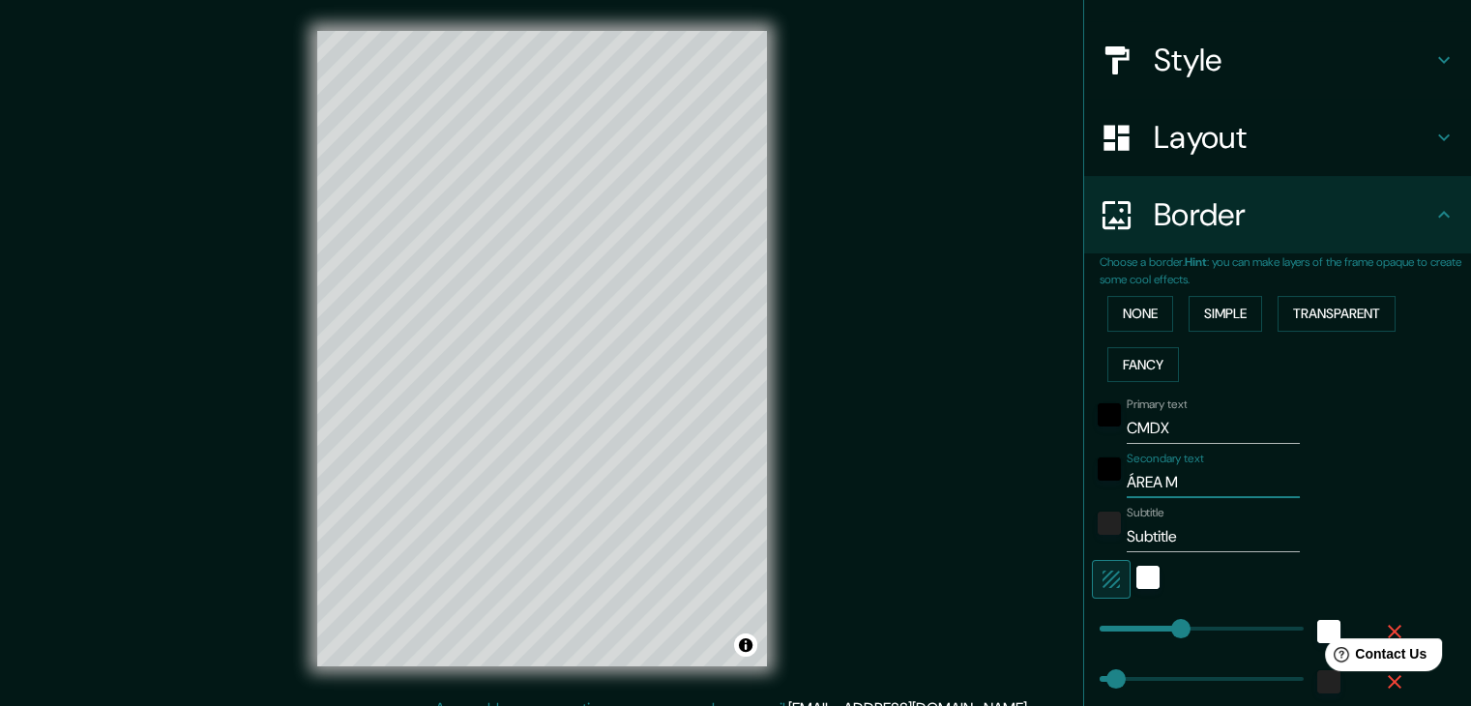
type input "37"
type input "ÁREA ME"
type input "37"
type input "ÁREA MET"
type input "37"
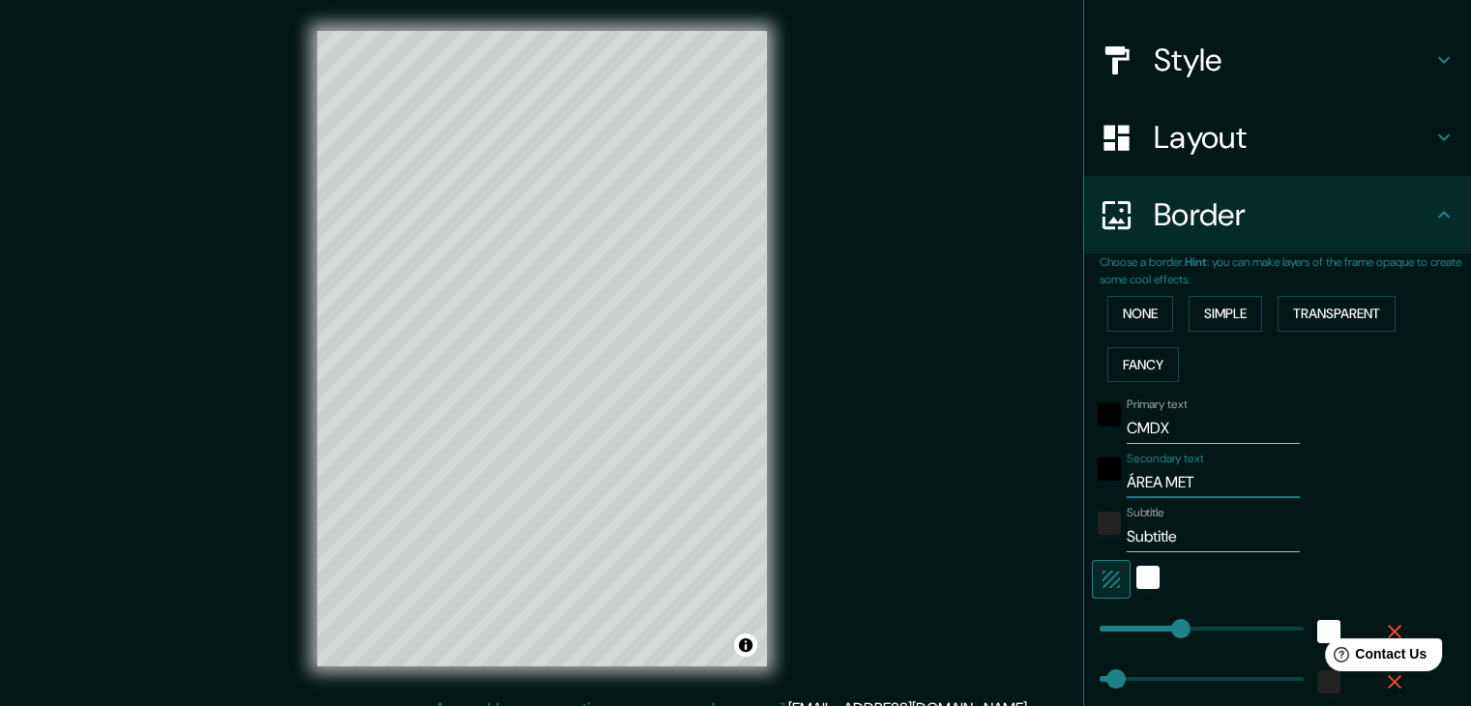
type input "ÁREA METR"
type input "37"
type input "ÁREA METRO"
type input "37"
type input "ÁREA METROP"
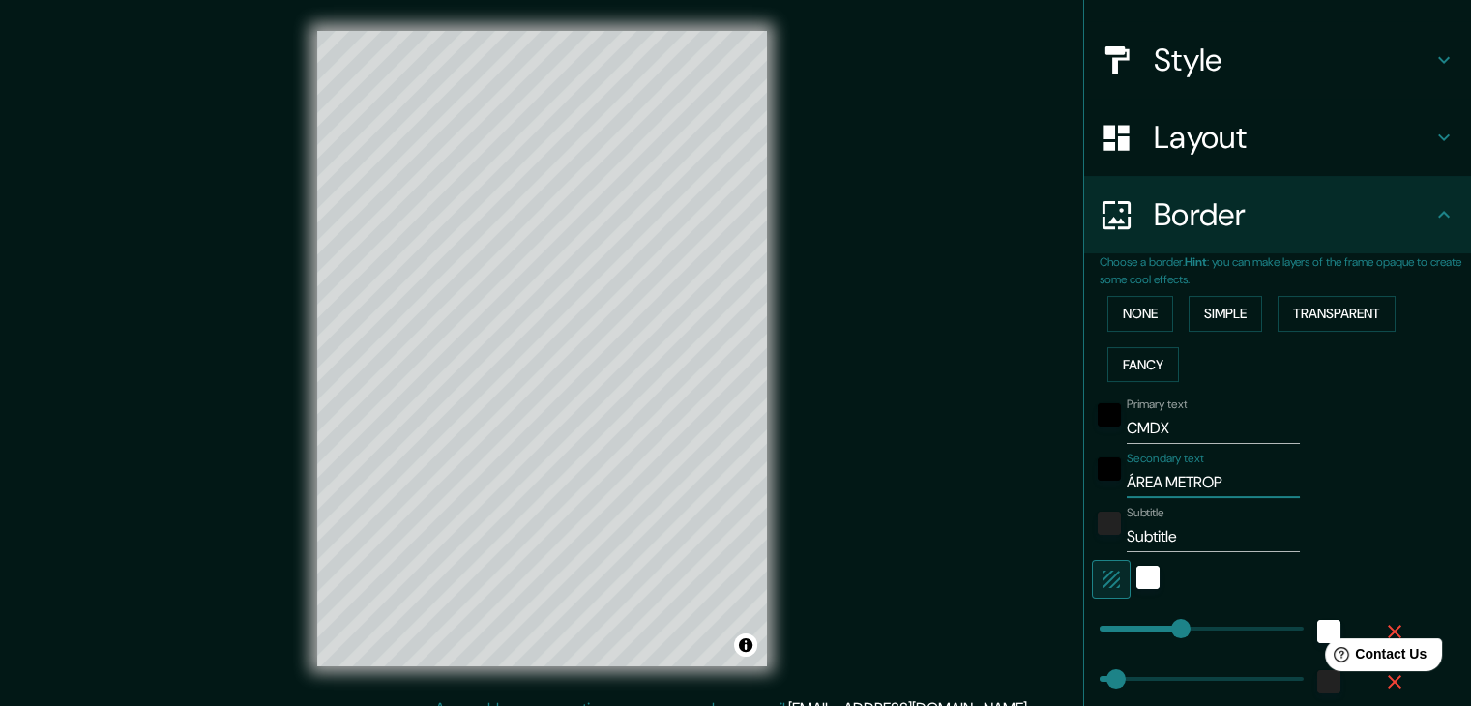
type input "37"
type input "ÁREA METROPO"
type input "37"
type input "ÁREA METROPOL"
type input "37"
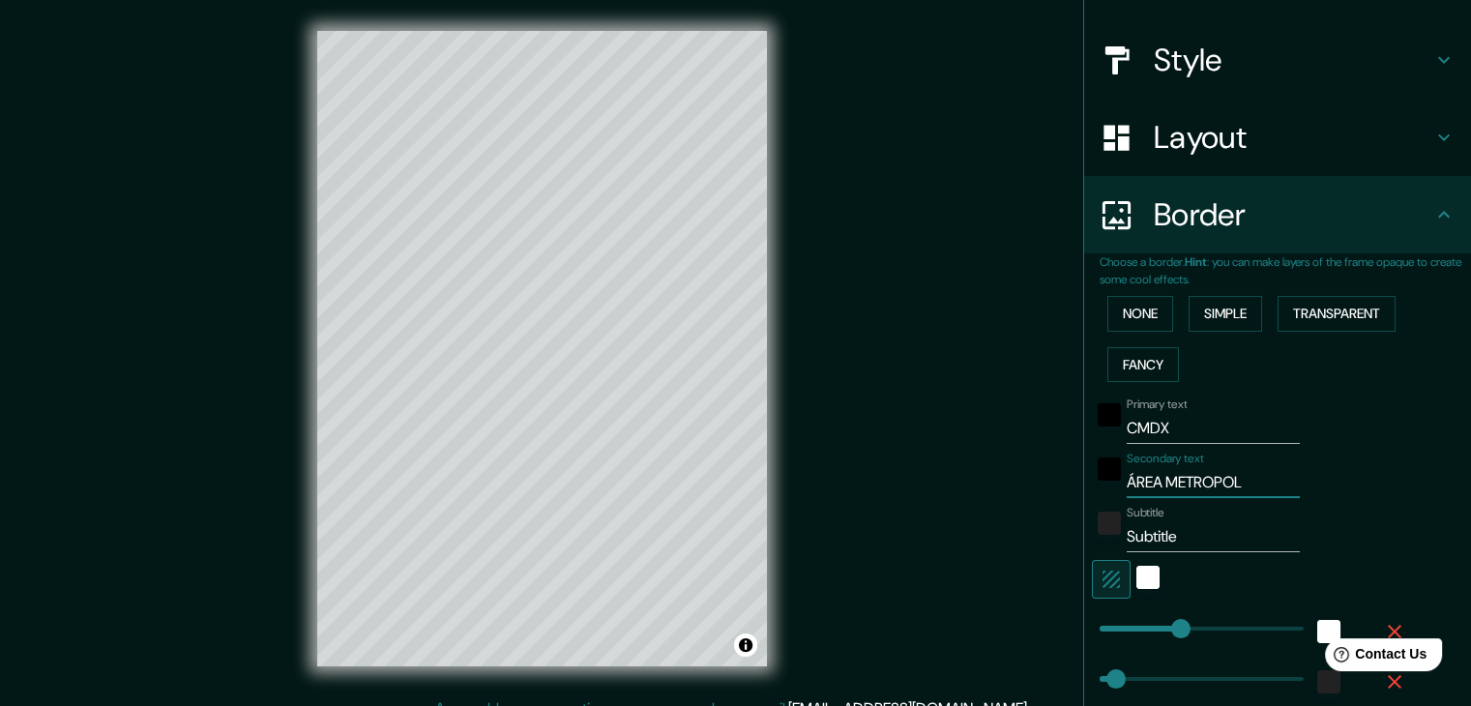
type input "ÁREA METROPOLI"
type input "37"
type input "ÁREA METROPOLIT"
type input "37"
type input "ÁREA METROPOLITA"
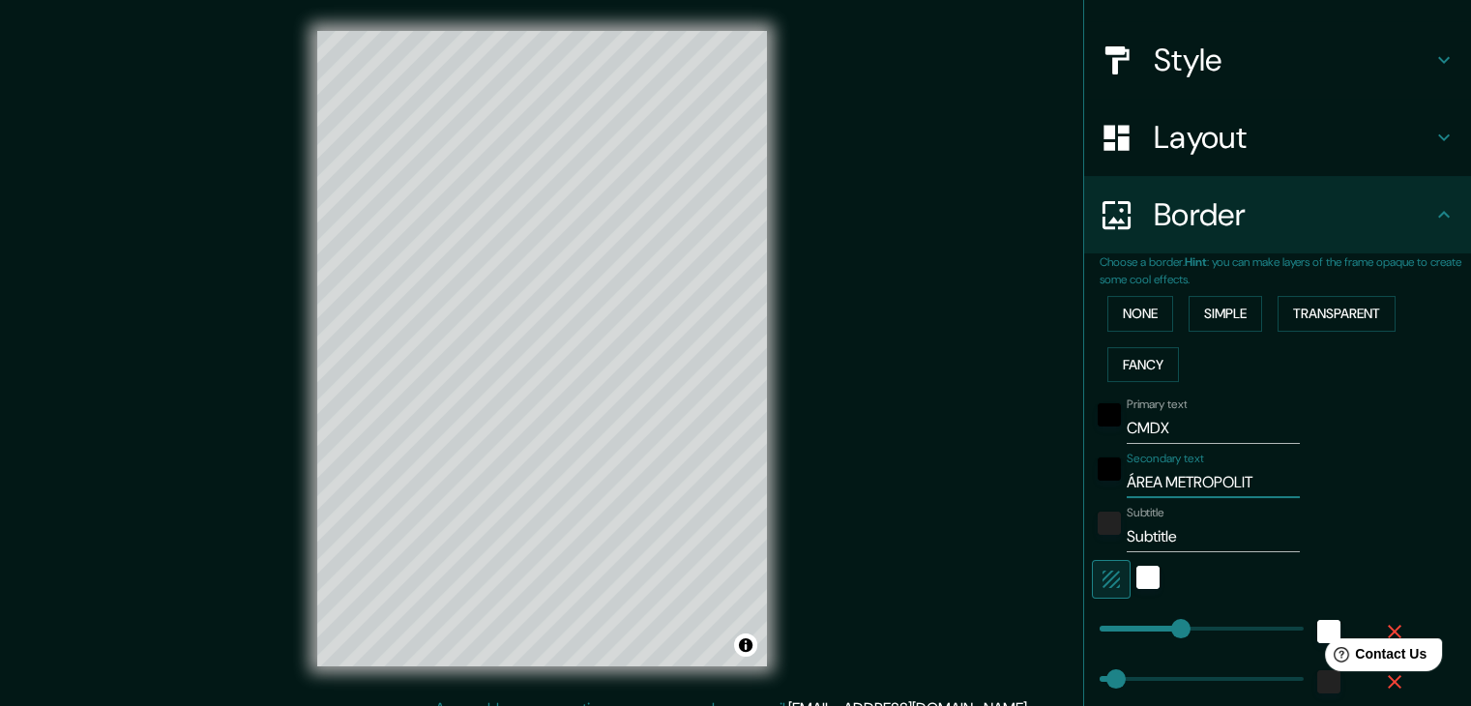
type input "37"
type input "ÁREA METROPOLITAN"
type input "37"
type input "ÁREA METROPOLITANA"
type input "37"
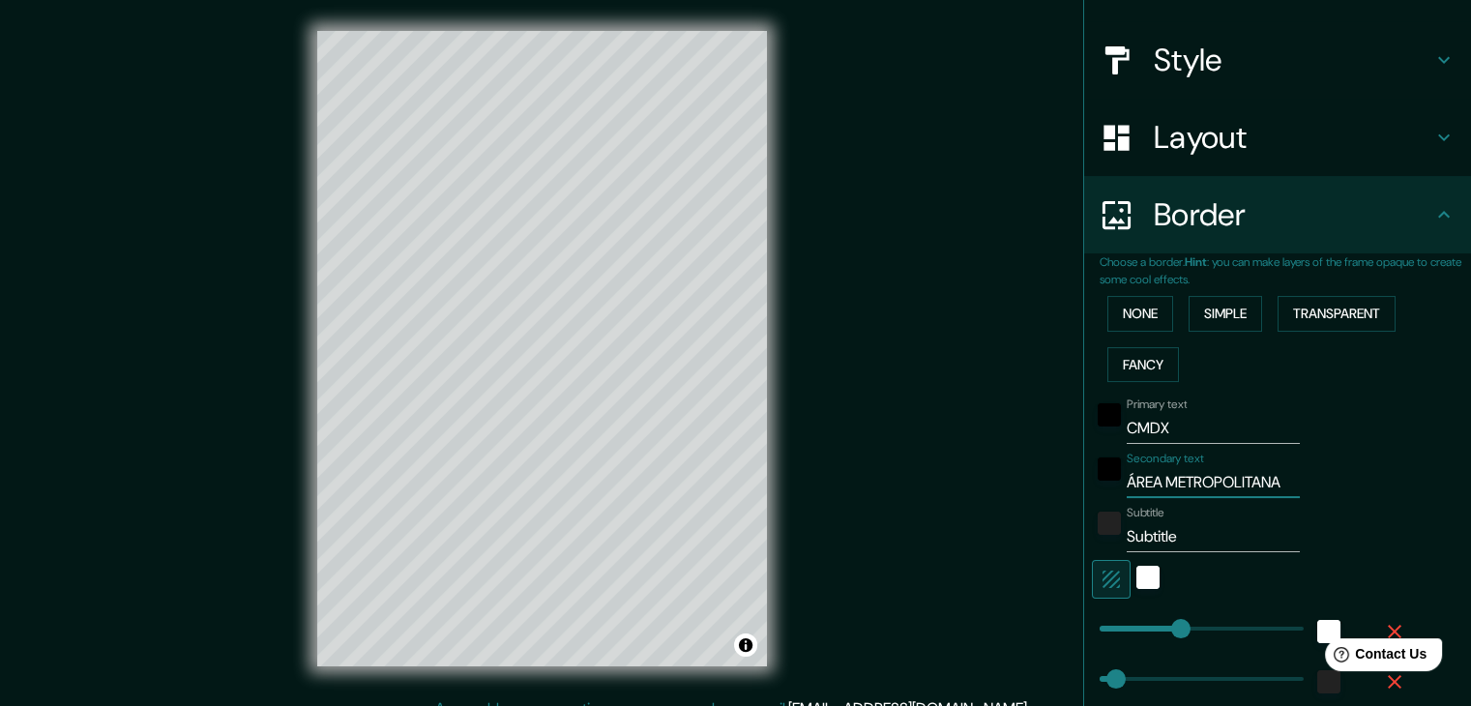
type input "ÁREA METROPOLITANA"
click at [1174, 535] on input "Subtitle" at bounding box center [1213, 536] width 173 height 31
type input "2"
type input "37"
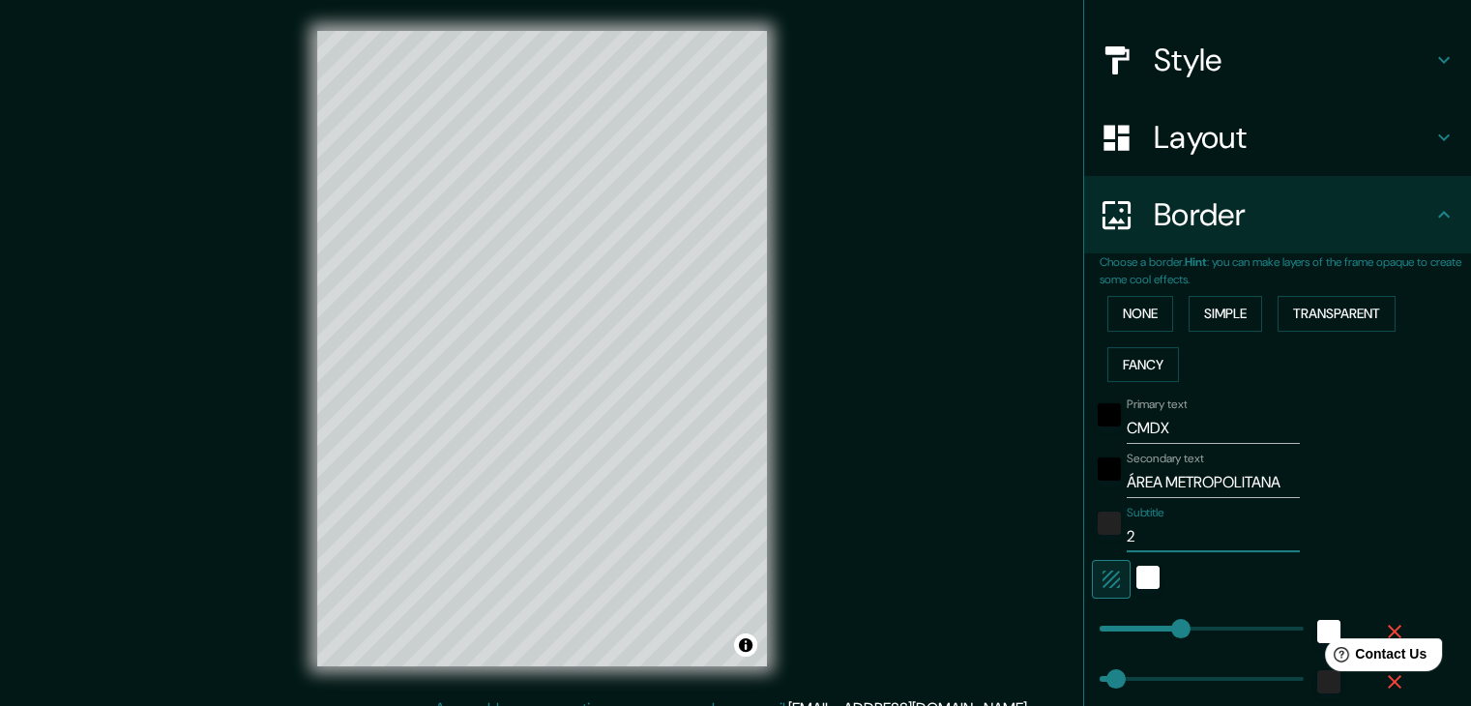
type input "20"
type input "37"
type input "202"
type input "37"
type input "2025"
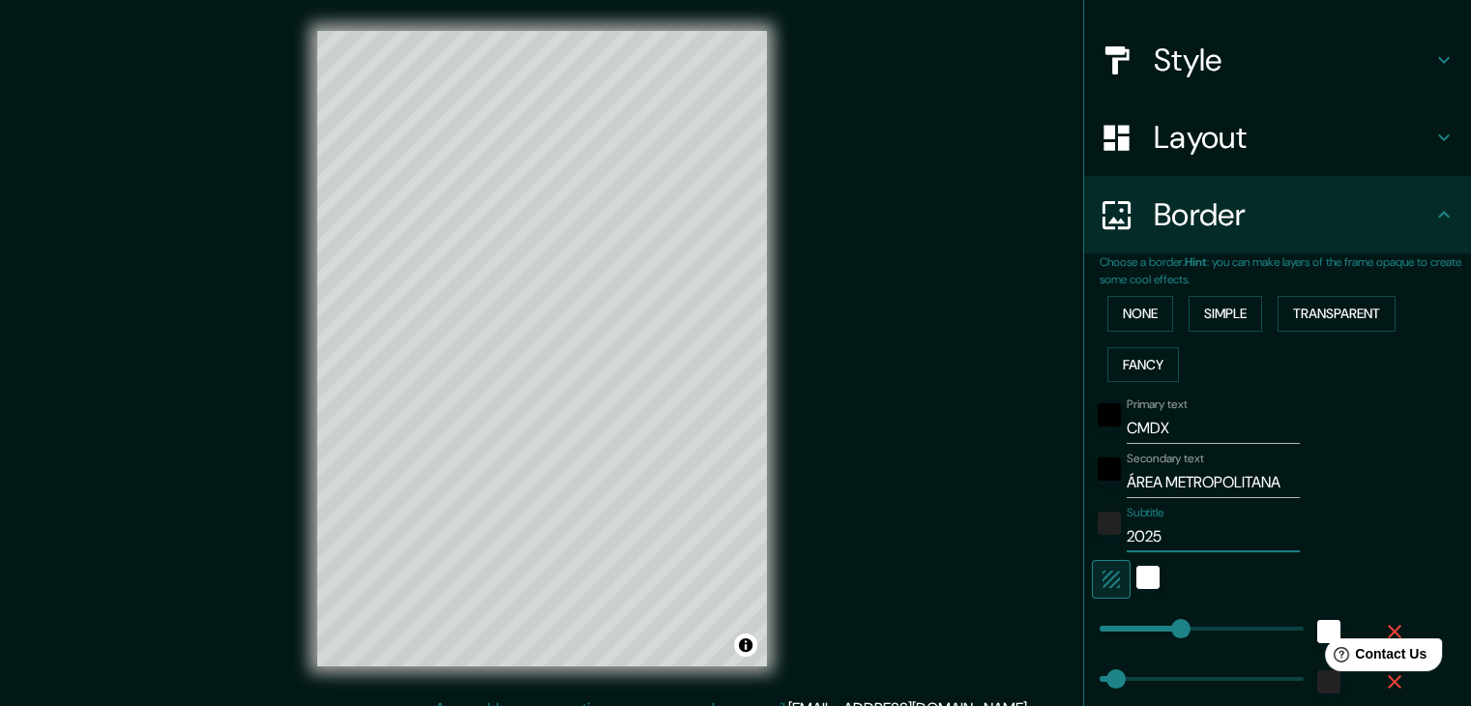
type input "37"
type input "2025"
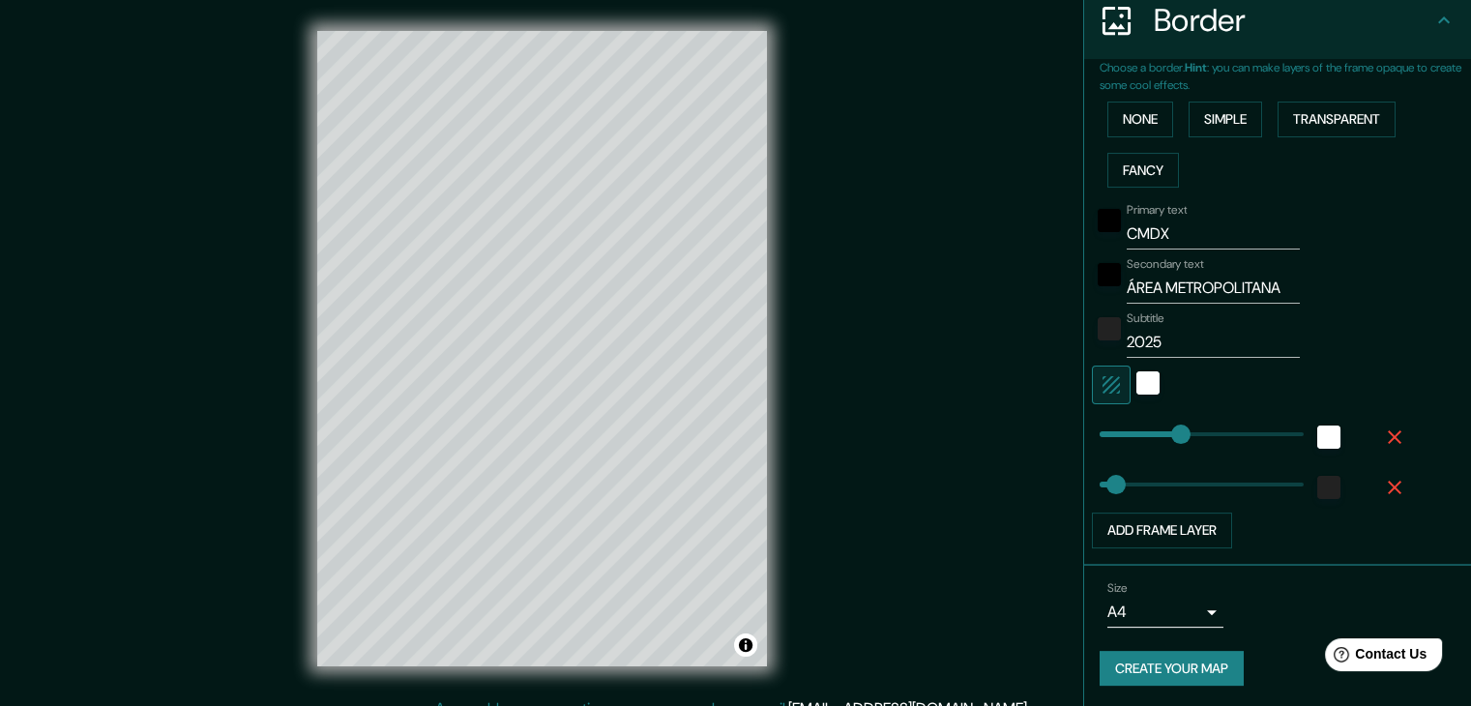
scroll to position [391, 0]
type input "241"
drag, startPoint x: 1106, startPoint y: 481, endPoint x: 1196, endPoint y: 486, distance: 90.1
type input "19"
drag, startPoint x: 1196, startPoint y: 486, endPoint x: 1093, endPoint y: 486, distance: 103.5
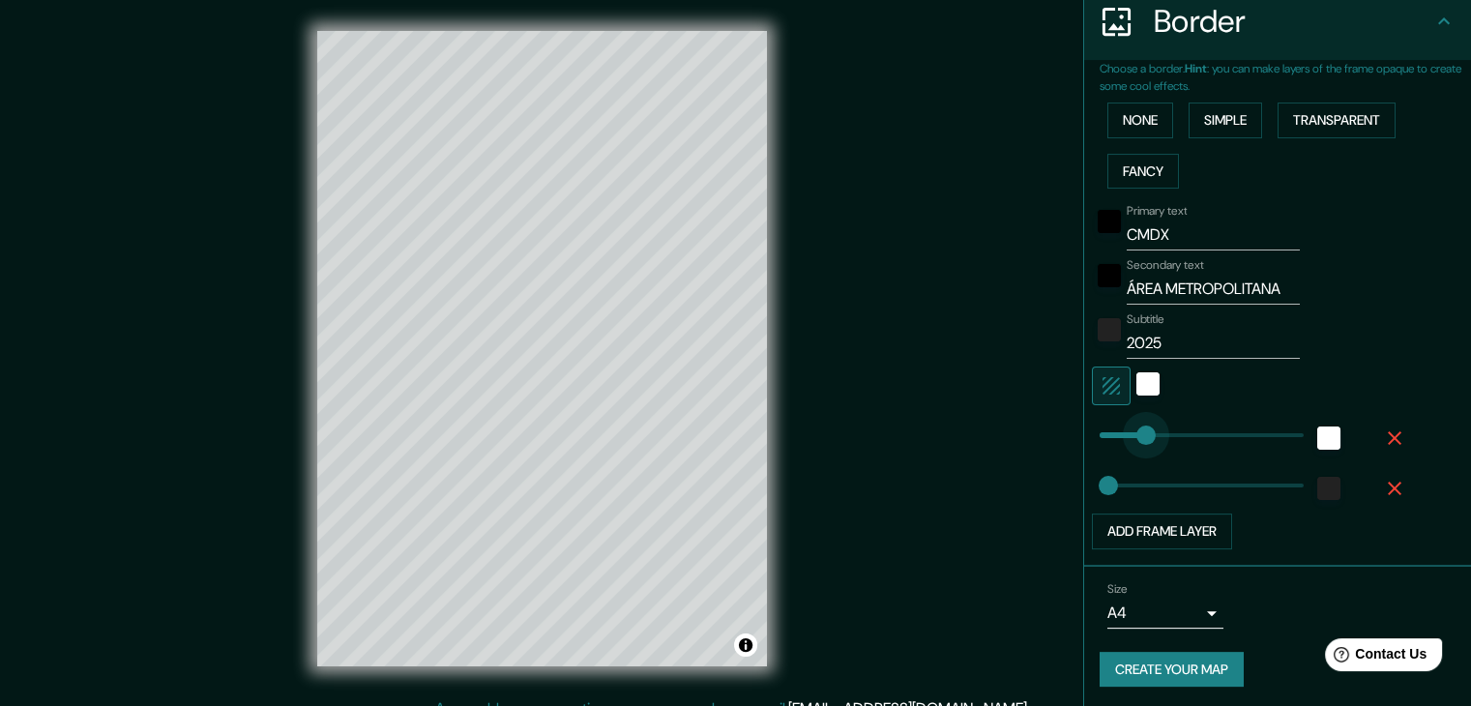
type input "96"
drag, startPoint x: 1168, startPoint y: 430, endPoint x: 1127, endPoint y: 428, distance: 41.6
type input "102"
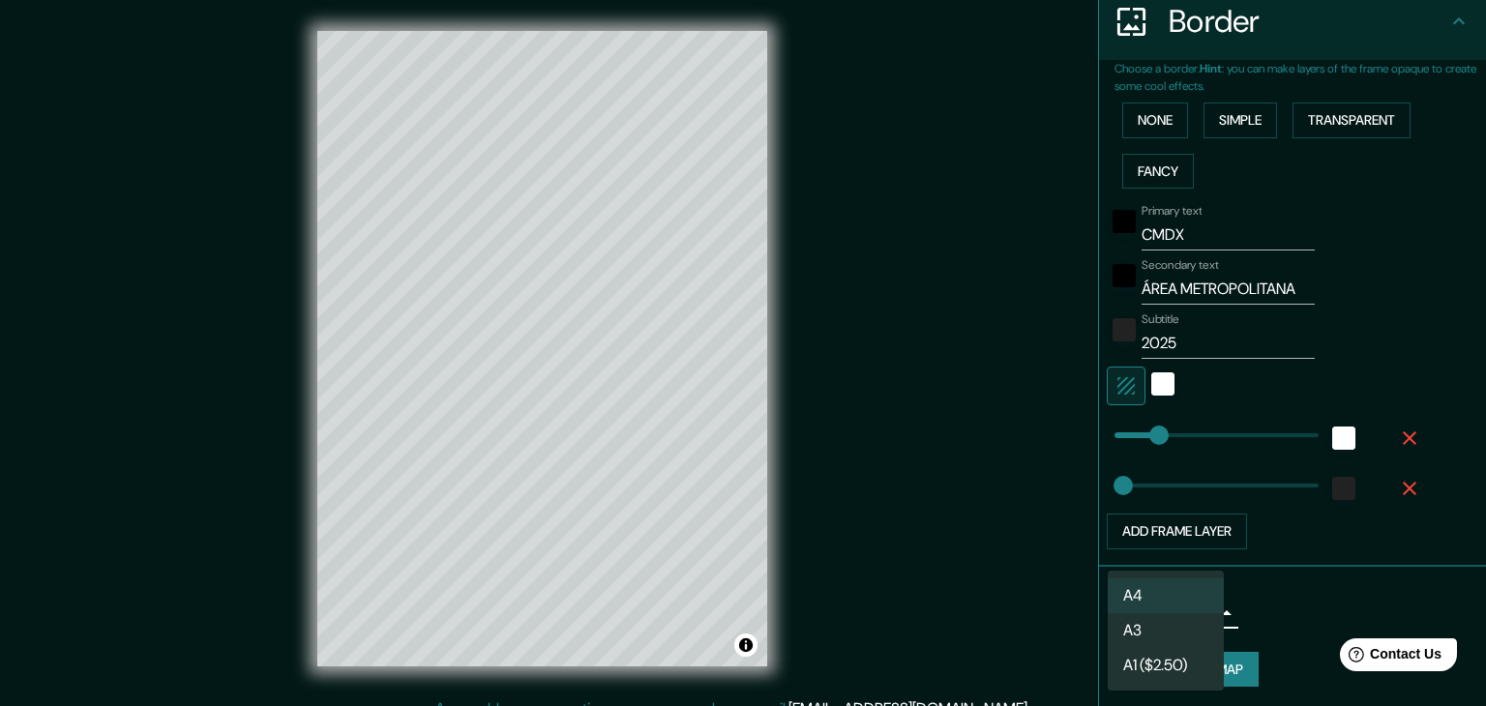
click at [1203, 597] on body "Mappin Location Pins Style Layout Border Choose a border. Hint : you can make l…" at bounding box center [743, 353] width 1486 height 706
click at [1196, 628] on li "A3" at bounding box center [1165, 630] width 116 height 35
type input "a4"
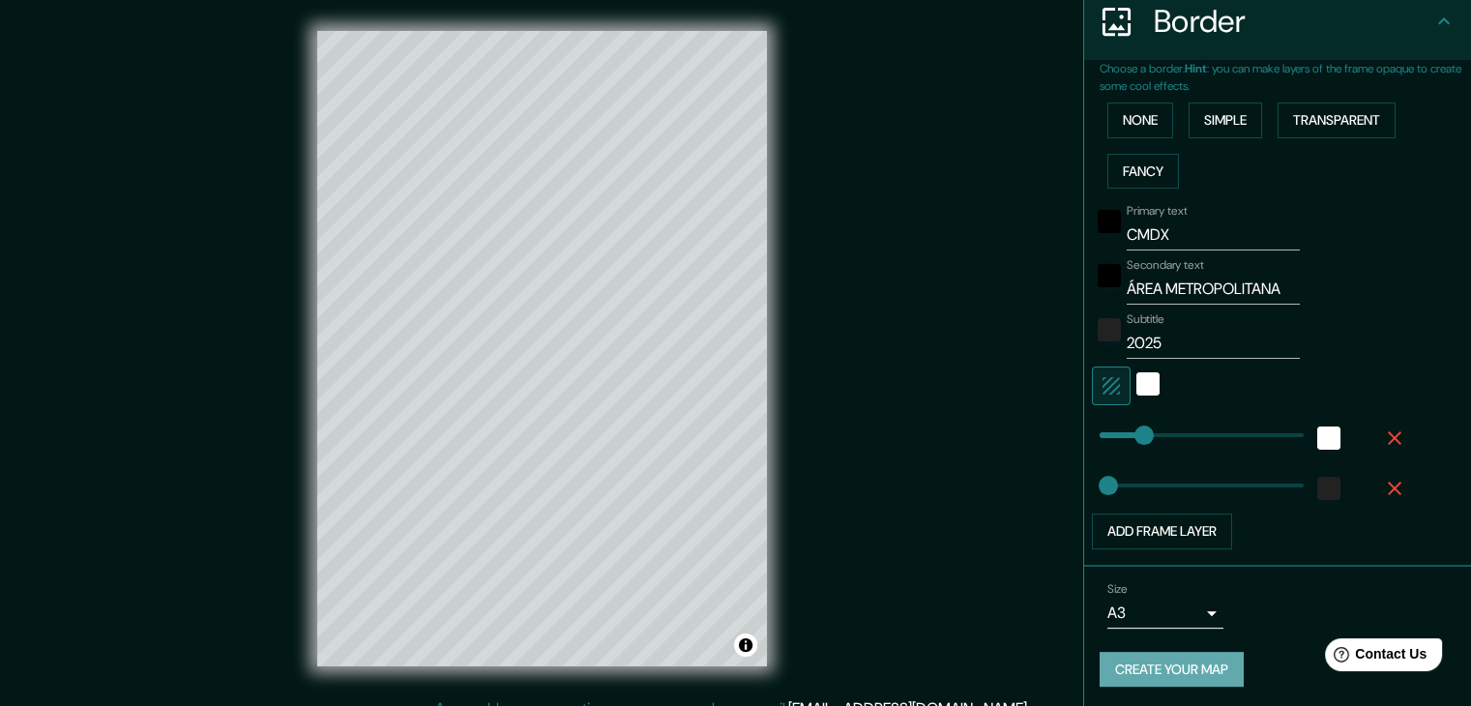
click at [1204, 665] on button "Create your map" at bounding box center [1172, 670] width 144 height 36
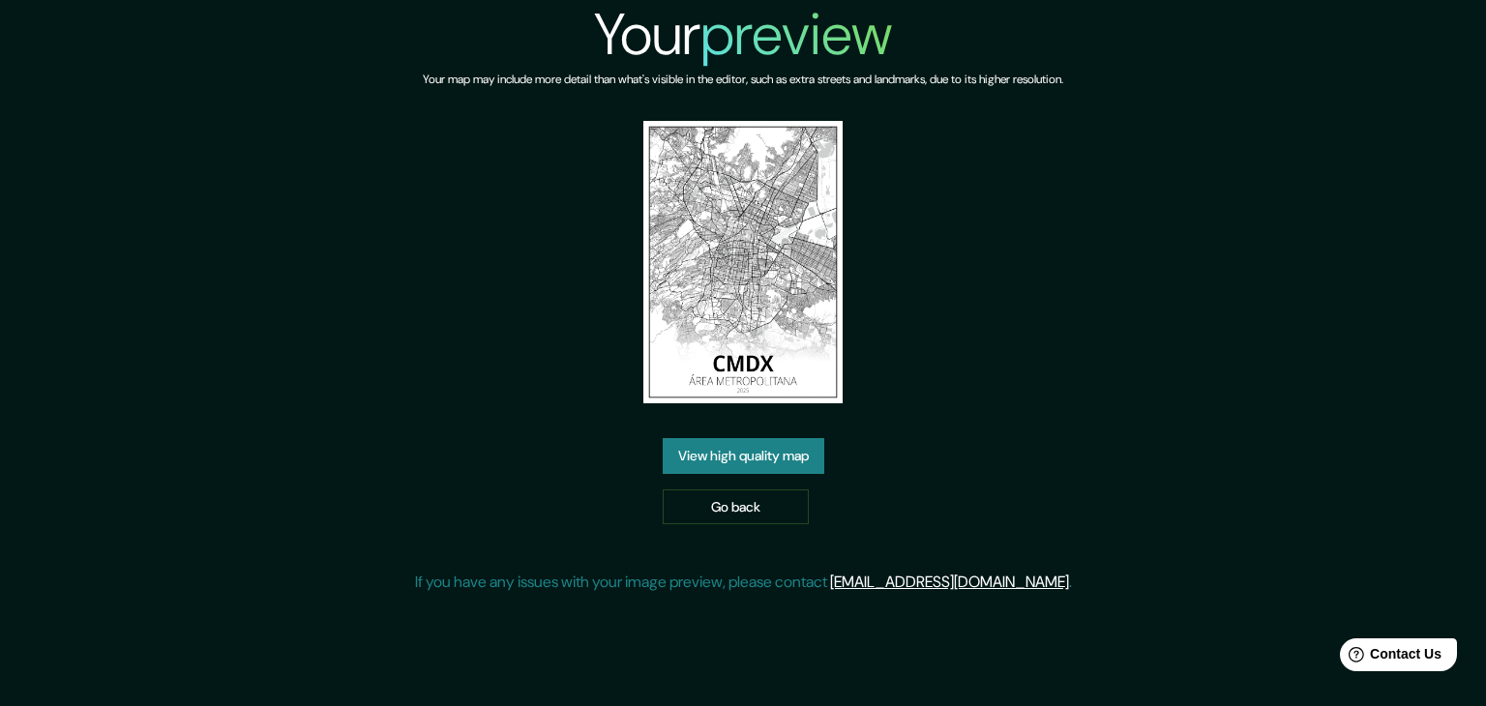
click at [809, 442] on link "View high quality map" at bounding box center [744, 456] width 162 height 36
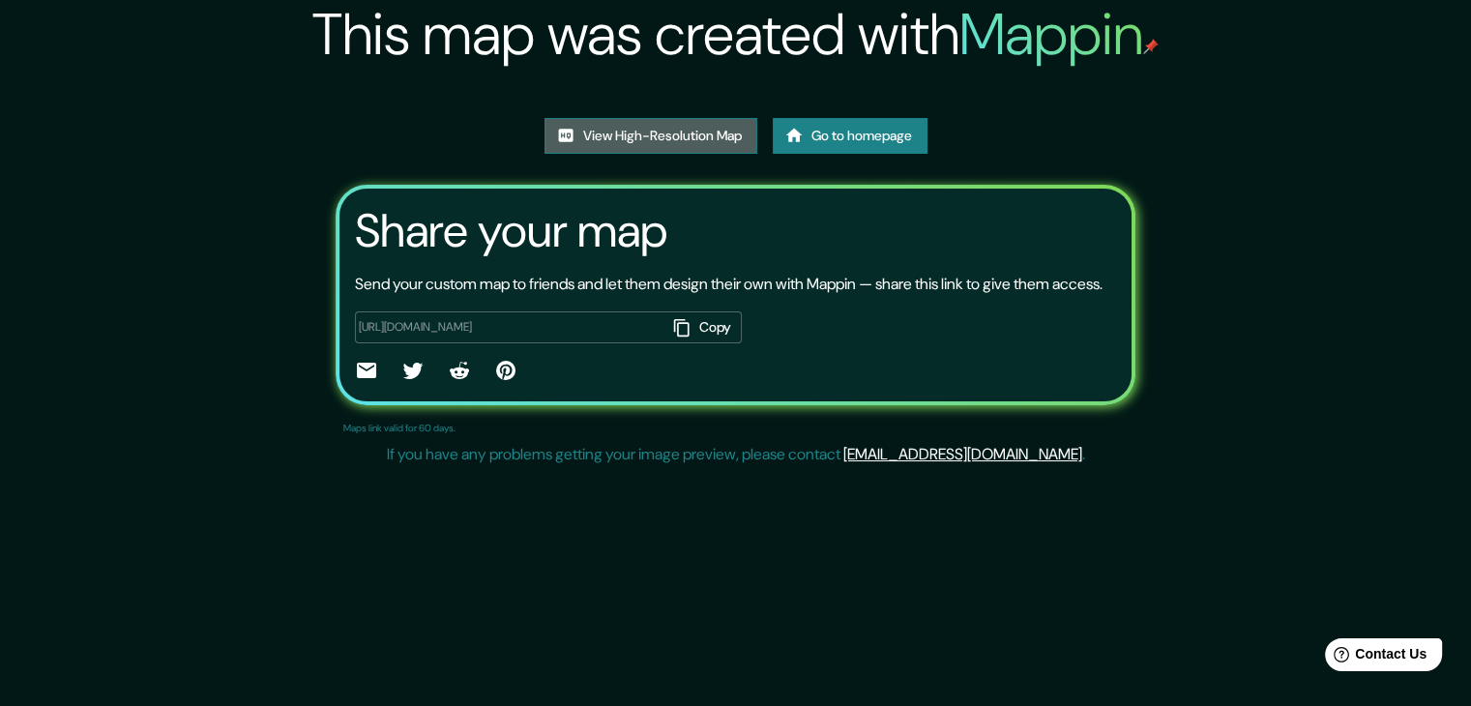
click at [718, 154] on link "View High-Resolution Map" at bounding box center [651, 136] width 213 height 36
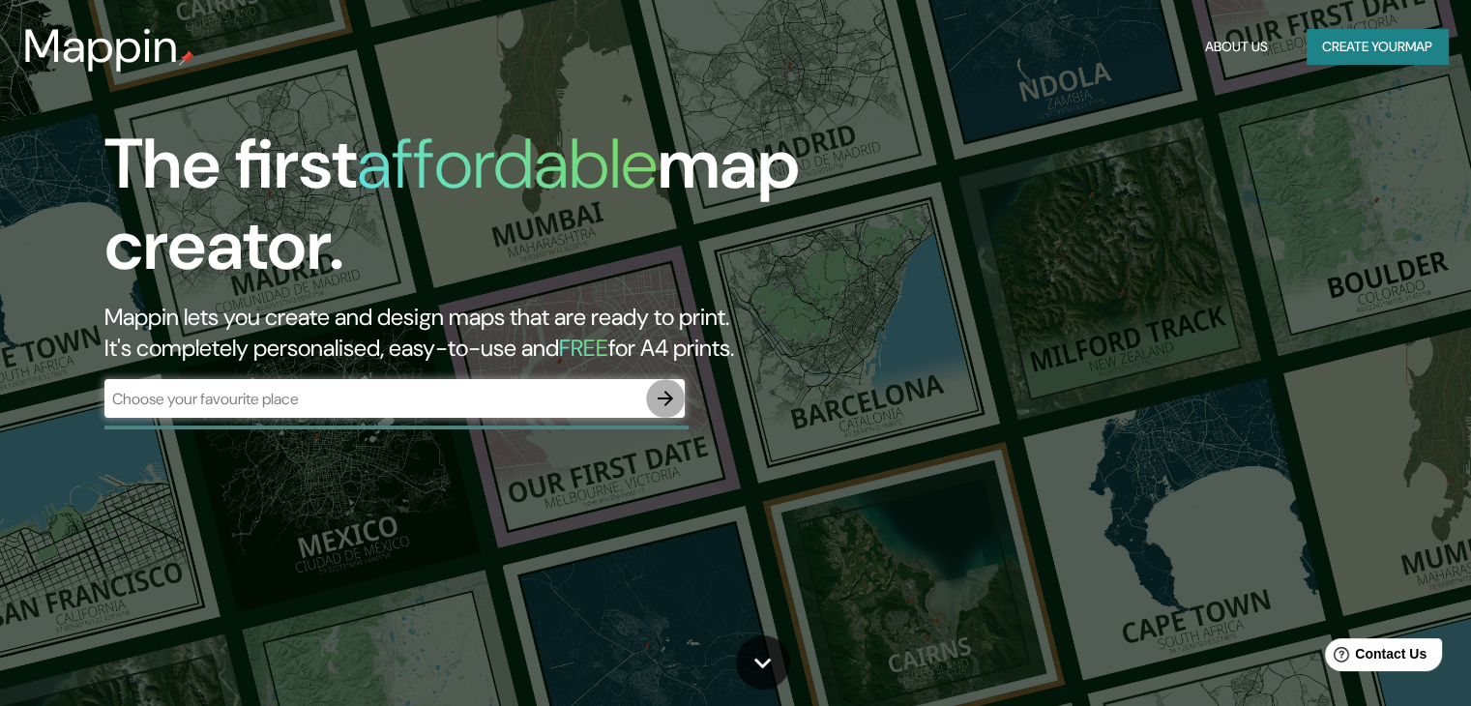
click at [675, 401] on icon "button" at bounding box center [665, 398] width 23 height 23
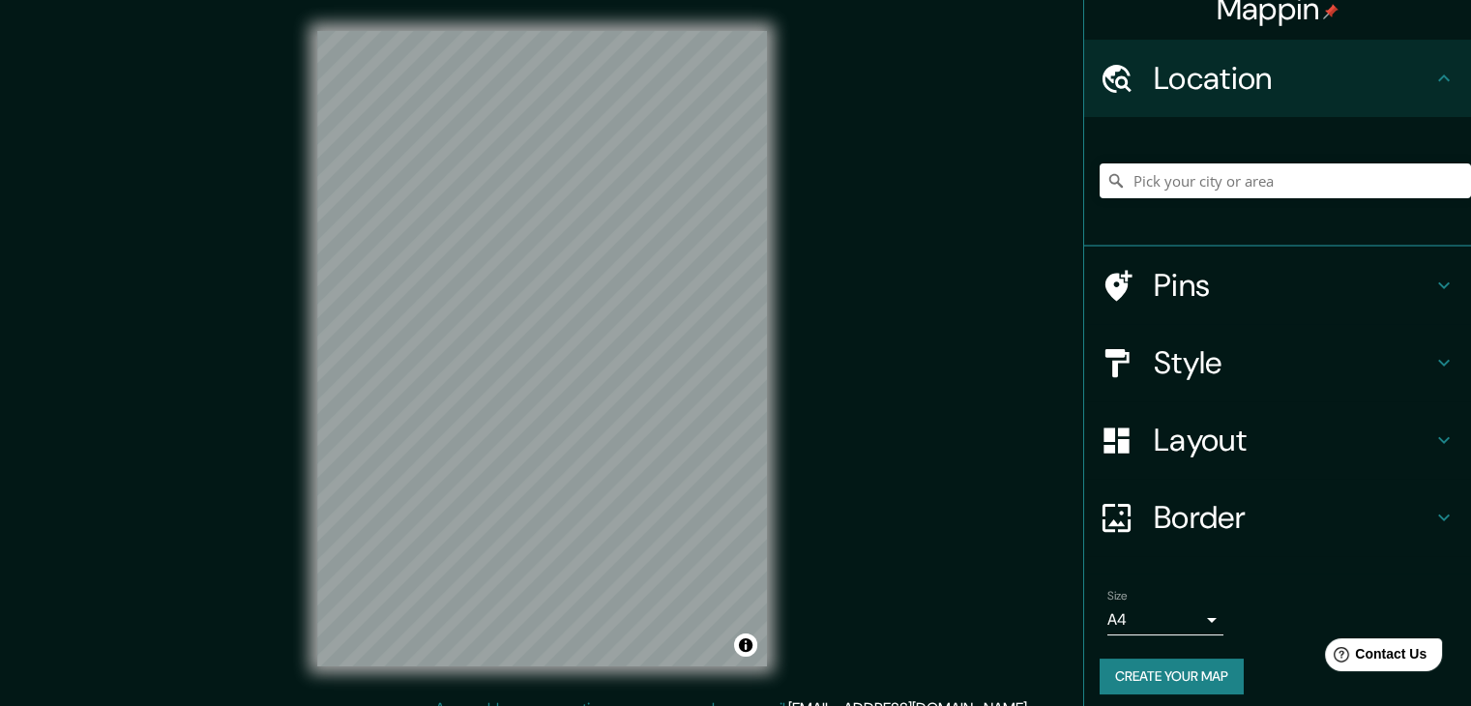
scroll to position [33, 0]
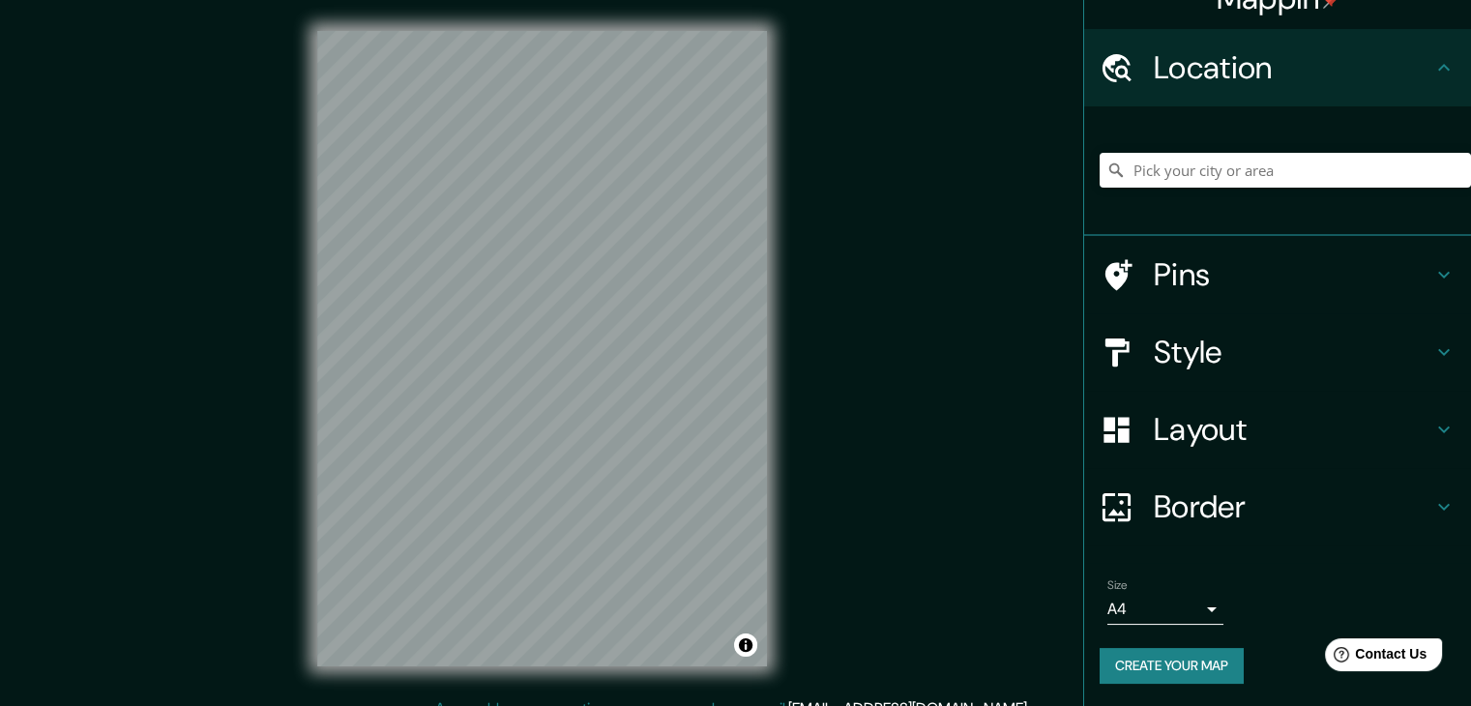
click at [1218, 512] on h4 "Border" at bounding box center [1293, 506] width 279 height 39
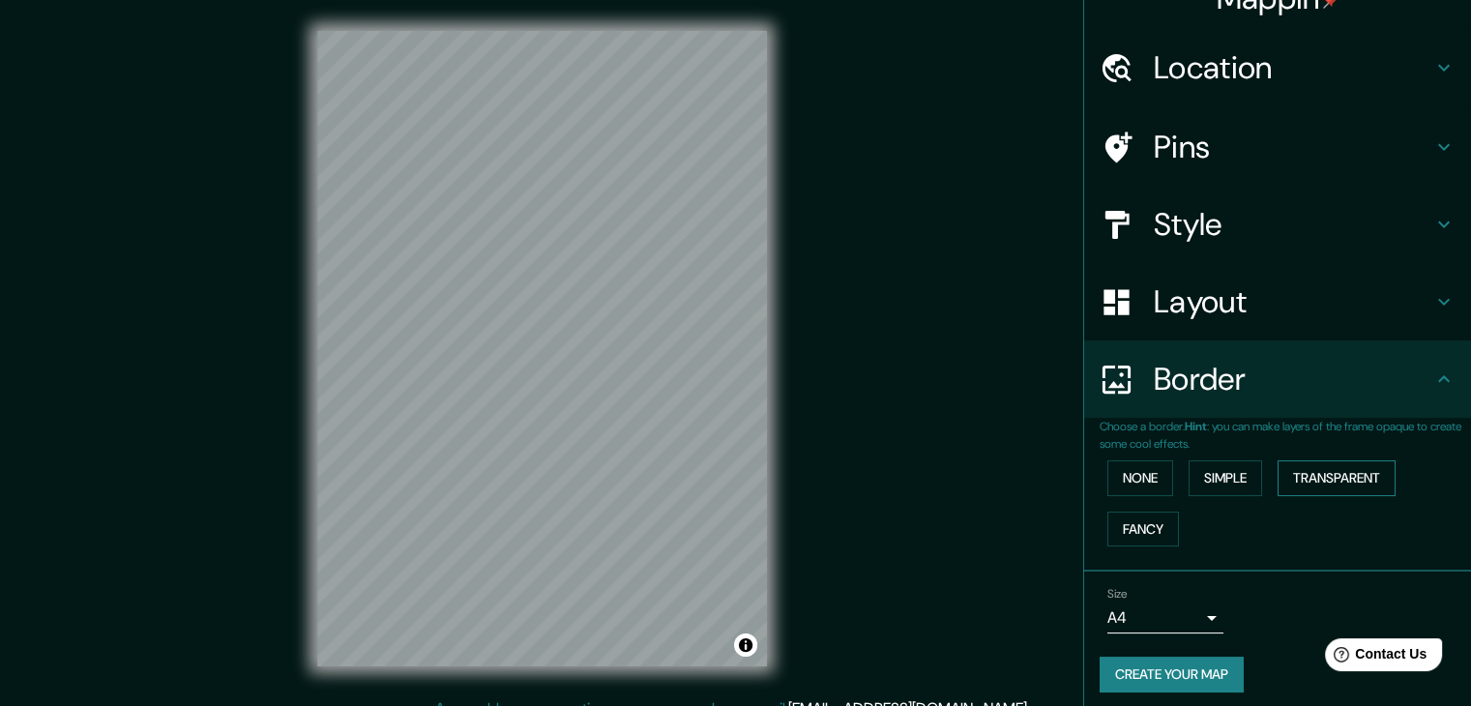
click at [1342, 479] on button "Transparent" at bounding box center [1337, 478] width 118 height 36
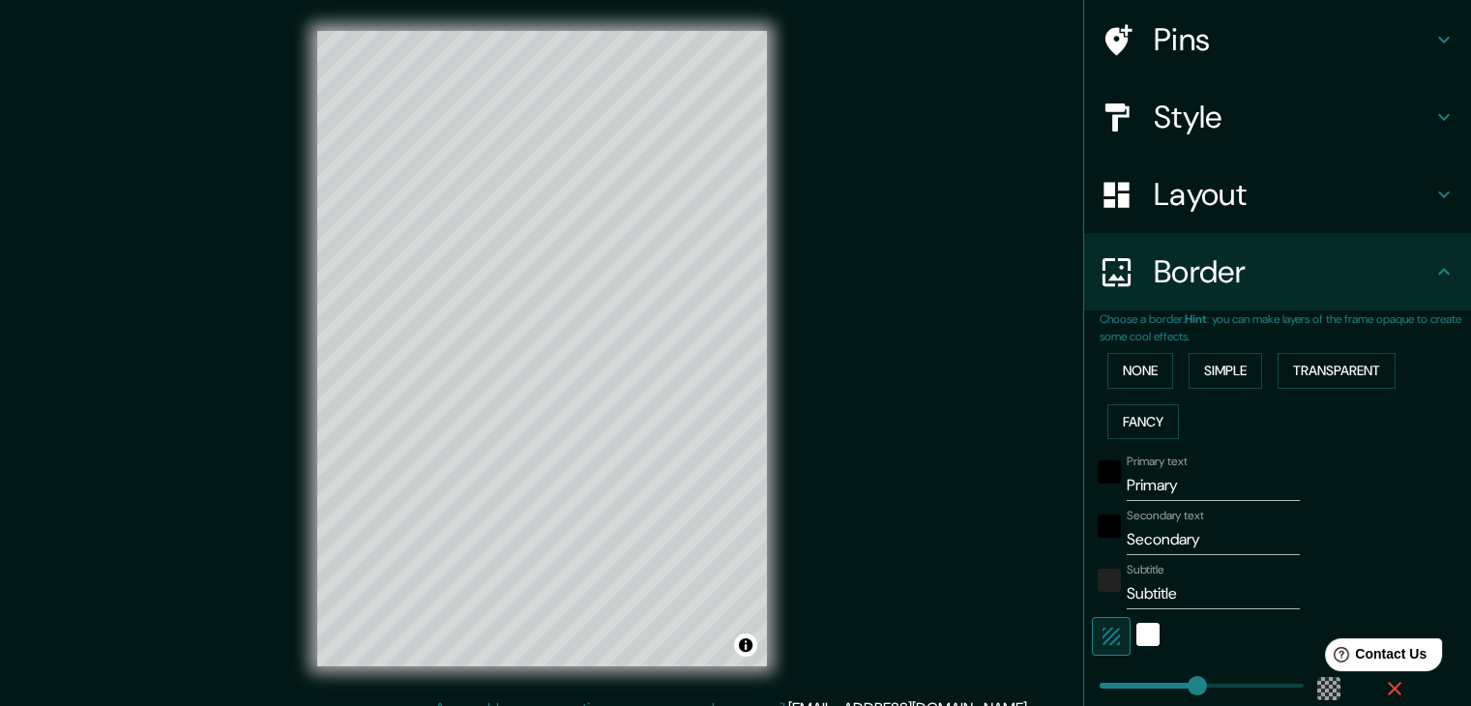
scroll to position [323, 0]
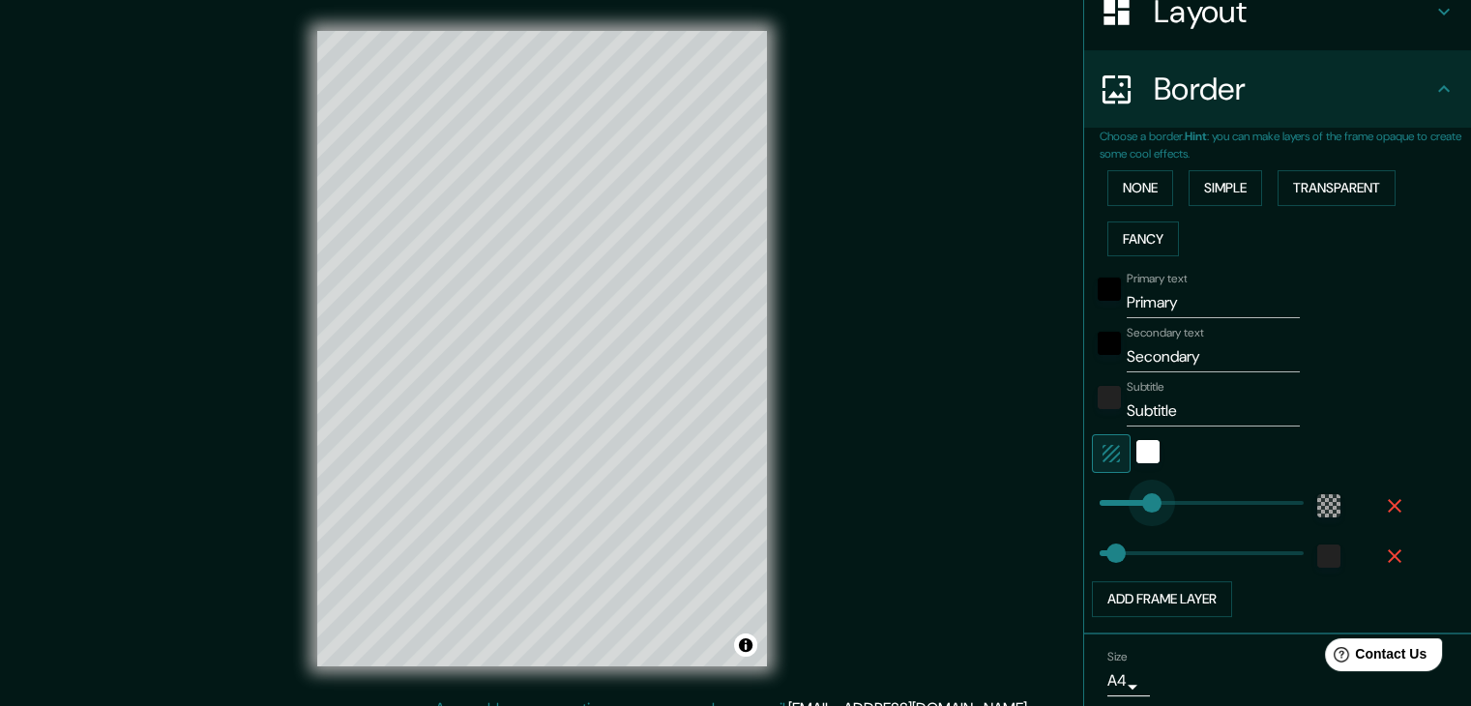
type input "41"
drag, startPoint x: 1188, startPoint y: 498, endPoint x: 1100, endPoint y: 498, distance: 88.0
type input "37"
type input "102"
type input "0"
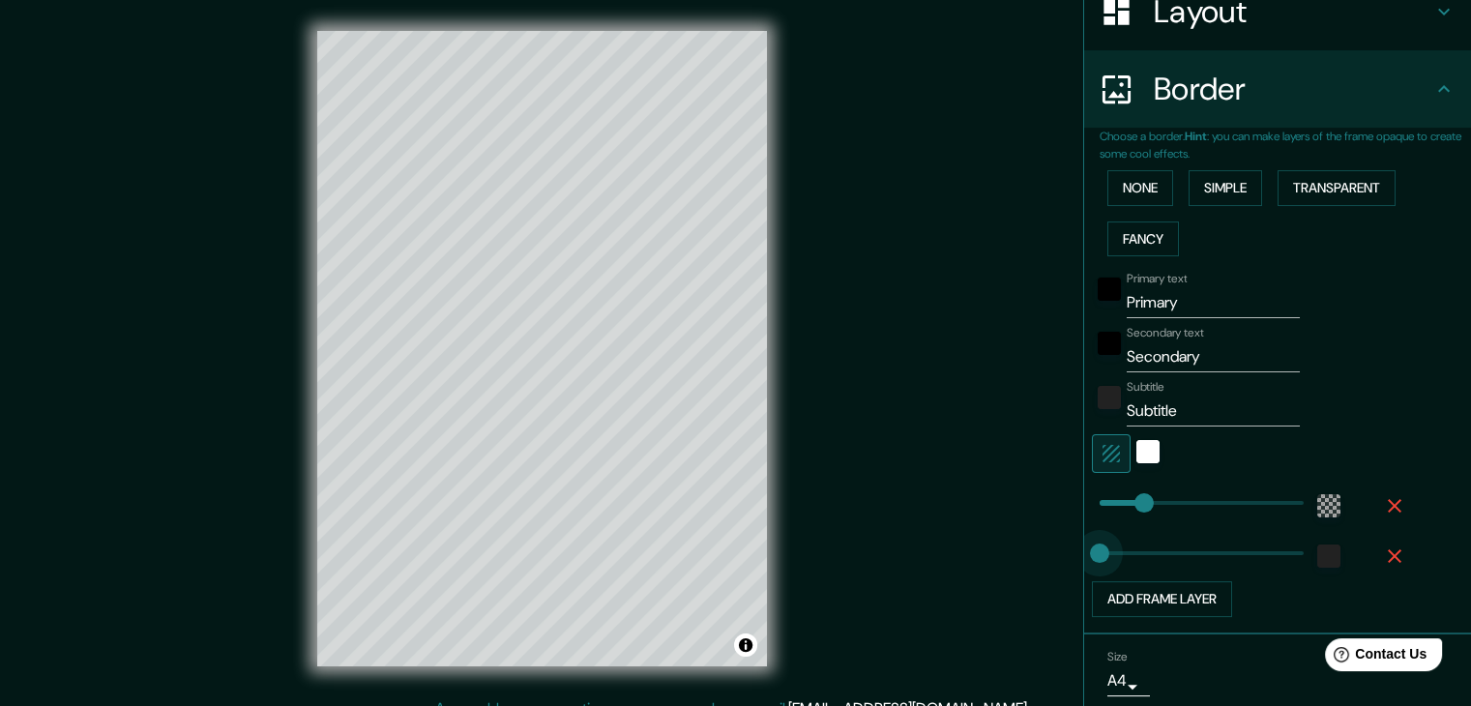
drag, startPoint x: 1102, startPoint y: 557, endPoint x: 1063, endPoint y: 560, distance: 38.8
type input "69"
drag, startPoint x: 1084, startPoint y: 558, endPoint x: 1115, endPoint y: 558, distance: 30.9
type input "124"
drag, startPoint x: 1114, startPoint y: 556, endPoint x: 1139, endPoint y: 555, distance: 25.2
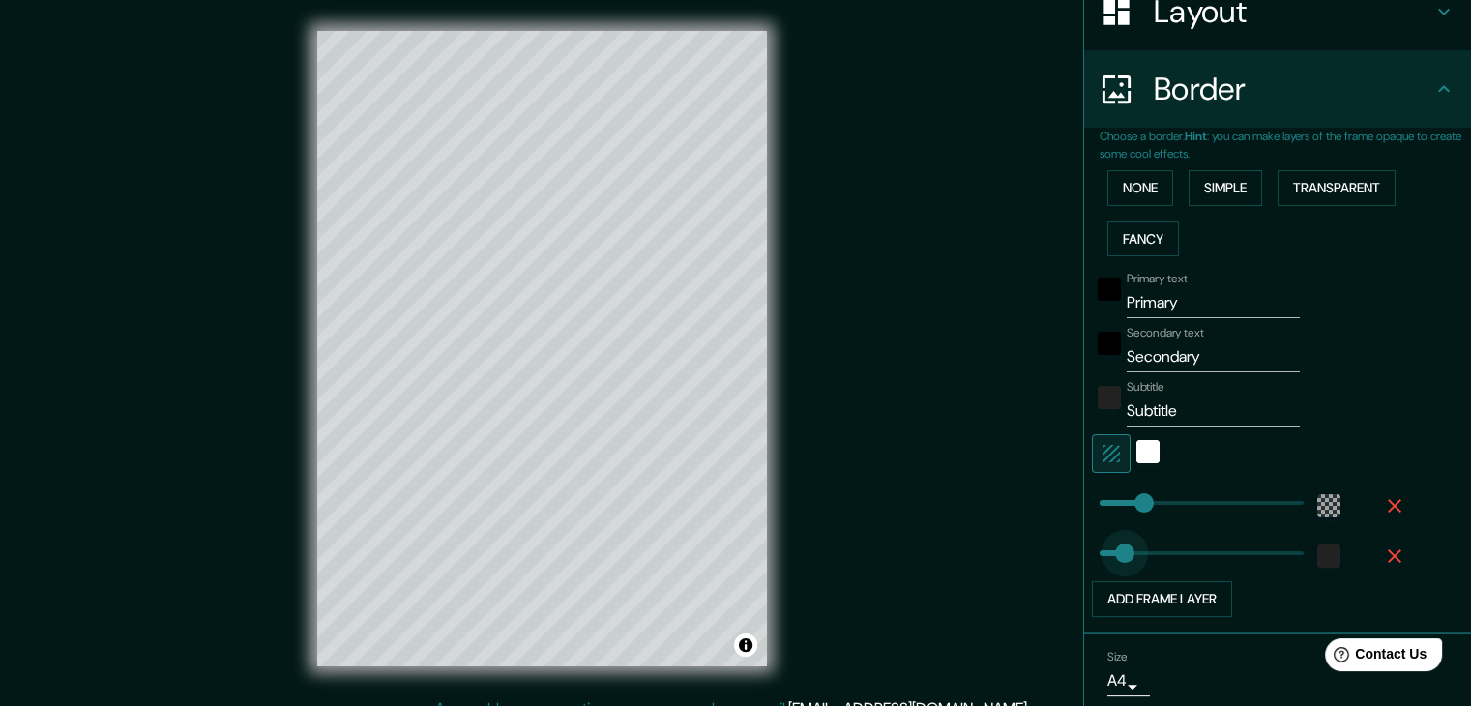
type input "52"
drag, startPoint x: 1140, startPoint y: 557, endPoint x: 1107, endPoint y: 562, distance: 33.2
type input "19"
type input "58"
type input "38"
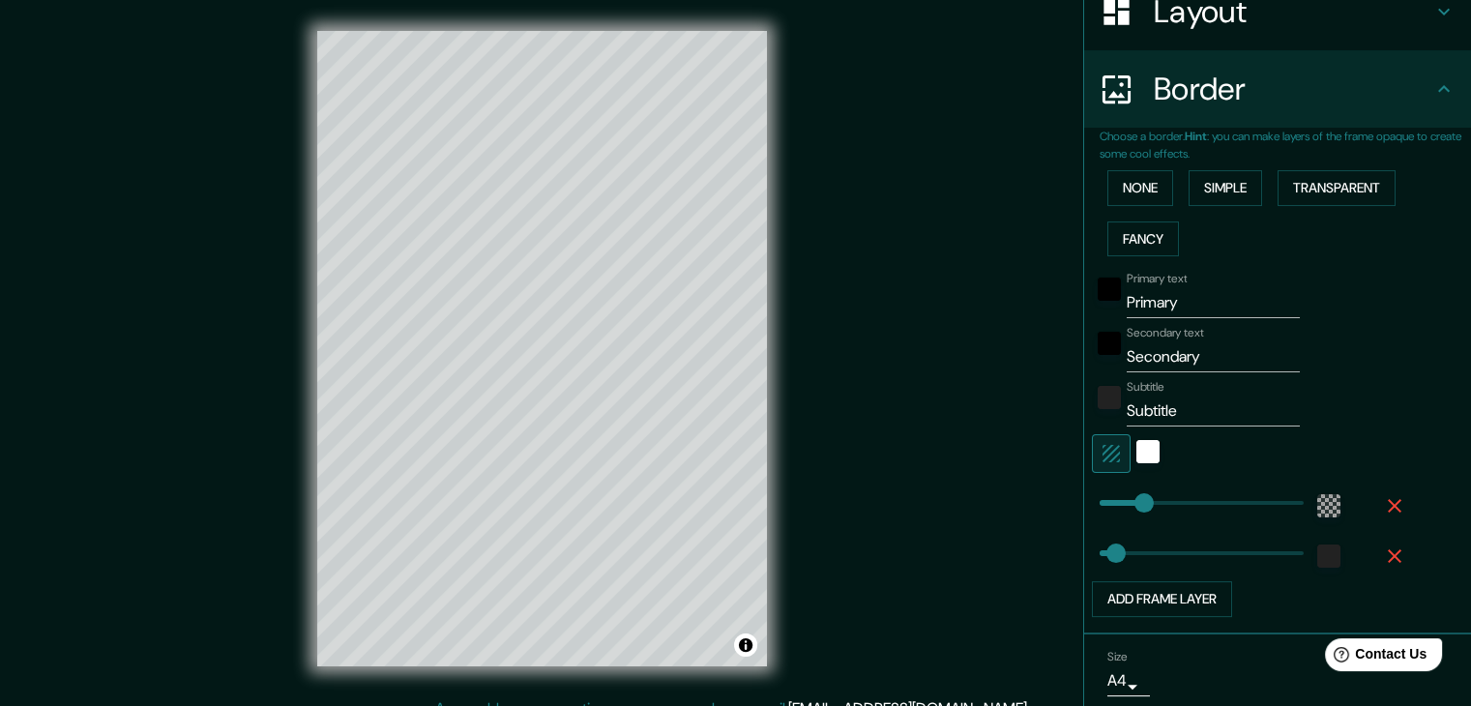
click at [1168, 303] on input "Primary" at bounding box center [1213, 302] width 173 height 31
click at [1178, 310] on input "Primary" at bounding box center [1213, 302] width 173 height 31
type input "J"
type input "TOKIO"
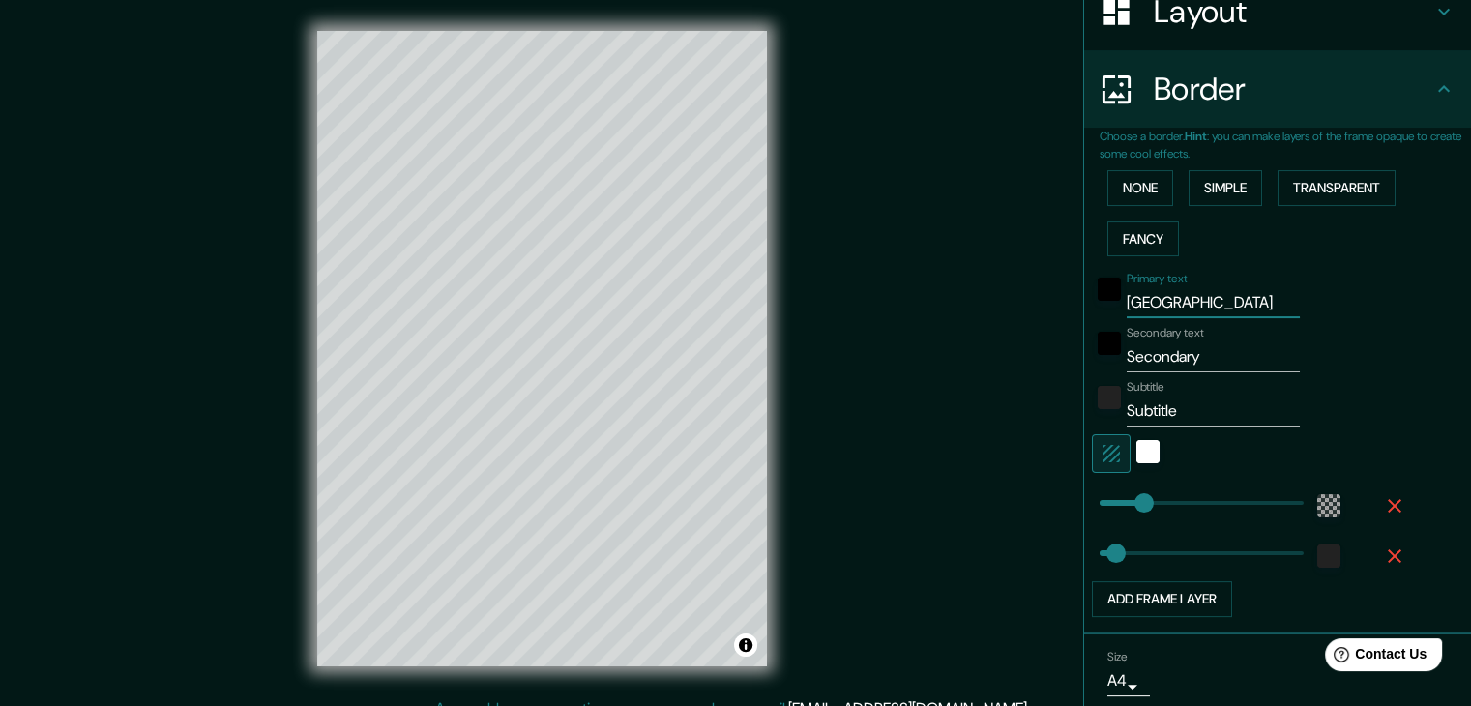
click at [1184, 352] on input "Secondary" at bounding box center [1213, 356] width 173 height 31
click at [1141, 349] on input "Secondary" at bounding box center [1213, 356] width 173 height 31
click at [1103, 398] on div "color-222222" at bounding box center [1109, 397] width 23 height 23
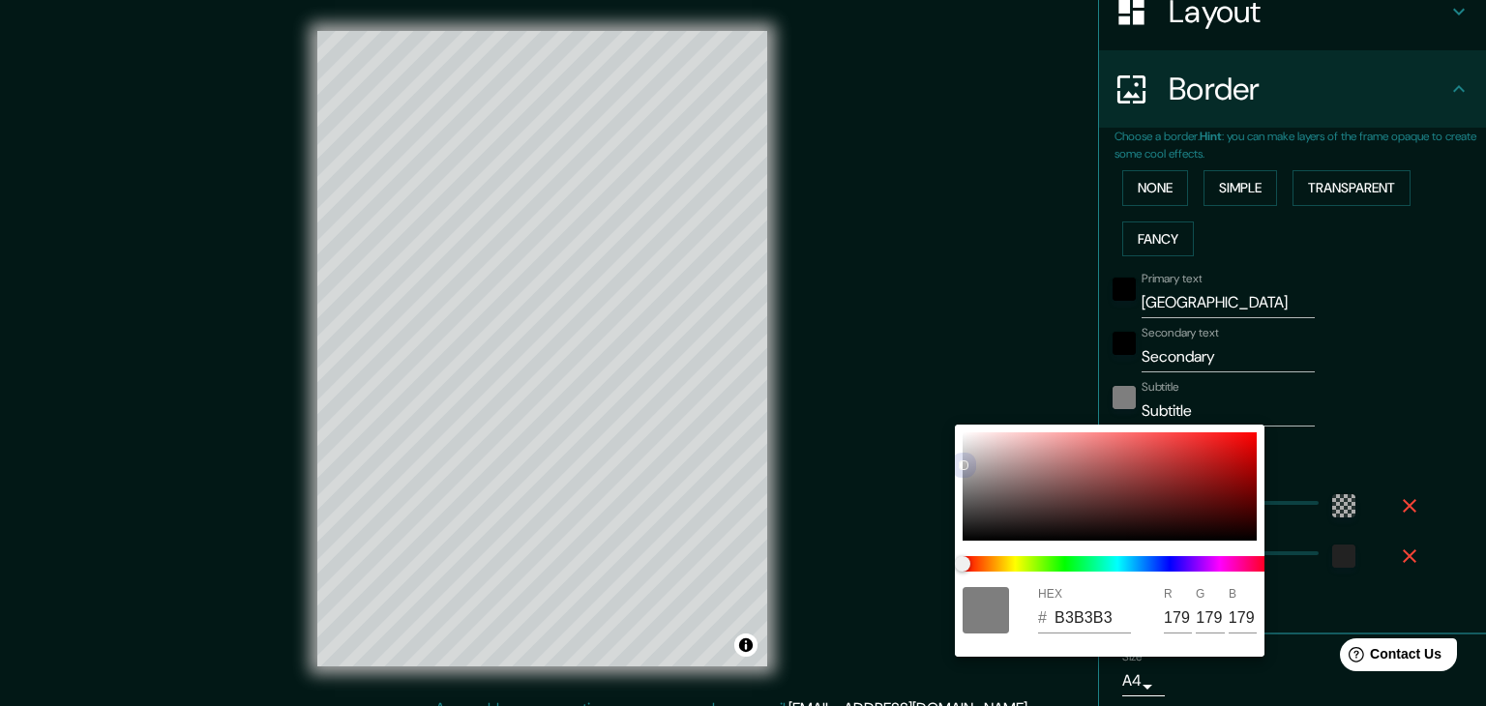
type input "B3B3B3"
type input "179"
drag, startPoint x: 963, startPoint y: 525, endPoint x: 956, endPoint y: 403, distance: 122.1
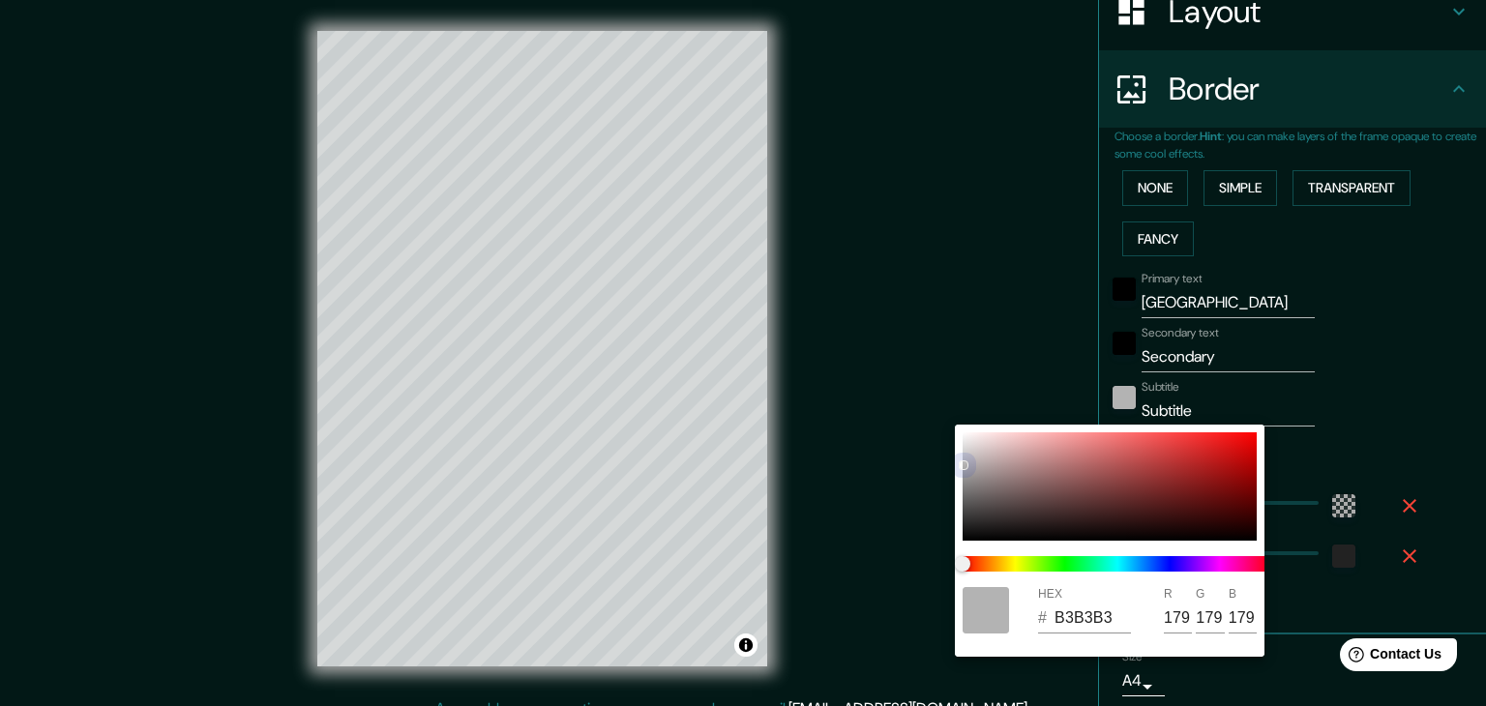
click at [956, 403] on div "HEX # B3B3B3 R 179 G 179 B 179" at bounding box center [743, 353] width 1486 height 706
type input "C3C1C1"
type input "195"
type input "193"
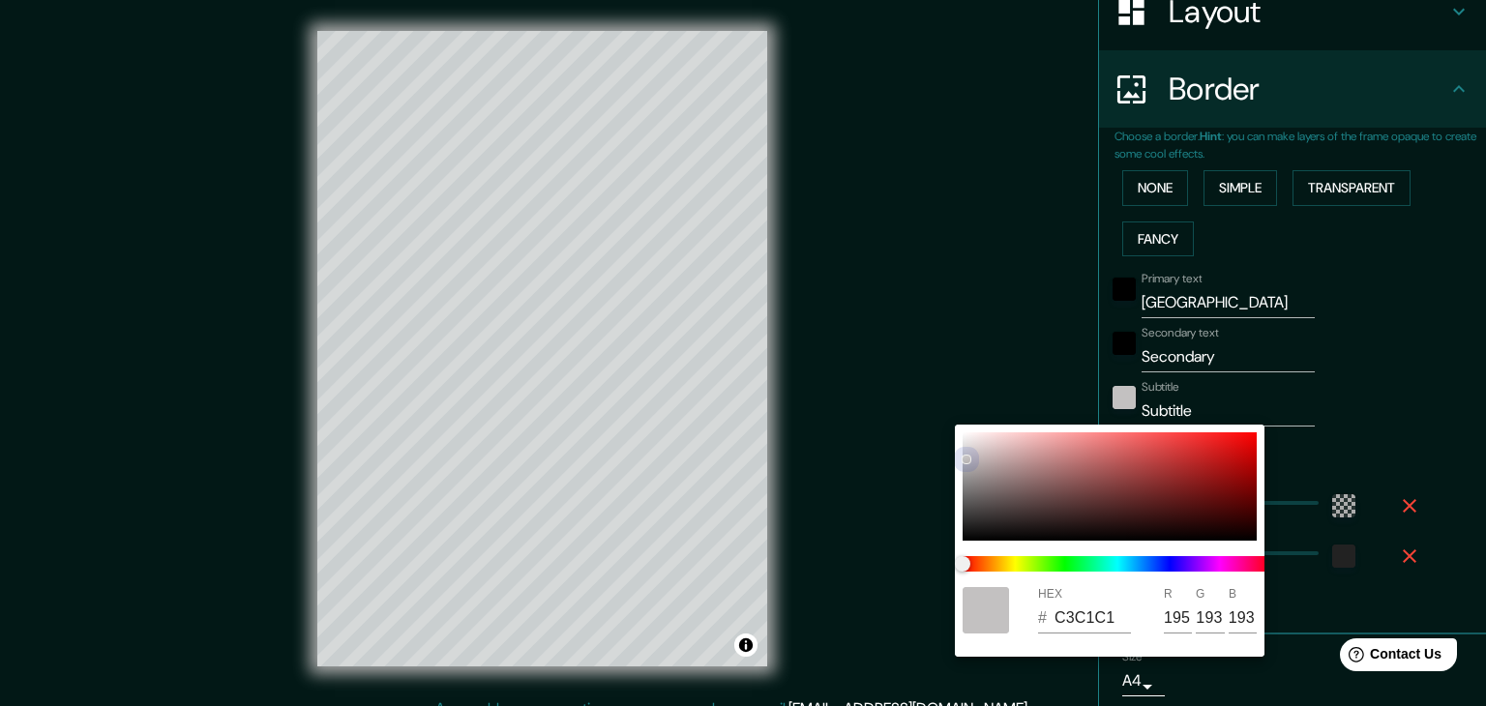
drag, startPoint x: 965, startPoint y: 461, endPoint x: 970, endPoint y: 434, distance: 27.5
click at [965, 414] on div "HEX # C3C1C1 R 195 G 193 B 193" at bounding box center [743, 353] width 1486 height 706
type input "FAF5F5"
type input "250"
type input "245"
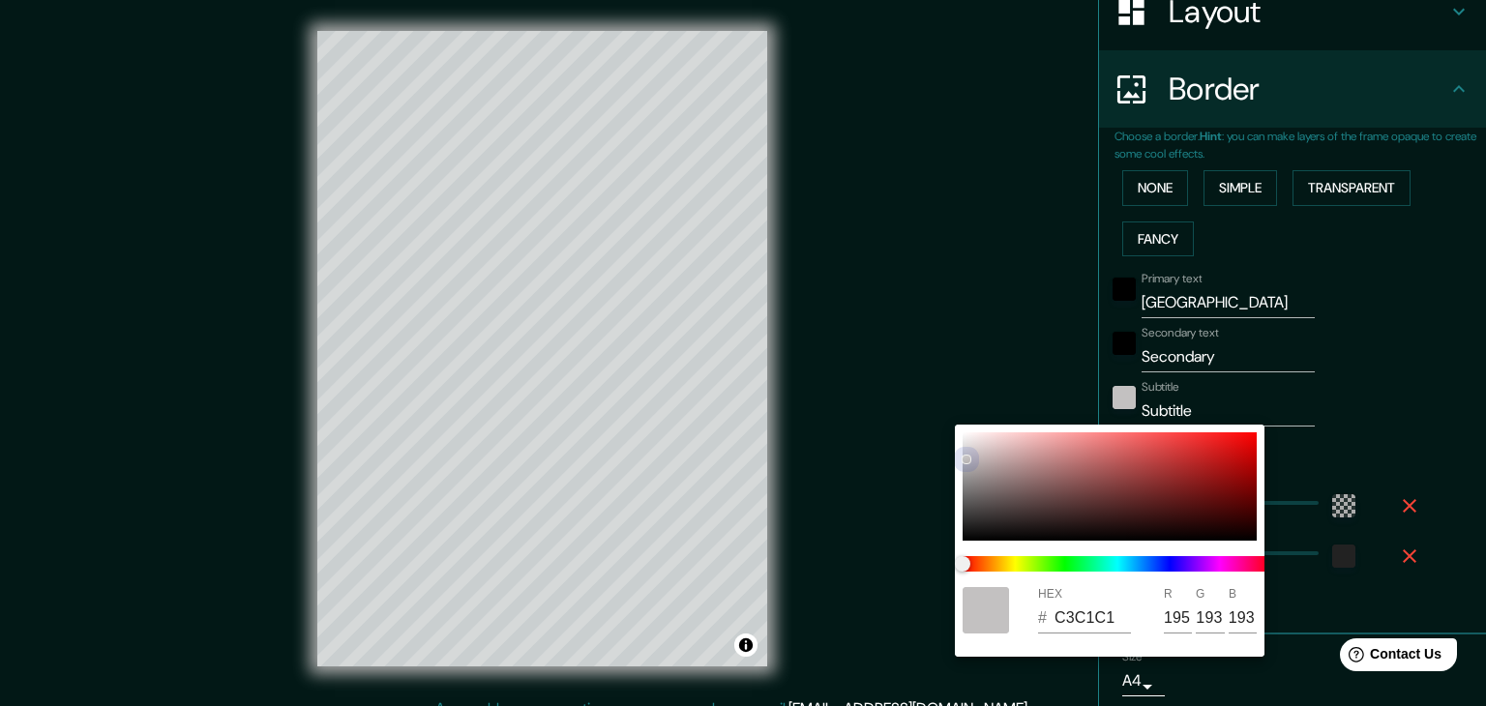
type input "245"
drag, startPoint x: 969, startPoint y: 456, endPoint x: 968, endPoint y: 434, distance: 21.3
click at [968, 434] on div at bounding box center [969, 435] width 10 height 10
click at [1006, 387] on div at bounding box center [743, 353] width 1486 height 706
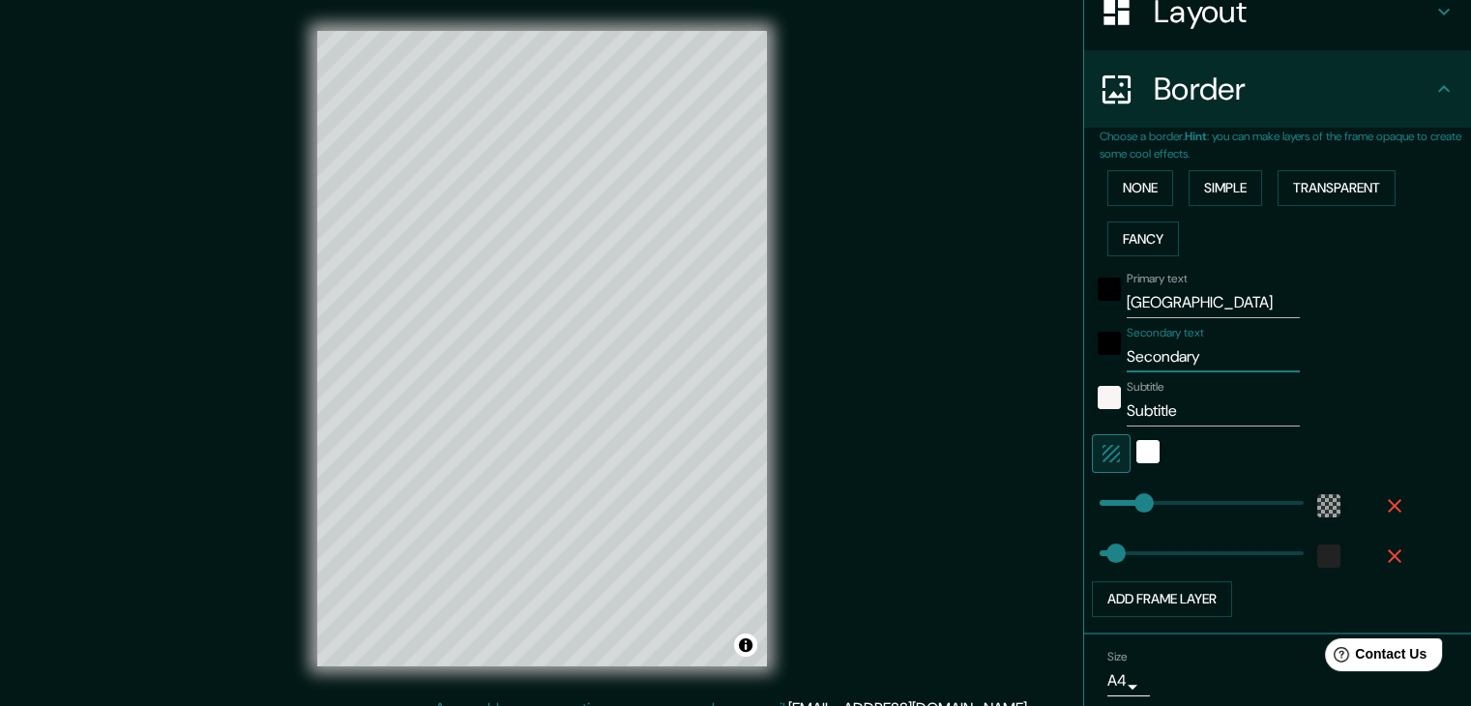
click at [1185, 353] on input "Secondary" at bounding box center [1213, 356] width 173 height 31
click at [1139, 353] on input "Secondary" at bounding box center [1213, 356] width 173 height 31
type input "JAPÓN"
click at [1183, 396] on input "Subtitle" at bounding box center [1213, 411] width 173 height 31
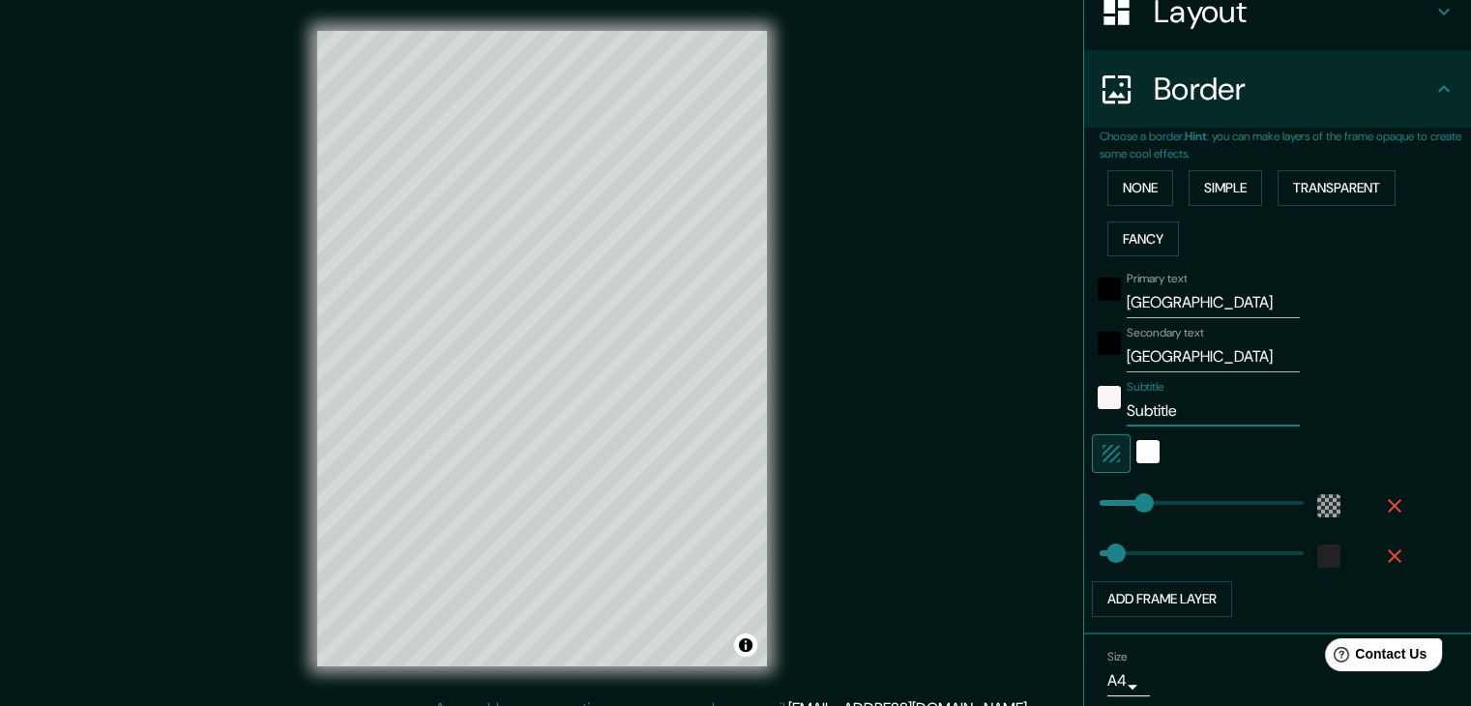
click at [1183, 396] on input "Subtitle" at bounding box center [1213, 411] width 173 height 31
type input "2025"
click at [1092, 394] on div at bounding box center [1109, 403] width 35 height 46
click at [1098, 396] on div "color-FAF5F5" at bounding box center [1109, 397] width 23 height 23
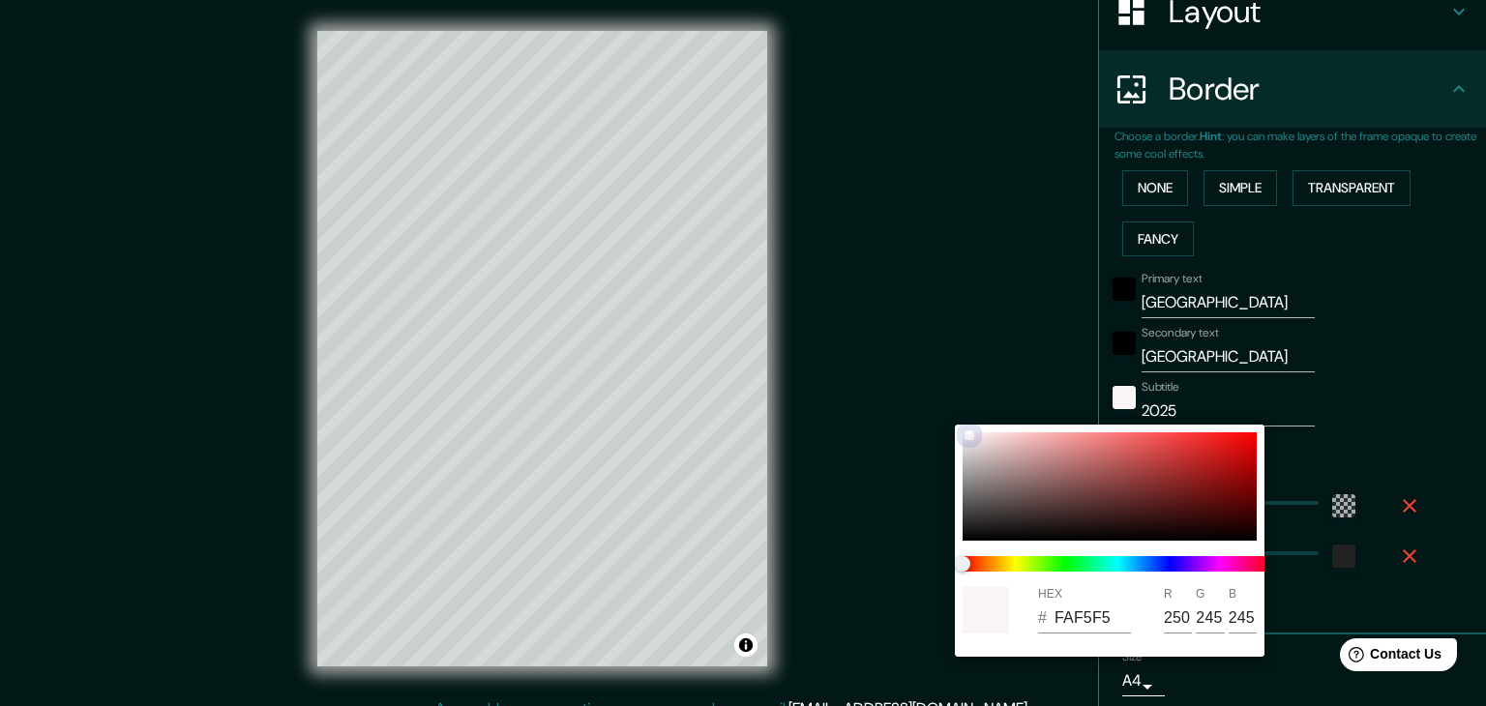
click at [965, 507] on div at bounding box center [1109, 486] width 294 height 108
type input "4E4D4D"
type input "78"
type input "77"
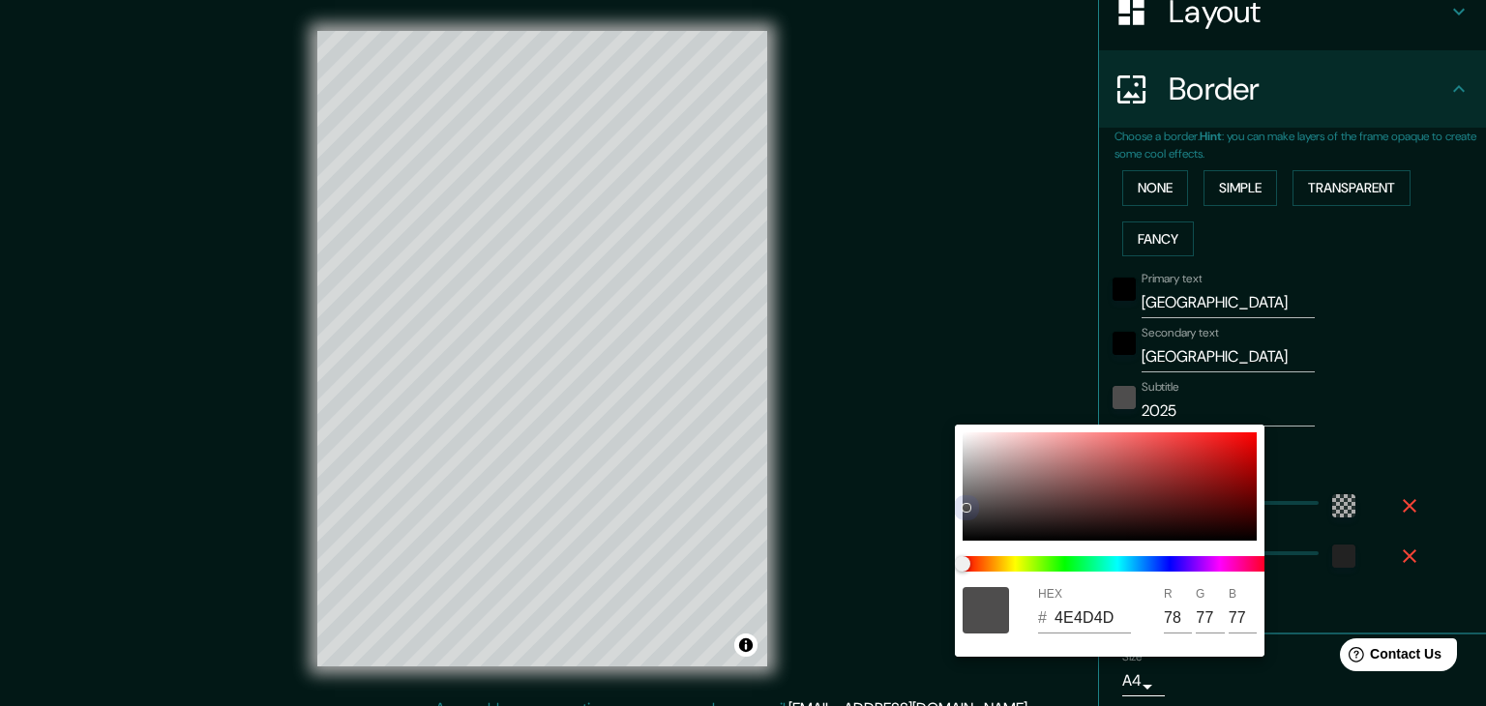
click at [964, 523] on div at bounding box center [1109, 486] width 294 height 108
type input "272727"
type input "39"
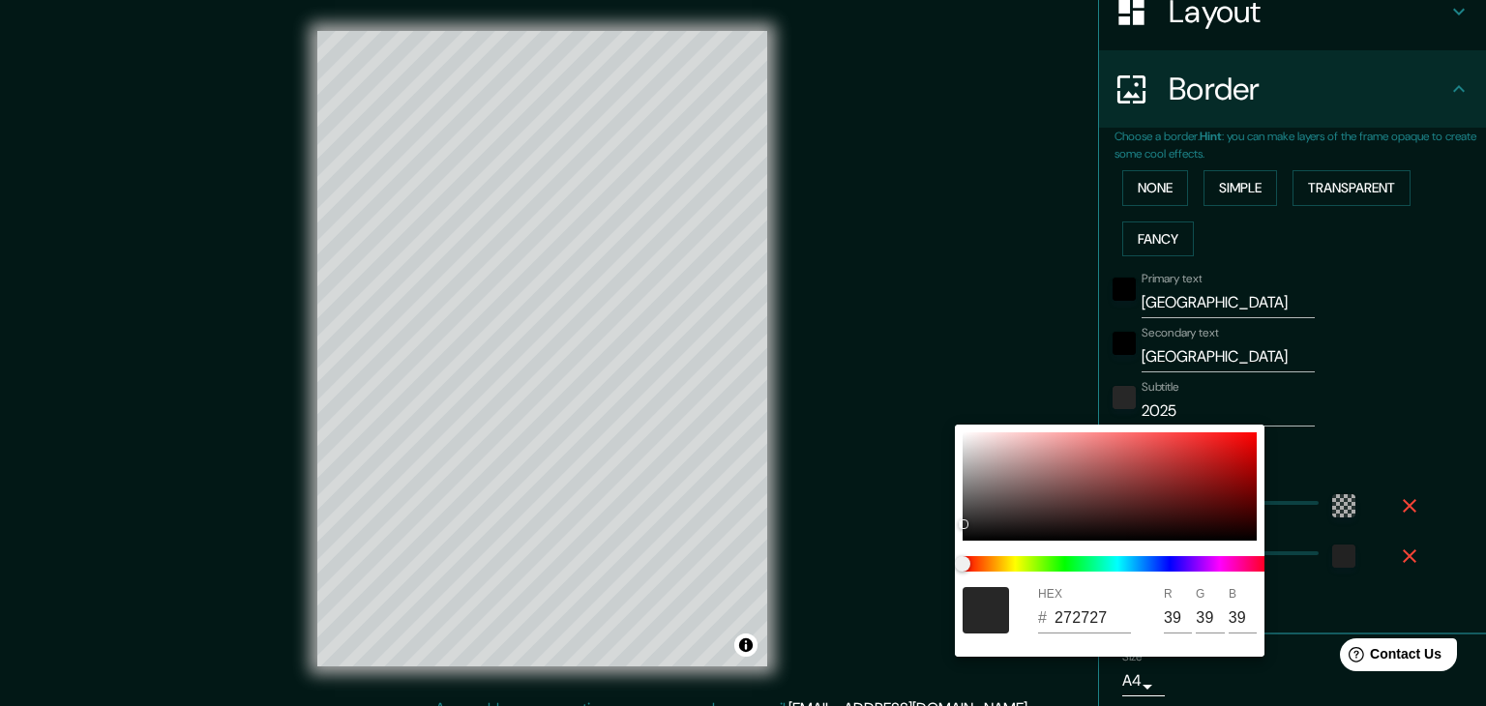
click at [1021, 380] on div at bounding box center [743, 353] width 1486 height 706
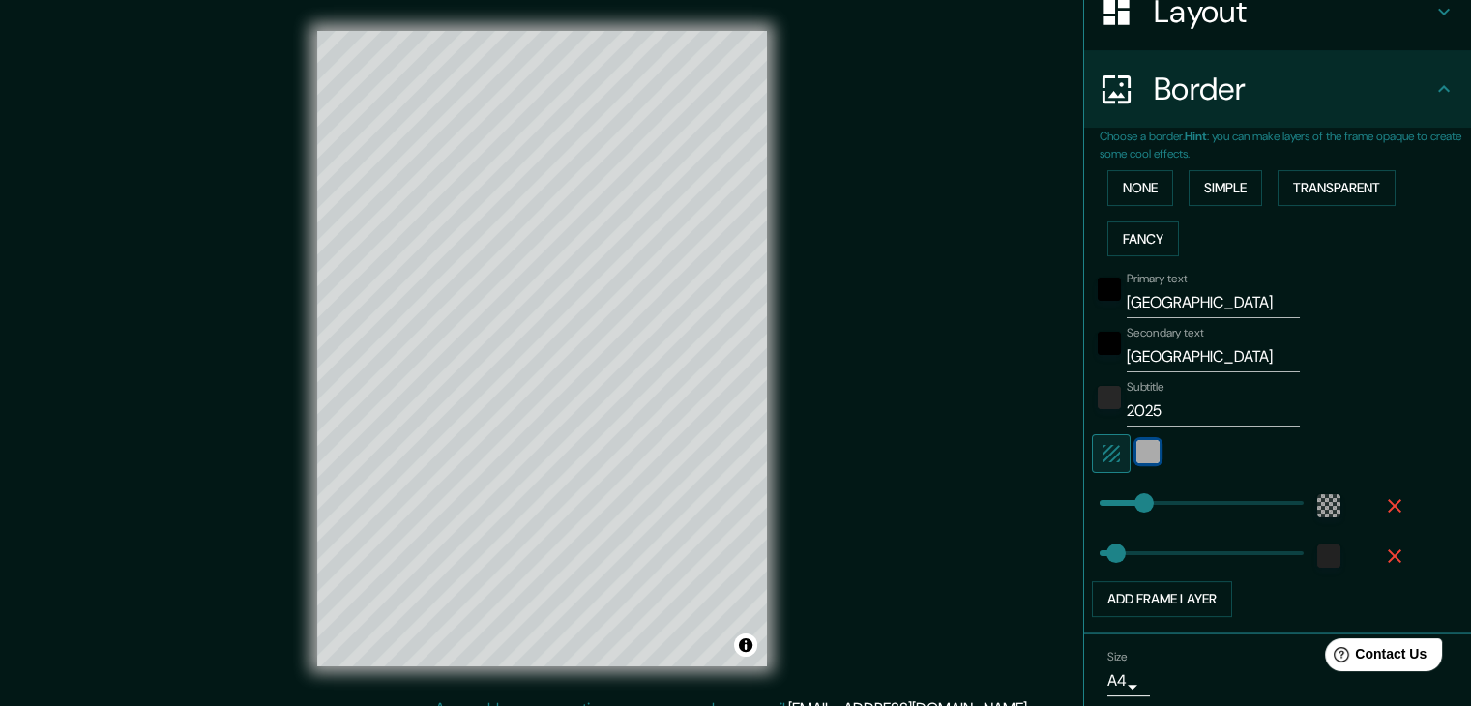
click at [1136, 451] on div "white" at bounding box center [1147, 451] width 23 height 23
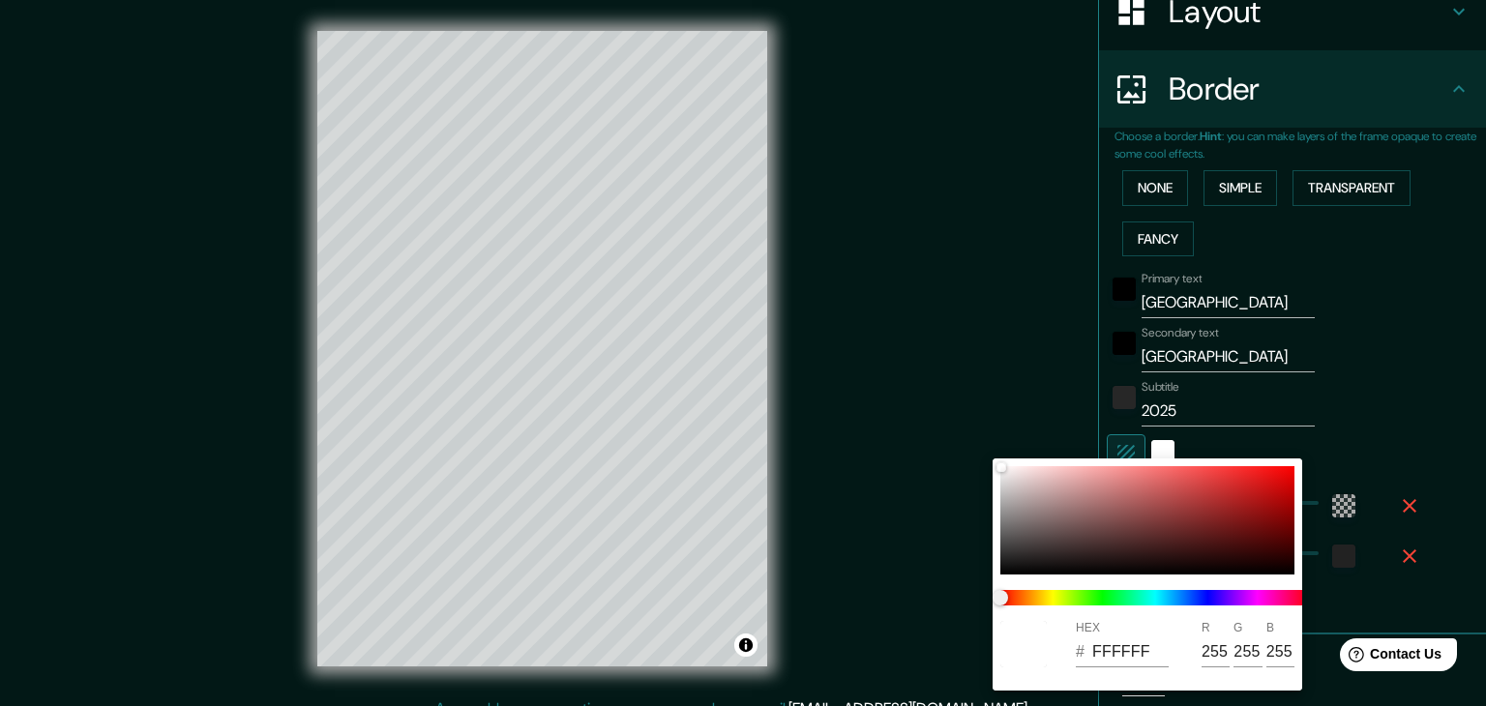
click at [1364, 406] on div at bounding box center [743, 353] width 1486 height 706
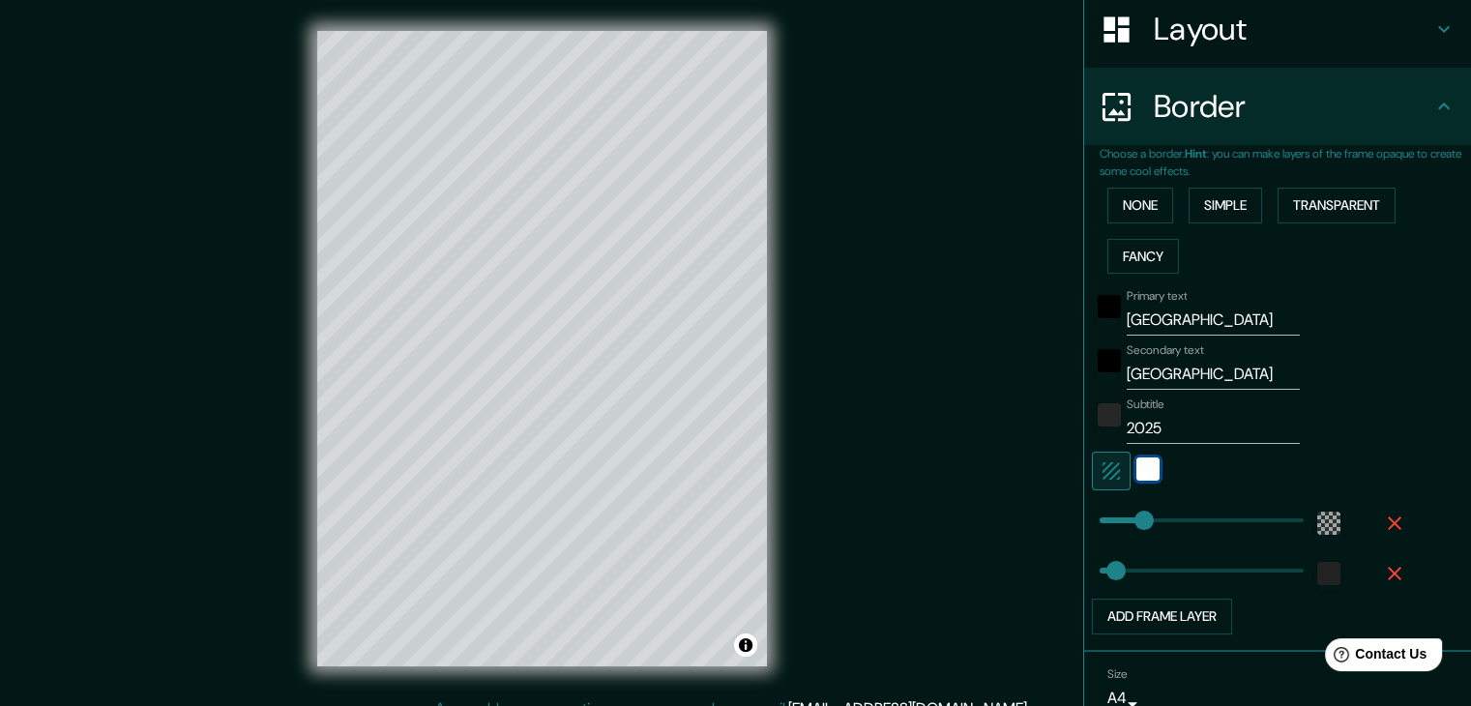
scroll to position [392, 0]
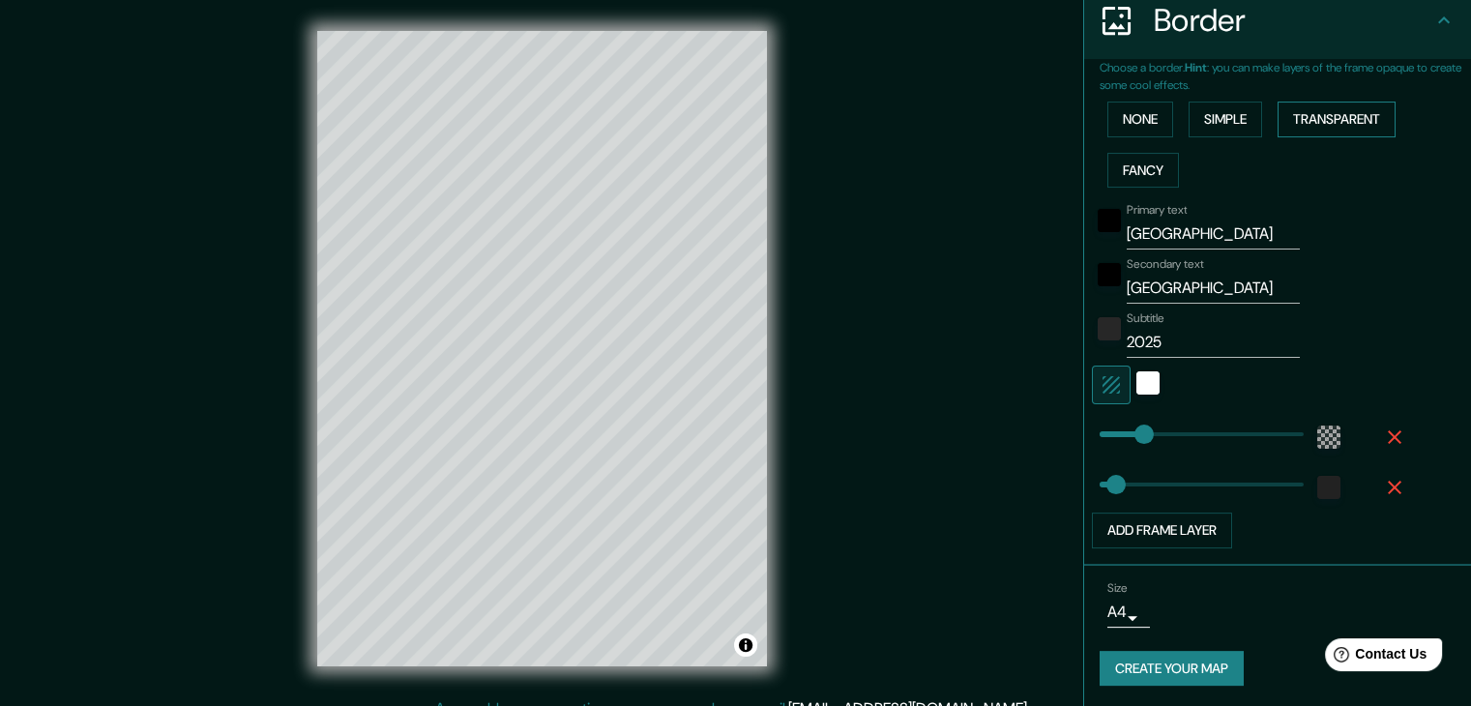
click at [1290, 123] on button "Transparent" at bounding box center [1337, 120] width 118 height 36
click at [1237, 114] on button "Simple" at bounding box center [1226, 120] width 74 height 36
click at [1167, 221] on input "Primary" at bounding box center [1213, 234] width 173 height 31
type input "T"
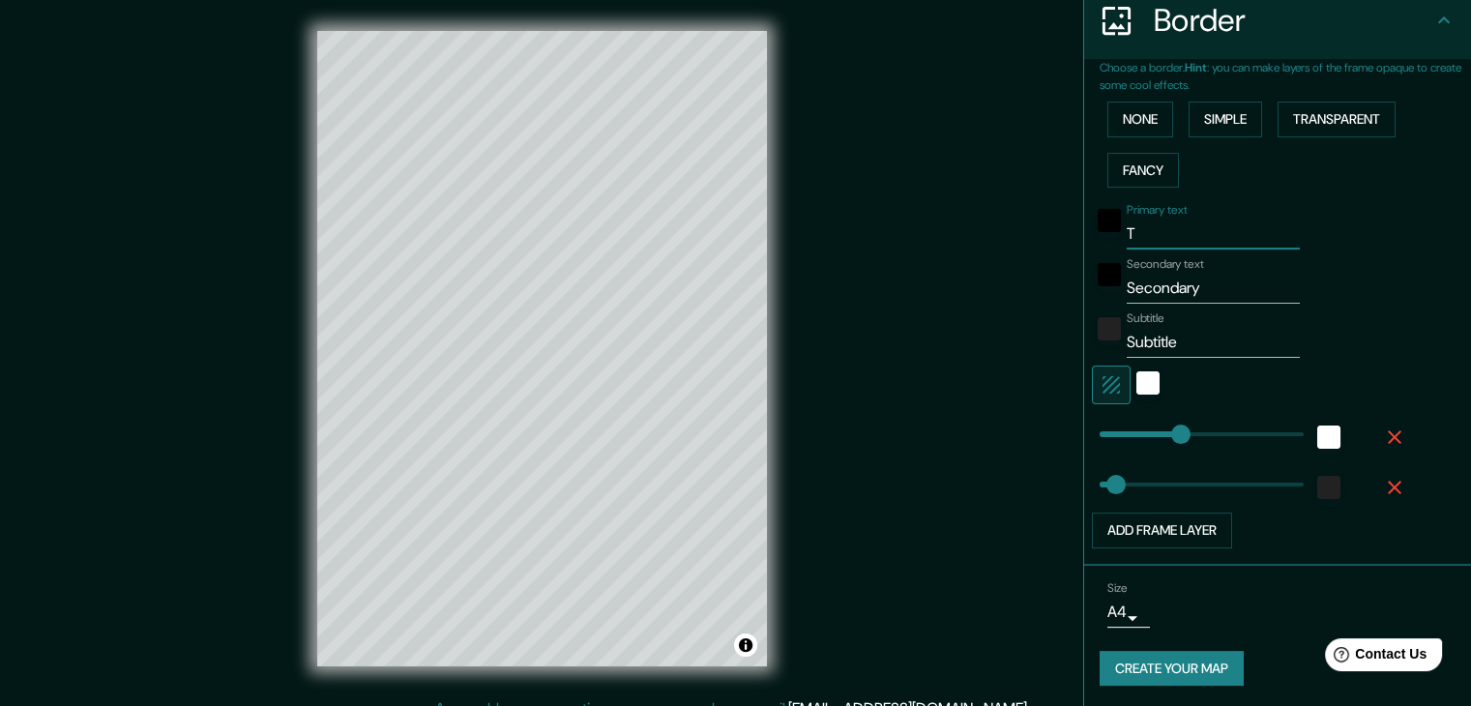
type input "37"
type input "TO"
type input "37"
type input "TOK"
type input "37"
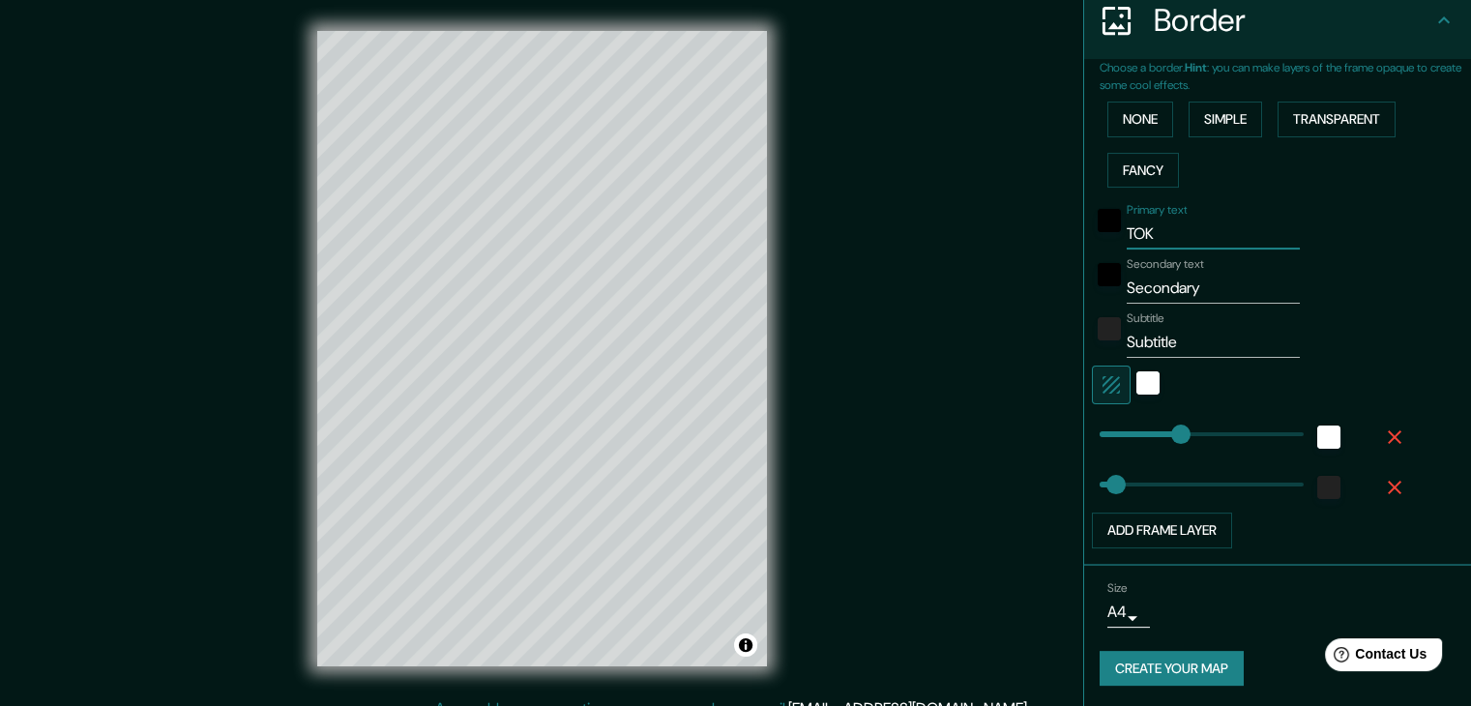
type input "TOKI"
type input "37"
type input "TOKIO"
type input "37"
type input "TOKIO"
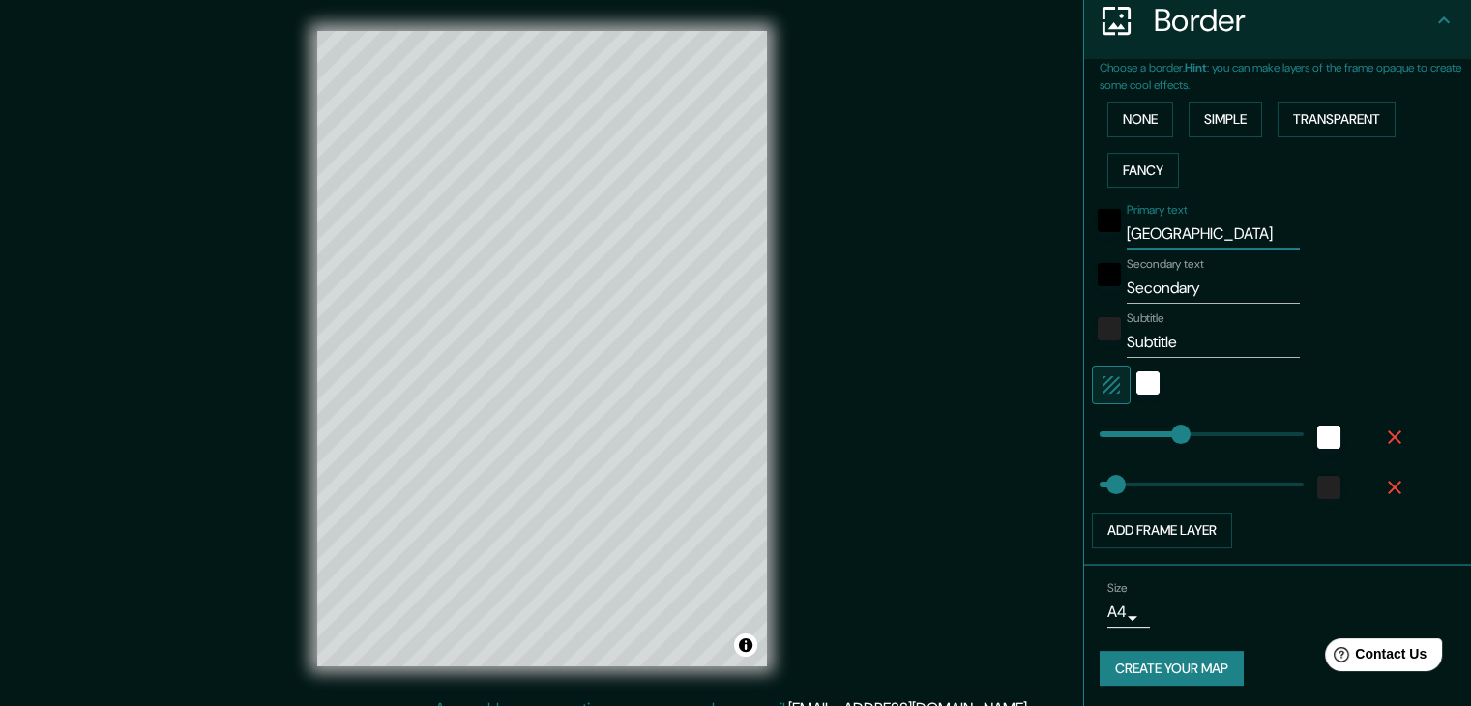
click at [1166, 289] on input "Secondary" at bounding box center [1213, 288] width 173 height 31
type input "Seconary"
type input "37"
type input "Seconay"
type input "37"
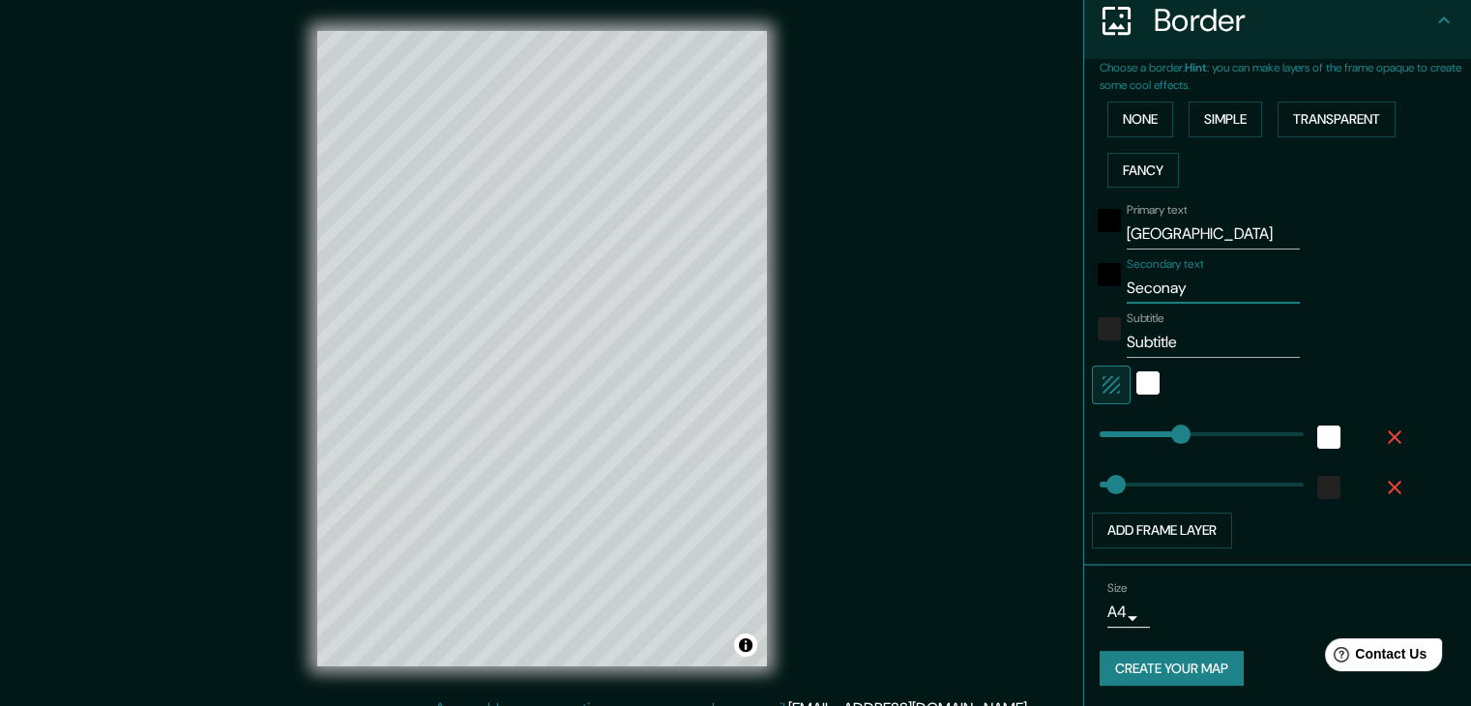
type input "Secony"
type input "37"
type input "Secoy"
type input "37"
type input "Secy"
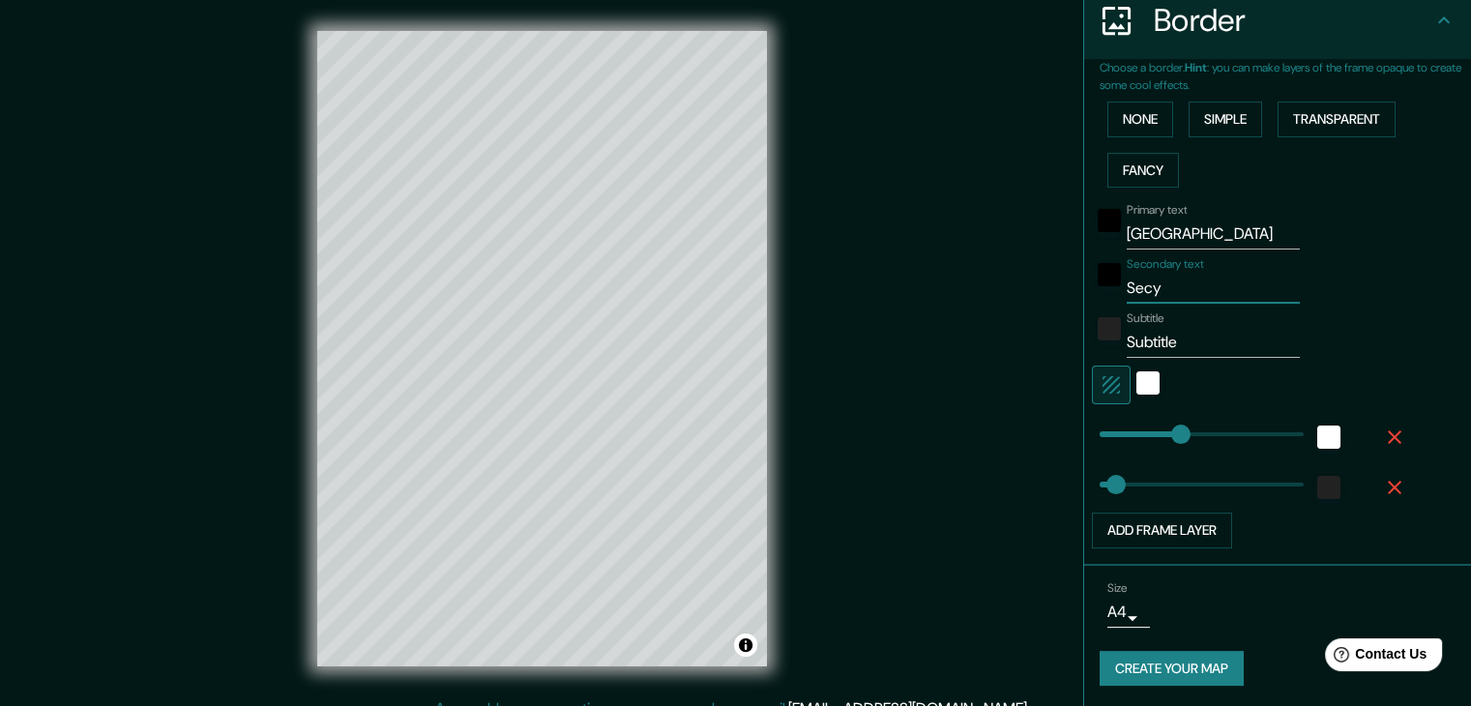
type input "37"
type input "Sey"
type input "37"
type input "Sy"
type input "37"
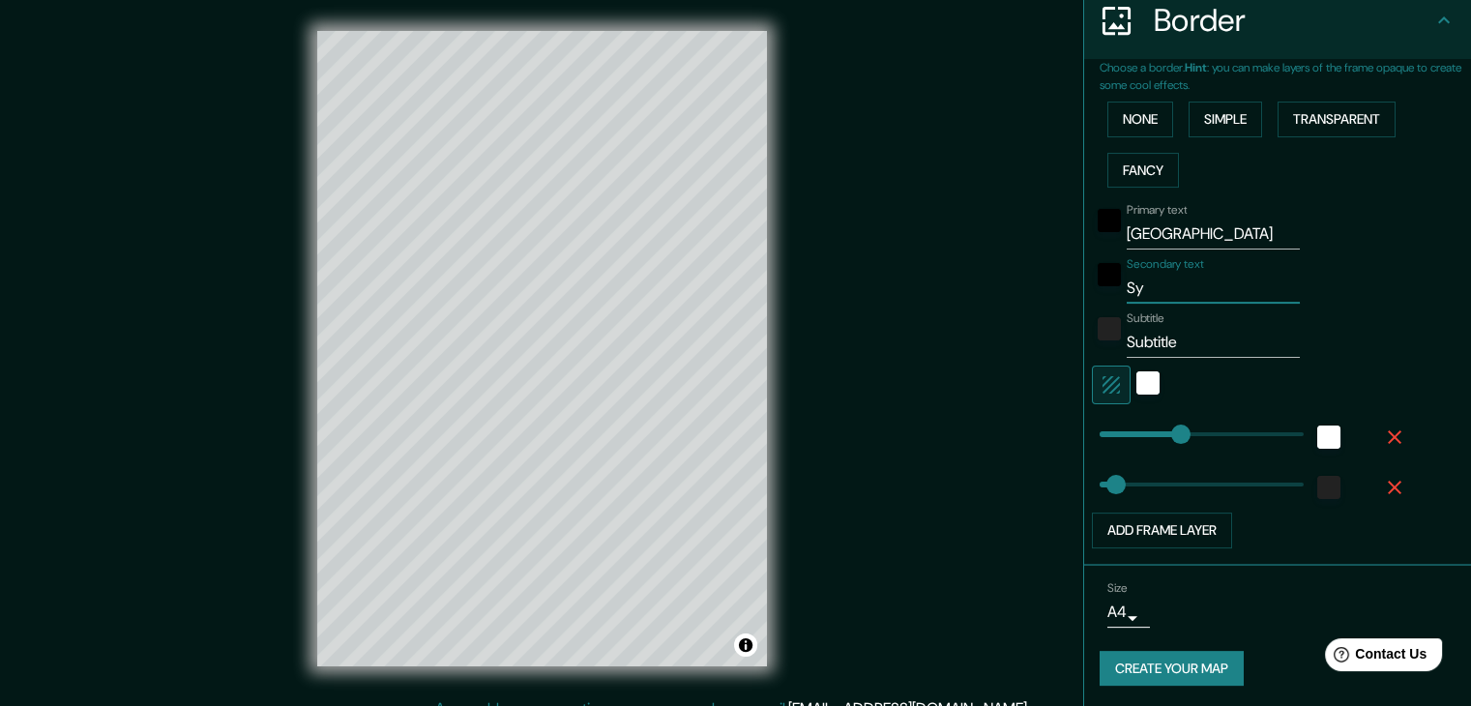
type input "y"
type input "37"
type input "J"
type input "37"
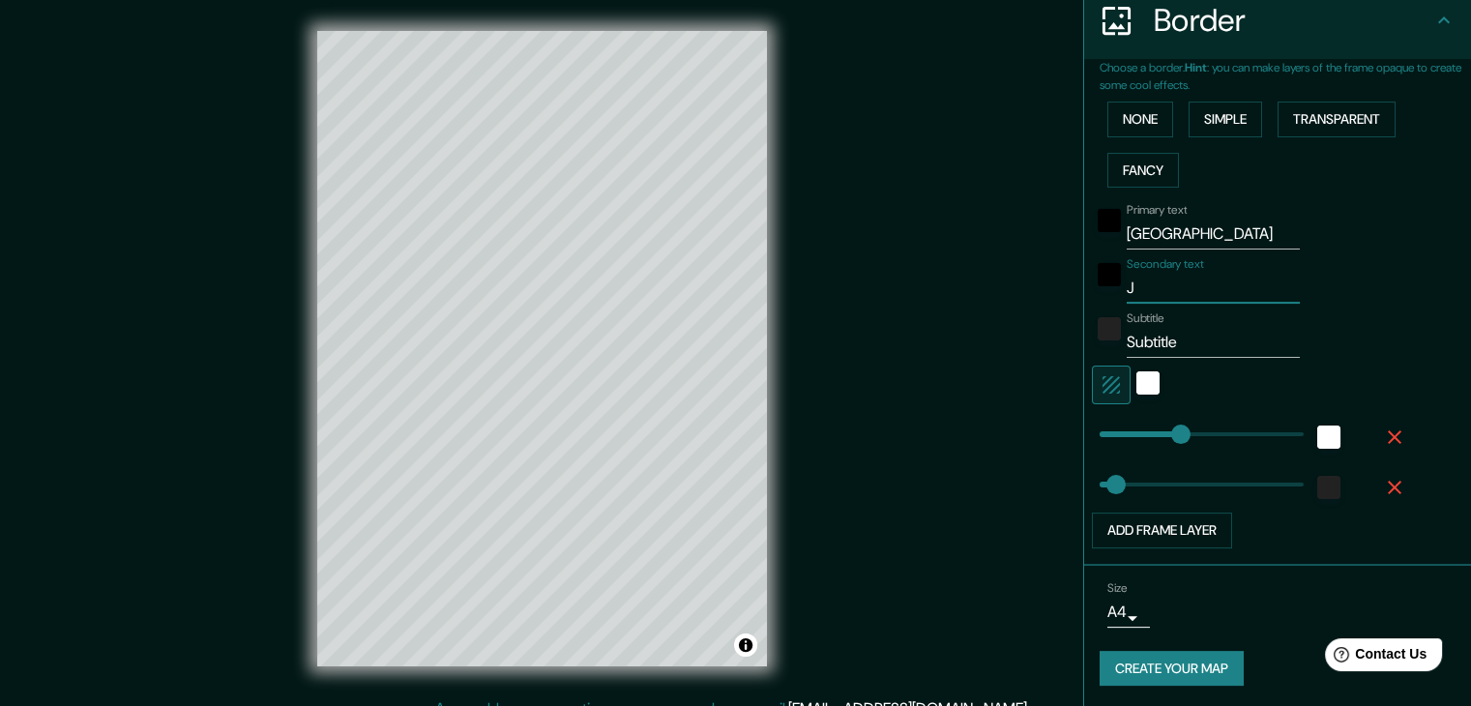
type input "JA"
type input "37"
type input "JAP"
type input "37"
type input "JAPÓ"
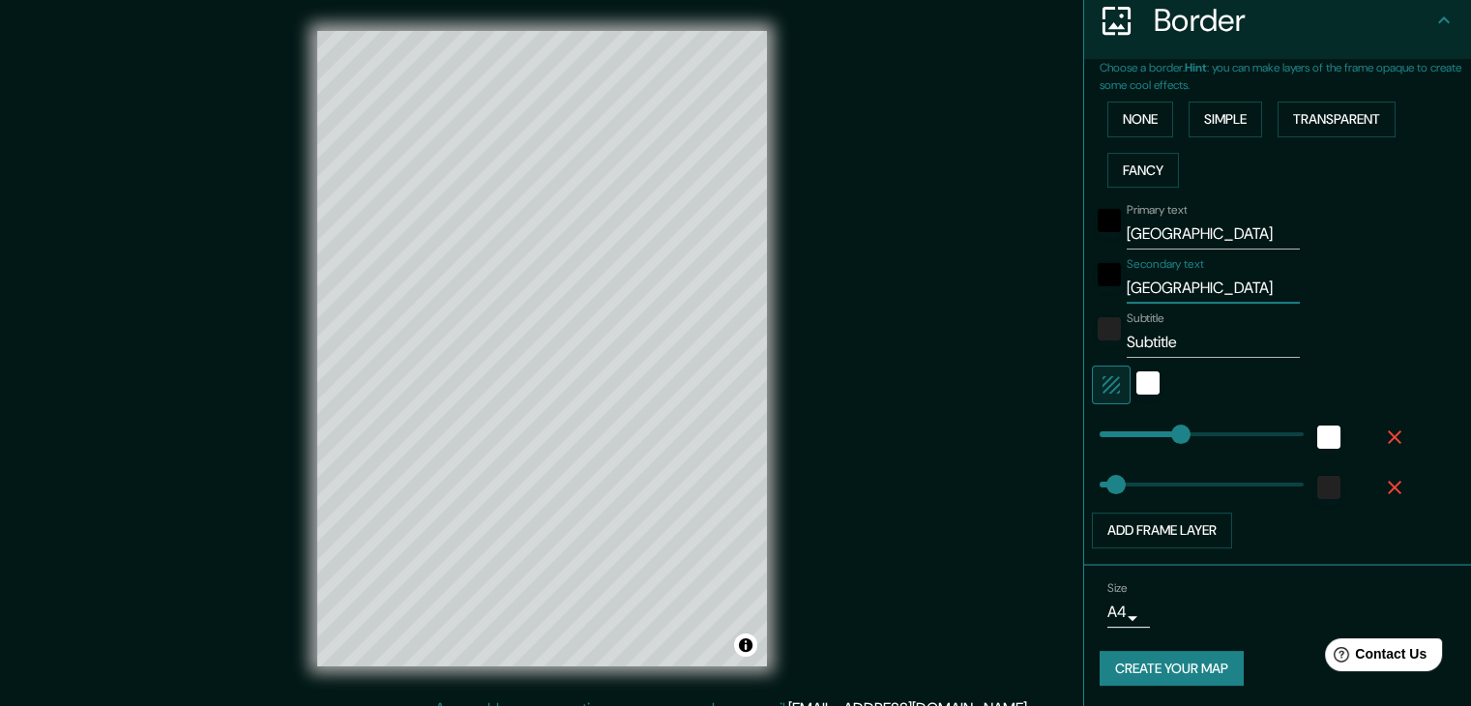
type input "37"
type input "JAPÓN"
type input "37"
type input "JAPÓN"
click at [1161, 345] on input "Subtitle" at bounding box center [1213, 342] width 173 height 31
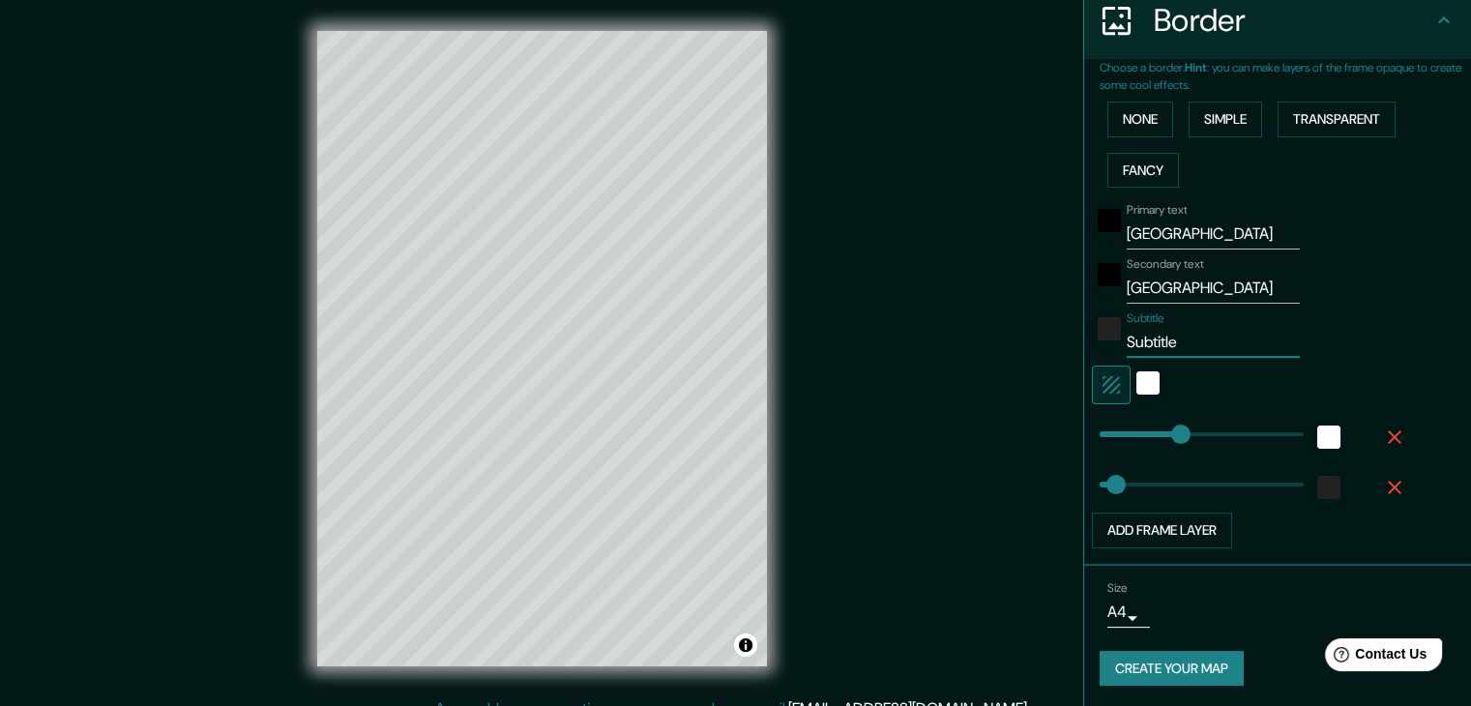
click at [1161, 345] on input "Subtitle" at bounding box center [1213, 342] width 173 height 31
type input "20"
type input "37"
type input "202"
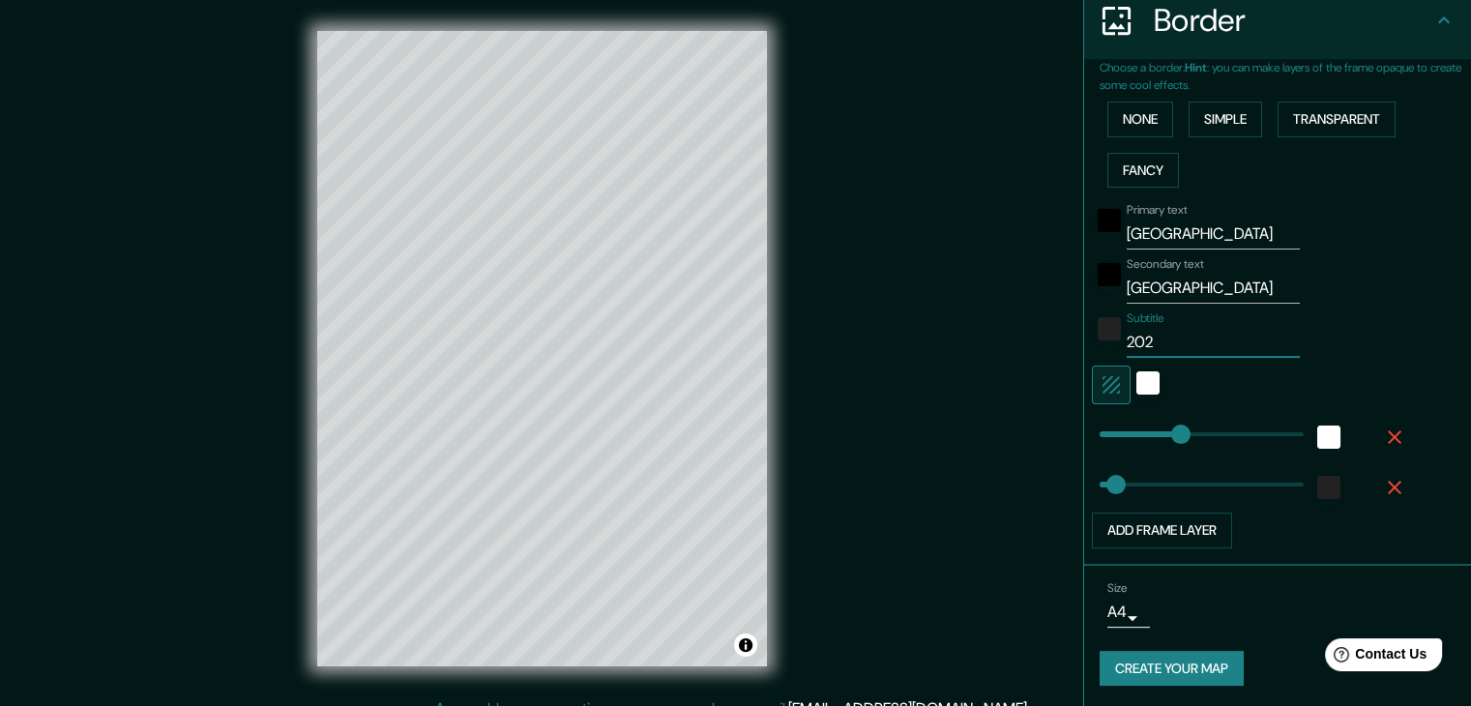
type input "37"
type input "2025"
type input "37"
type input "2025"
click at [1195, 282] on input "JAPÓN" at bounding box center [1213, 288] width 173 height 31
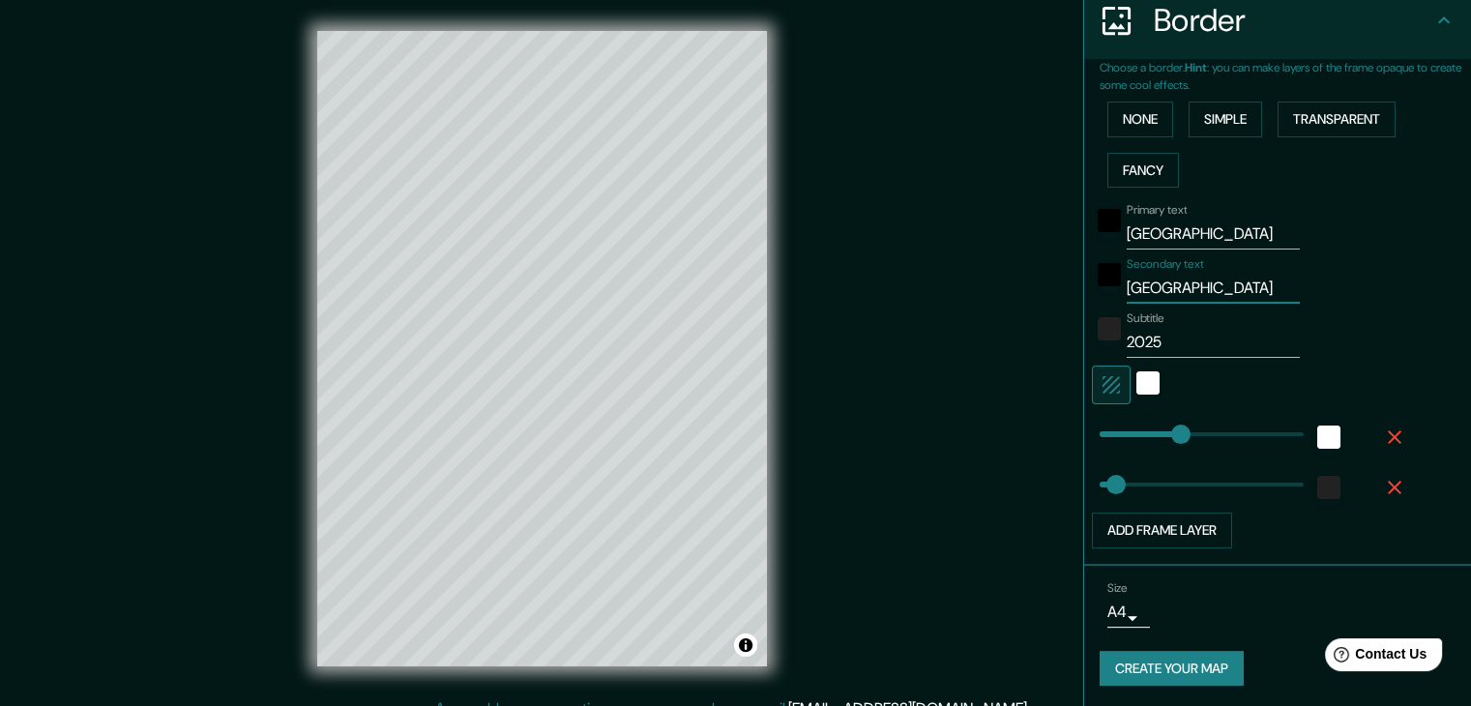
click at [1195, 282] on input "JAPÓN" at bounding box center [1213, 288] width 173 height 31
type input "E"
type input "37"
type input "E"
type input "37"
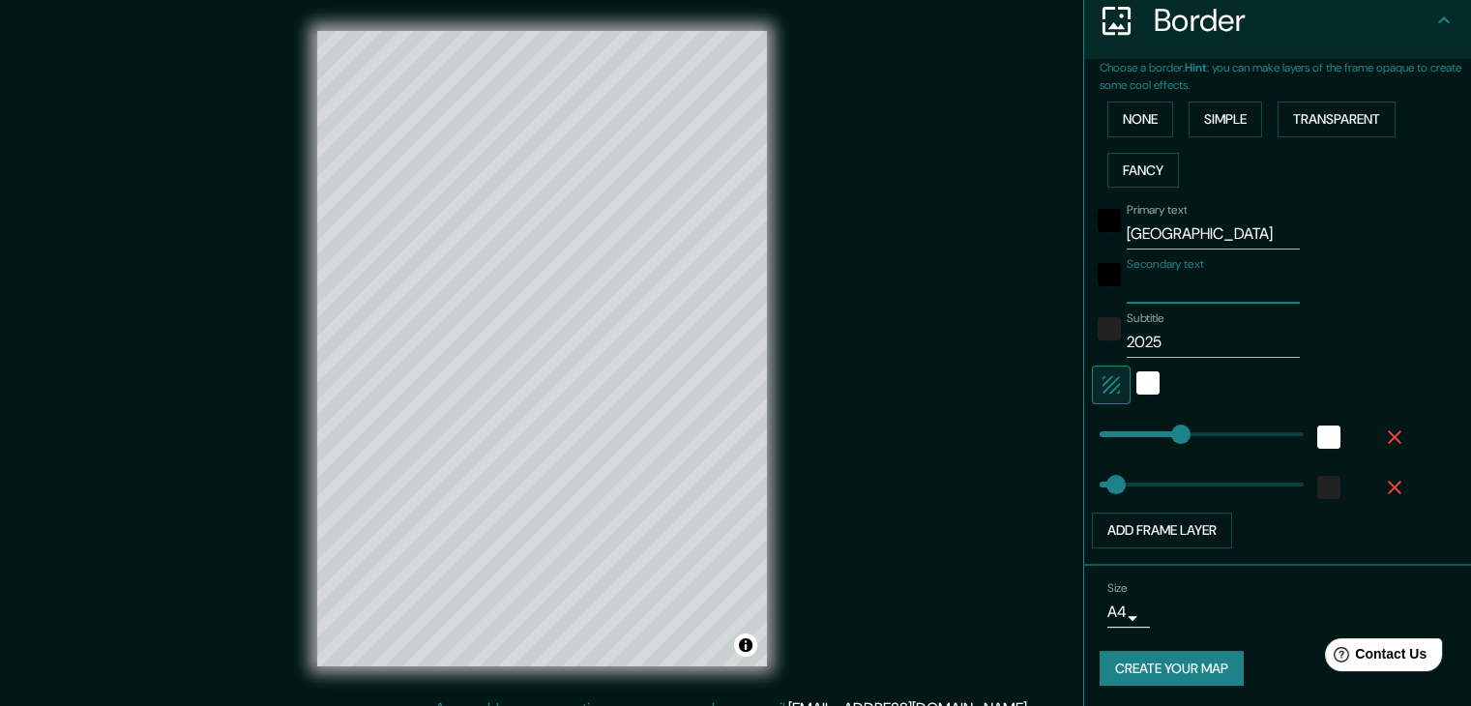
type input "Á"
type input "37"
type input "ÁR"
type input "37"
type input "ÁRE"
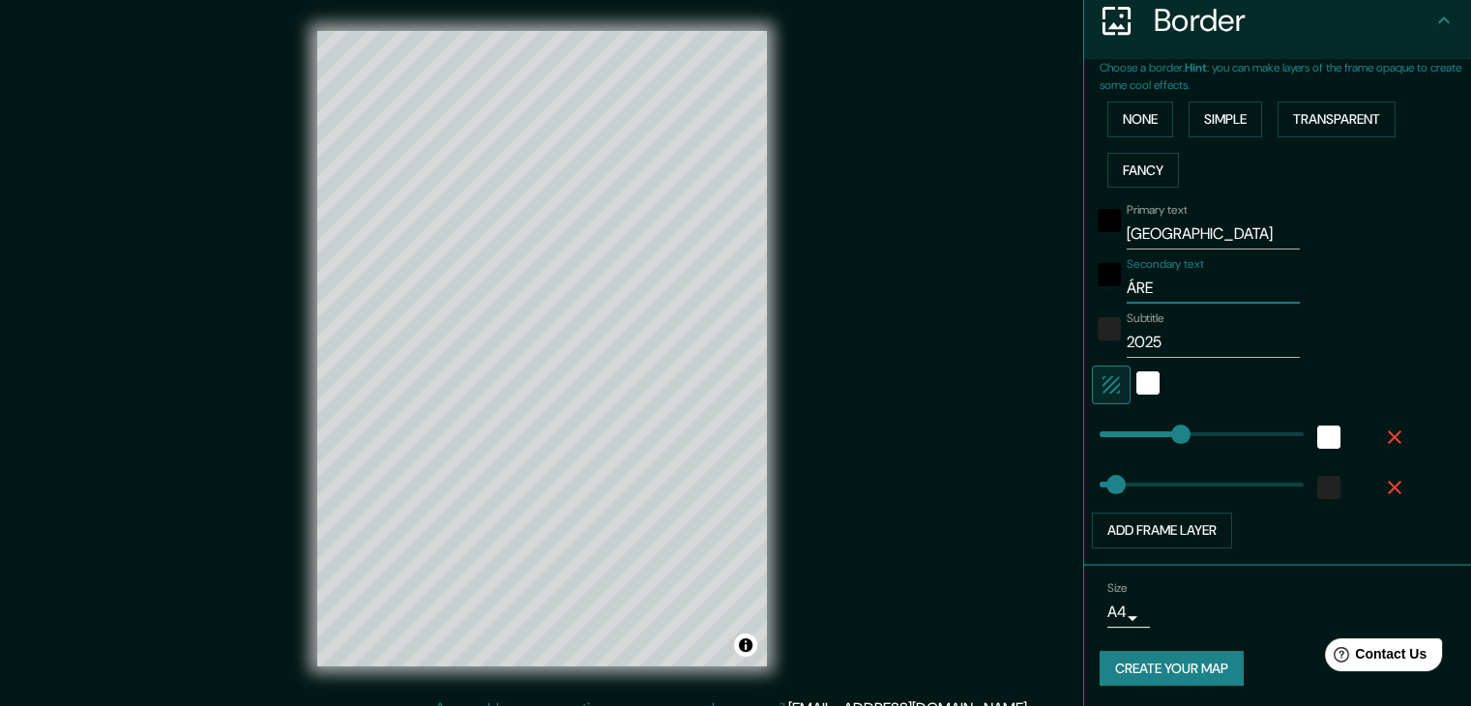
type input "37"
type input "ÁREA"
type input "37"
type input "ÁREA"
type input "37"
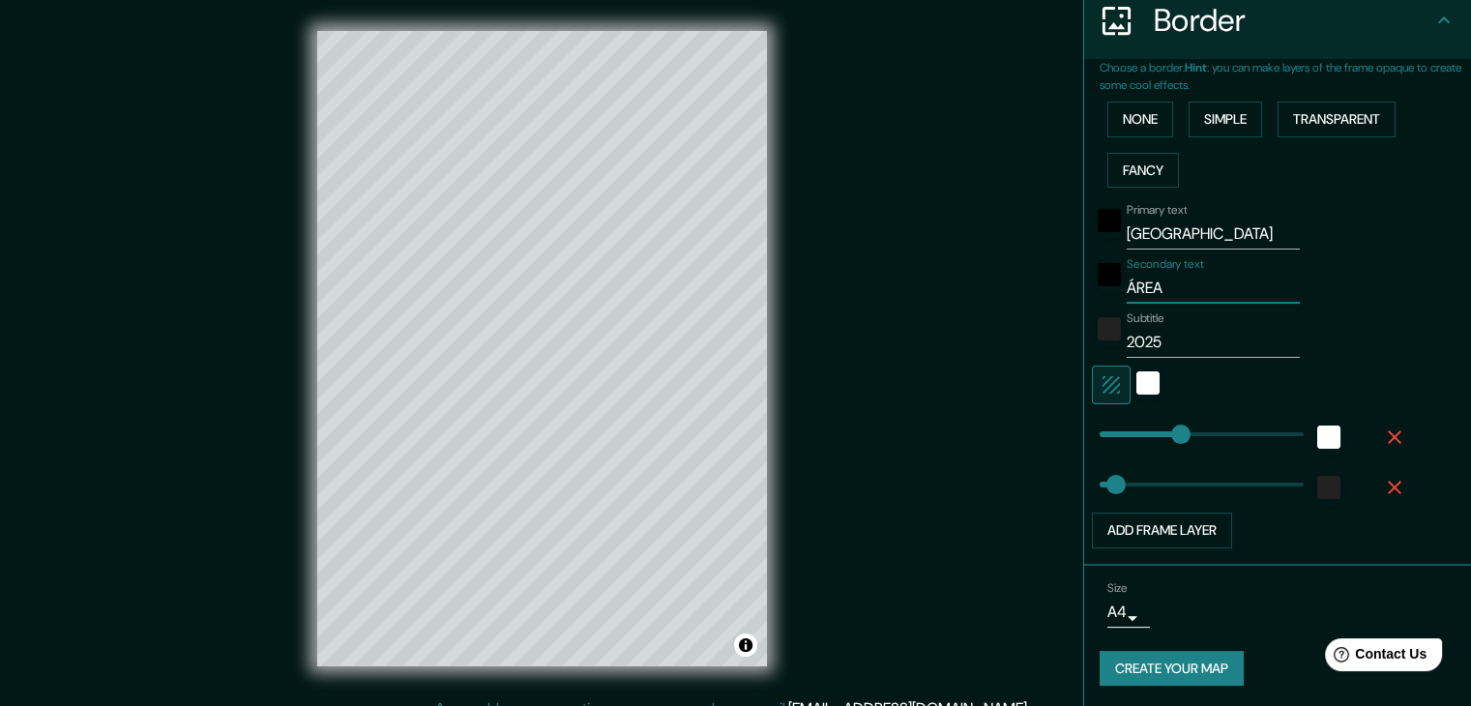
type input "ÁREA D"
type input "37"
type input "ÁREA DE"
type input "37"
type input "ÁREA DEL"
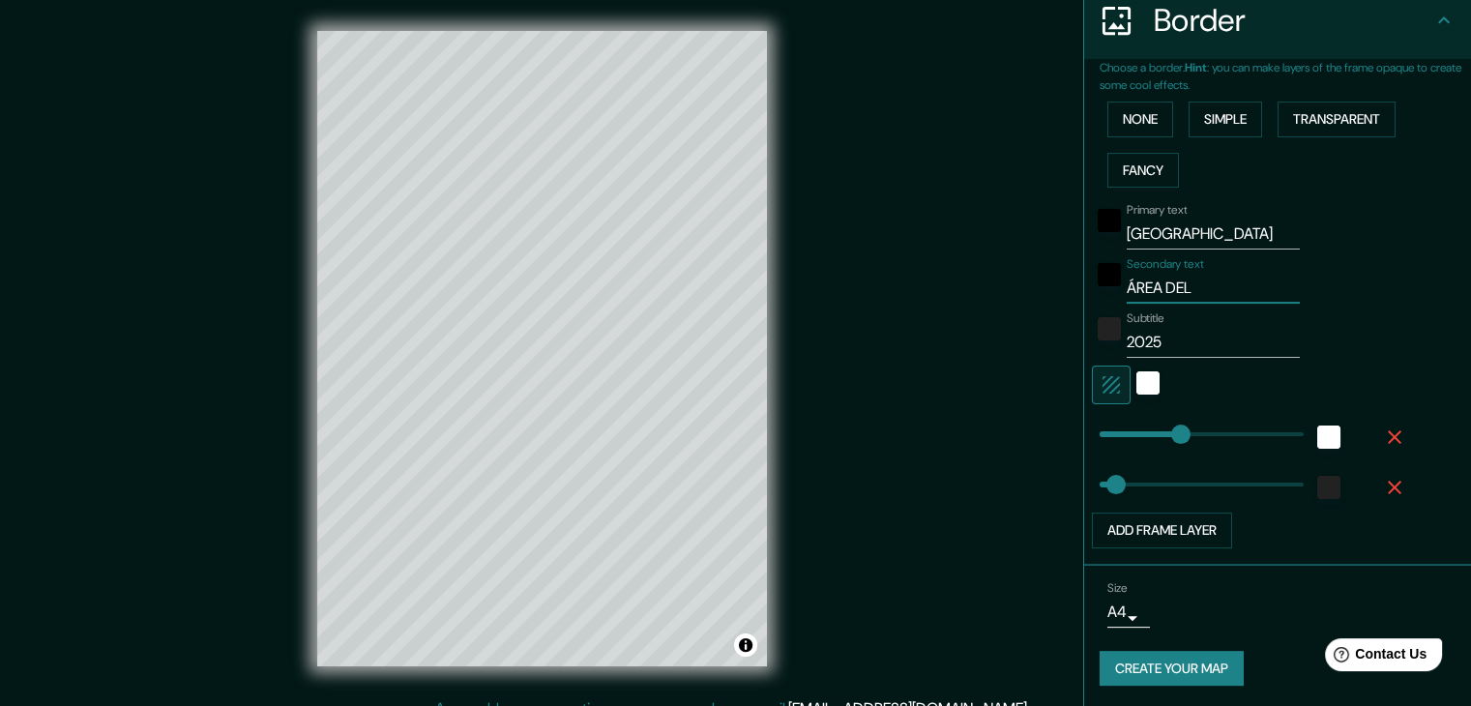
type input "37"
type input "ÁREA DEL"
type input "37"
type input "ÁREA DEL G"
type input "37"
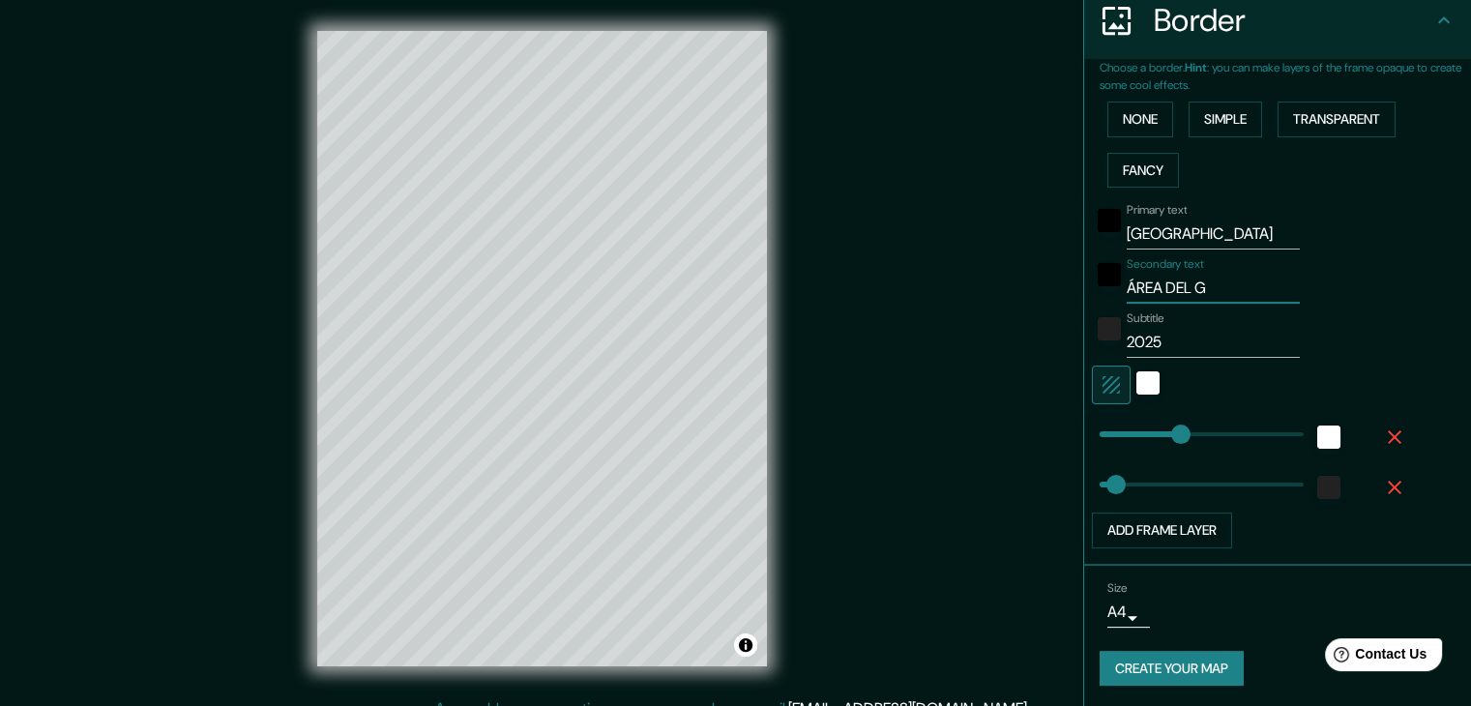
type input "ÁREA DEL GR"
type input "37"
type input "ÁREA DEL GRA"
type input "37"
type input "ÁREA DEL GRAN"
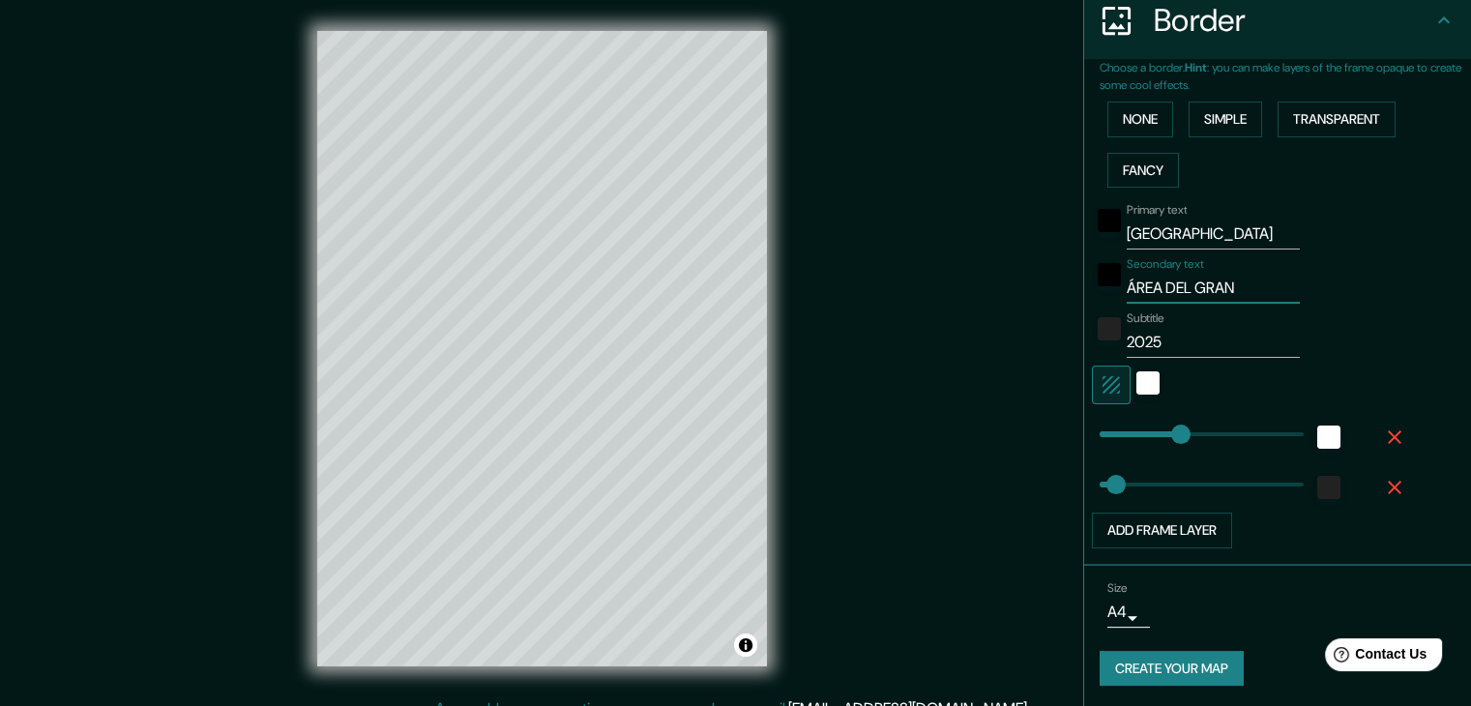
type input "37"
type input "ÁREA DEL GRAN"
type input "37"
type input "ÁREA DEL GRAN T"
type input "37"
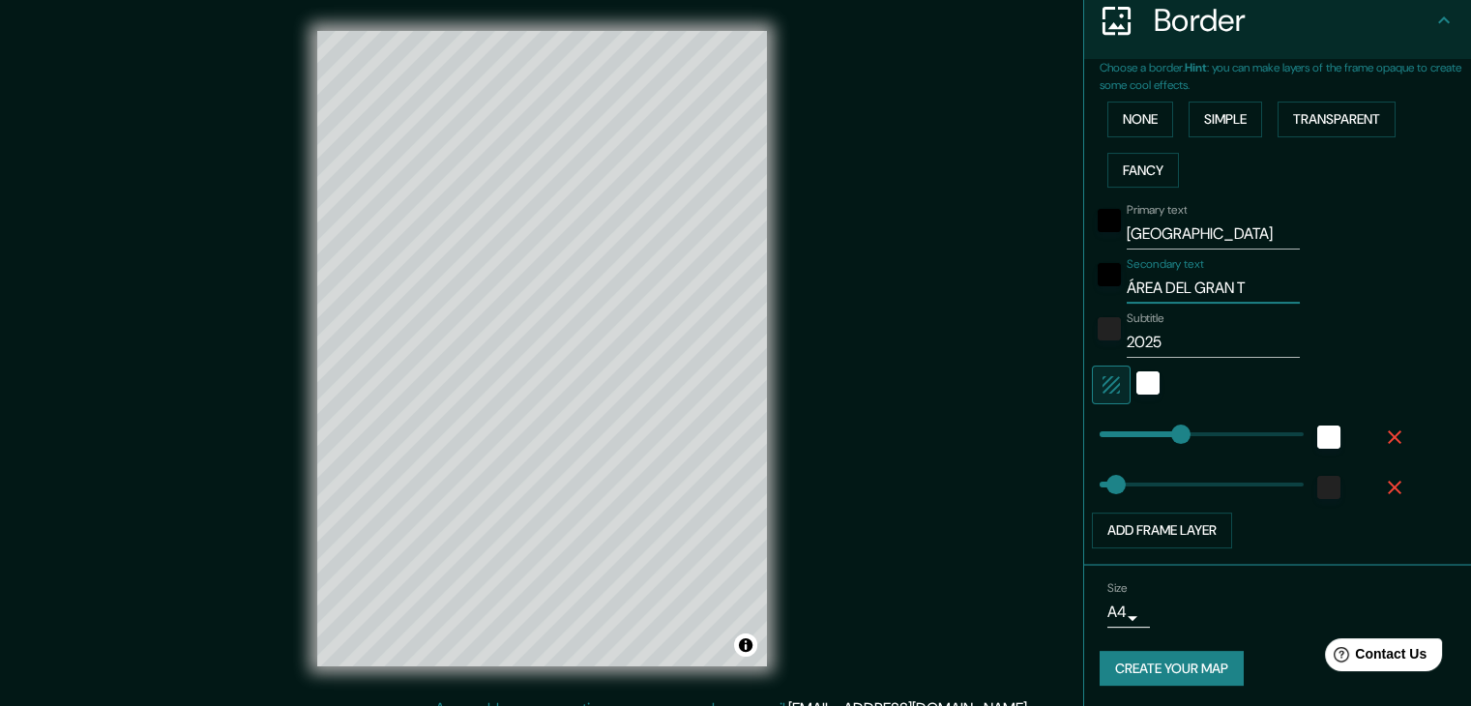
type input "ÁREA DEL GRAN TO"
type input "37"
type input "ÁREA DEL GRAN TOK"
type input "37"
type input "ÁREA DEL GRAN TOKI"
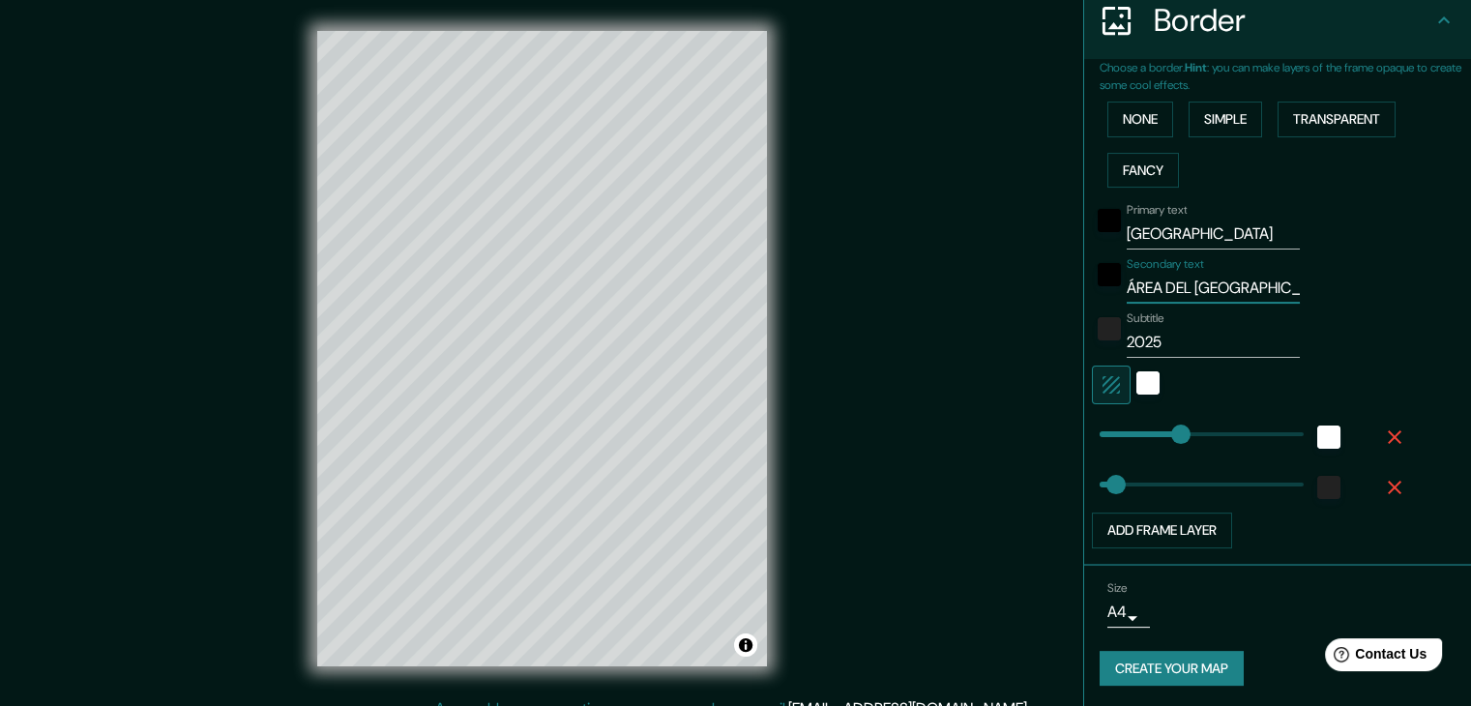
type input "37"
type input "ÁREA DEL GRAN TOKIO"
type input "37"
type input "ÁREA DEL GRAN TOKIO"
click at [1192, 669] on button "Create your map" at bounding box center [1172, 669] width 144 height 36
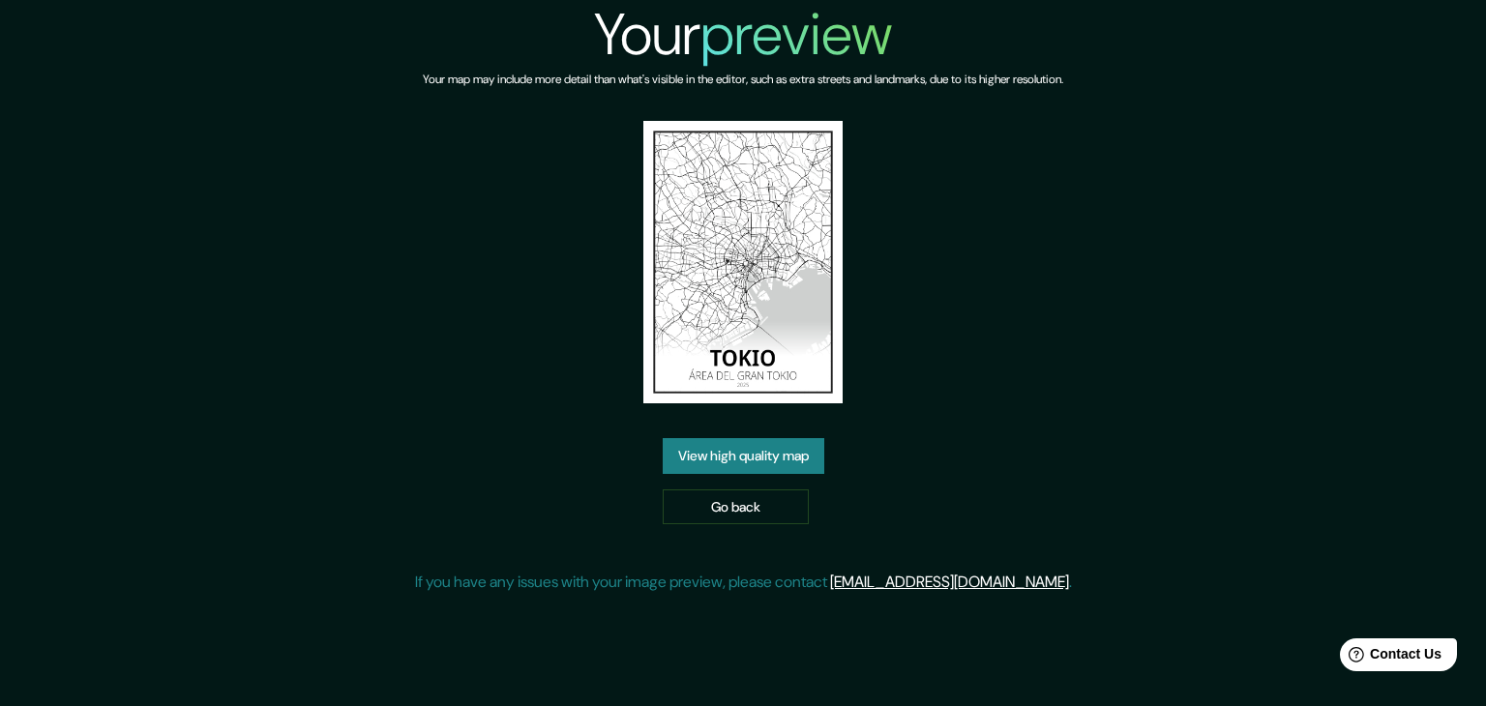
click at [770, 460] on link "View high quality map" at bounding box center [744, 456] width 162 height 36
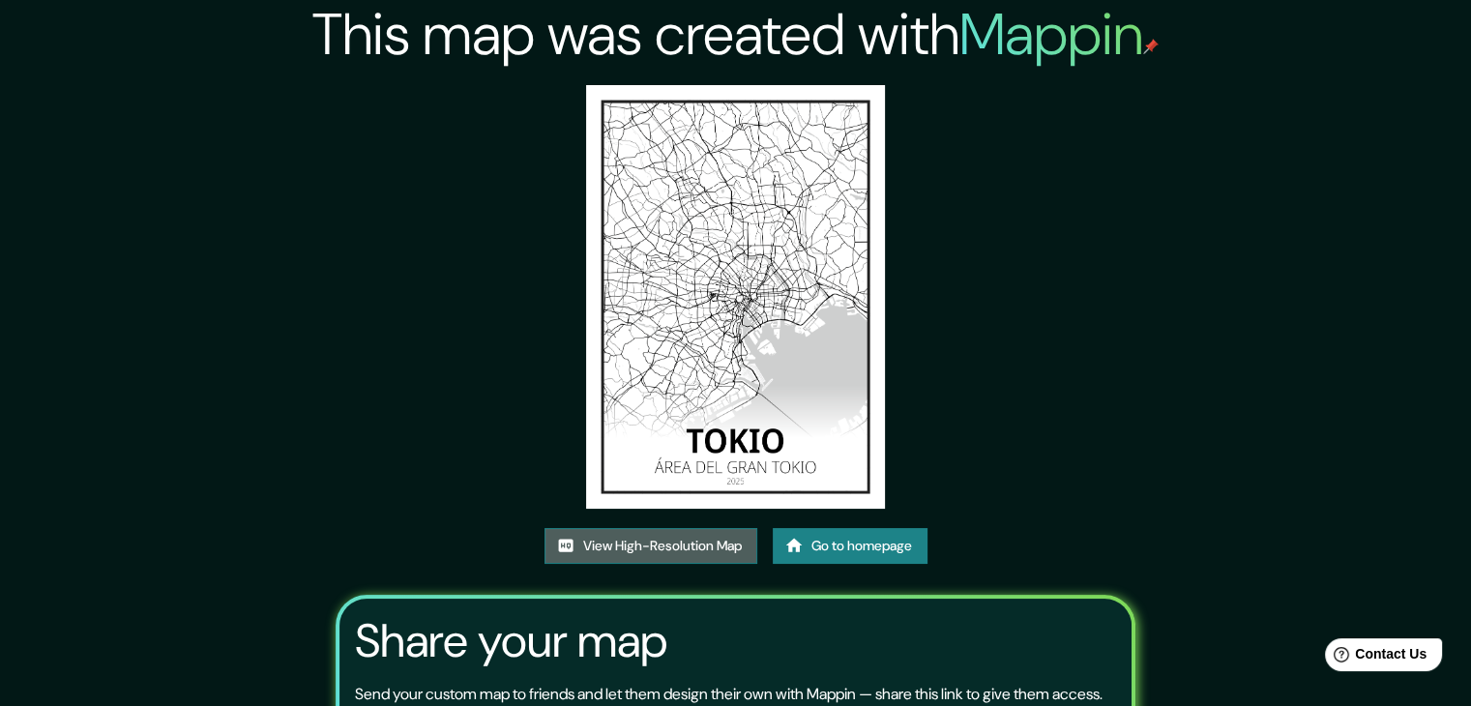
click at [639, 536] on link "View High-Resolution Map" at bounding box center [651, 546] width 213 height 36
click at [838, 557] on link "Go to homepage" at bounding box center [850, 546] width 155 height 36
